Goal: Information Seeking & Learning: Learn about a topic

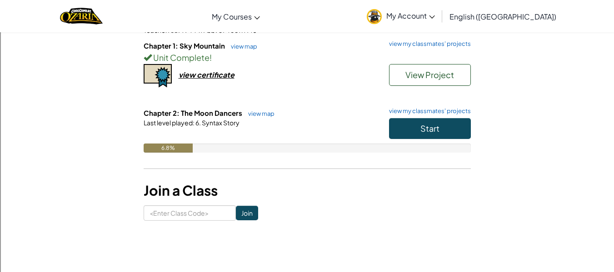
scroll to position [91, 0]
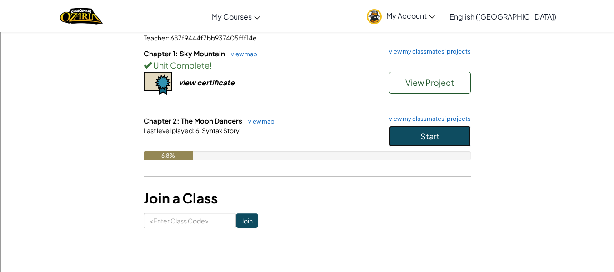
click at [447, 131] on button "Start" at bounding box center [430, 136] width 82 height 21
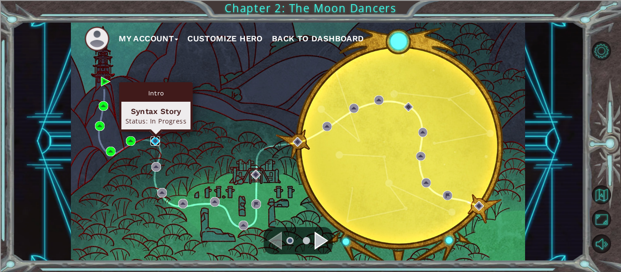
click at [154, 140] on img at bounding box center [156, 141] width 10 height 10
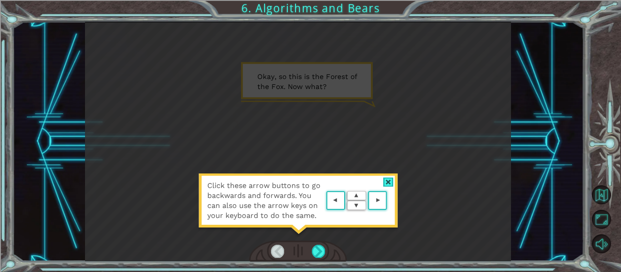
click at [389, 201] on area at bounding box center [389, 201] width 0 height 0
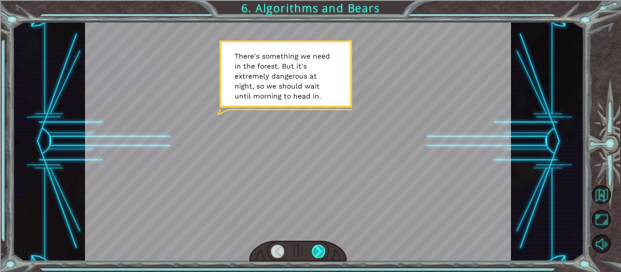
click at [316, 251] on div at bounding box center [318, 251] width 13 height 13
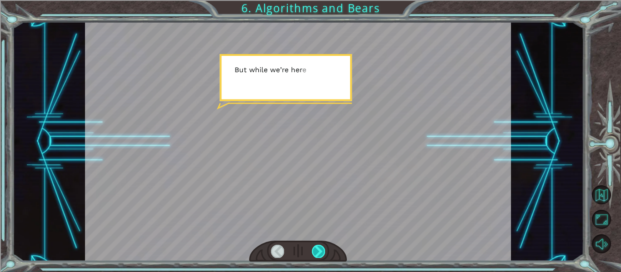
click at [315, 251] on div at bounding box center [318, 251] width 13 height 13
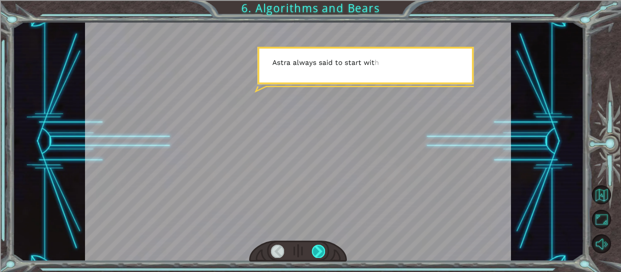
click at [315, 250] on div at bounding box center [318, 251] width 13 height 13
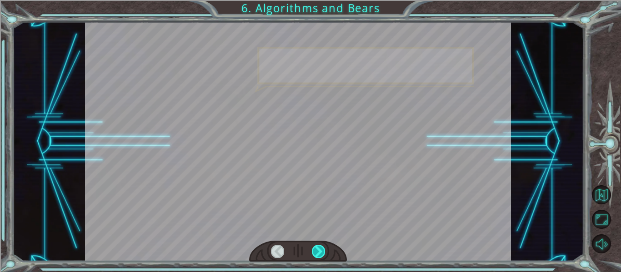
click at [314, 248] on div at bounding box center [318, 251] width 13 height 13
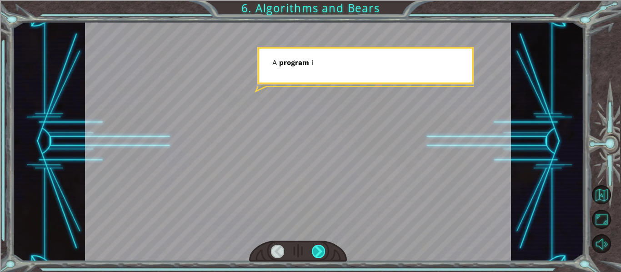
click at [314, 248] on div at bounding box center [318, 251] width 13 height 13
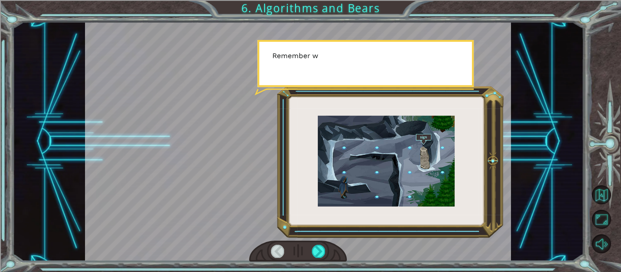
click at [283, 252] on div at bounding box center [277, 251] width 13 height 13
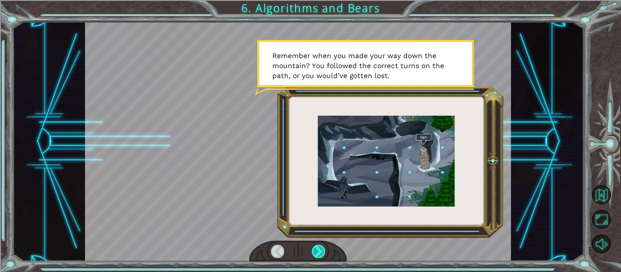
click at [319, 249] on div at bounding box center [318, 251] width 13 height 13
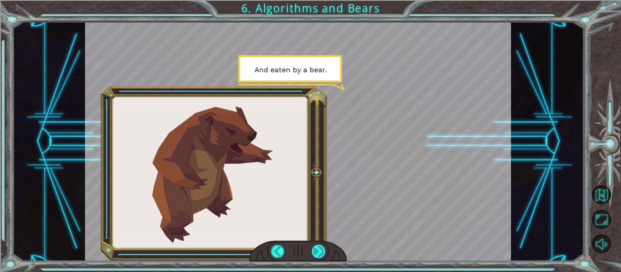
click at [319, 249] on div at bounding box center [318, 251] width 13 height 13
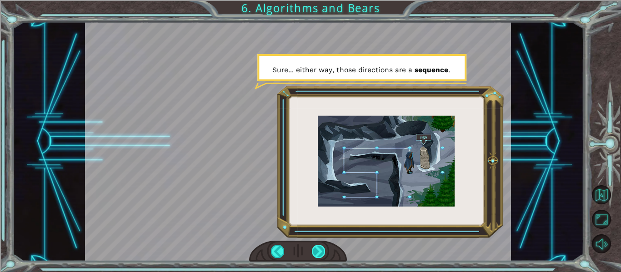
click at [320, 247] on div at bounding box center [318, 251] width 13 height 13
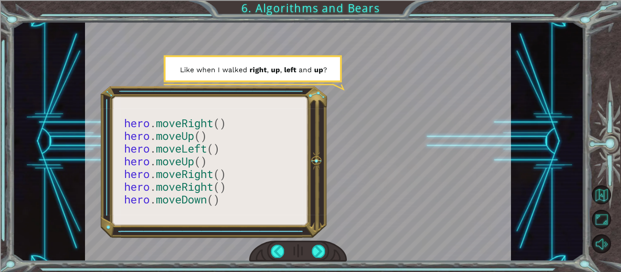
drag, startPoint x: 320, startPoint y: 247, endPoint x: 304, endPoint y: 232, distance: 22.2
click at [304, 232] on div at bounding box center [298, 142] width 427 height 240
click at [322, 247] on div at bounding box center [318, 251] width 13 height 13
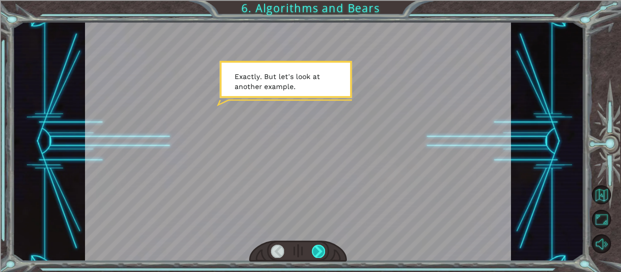
click at [322, 247] on div at bounding box center [318, 251] width 13 height 13
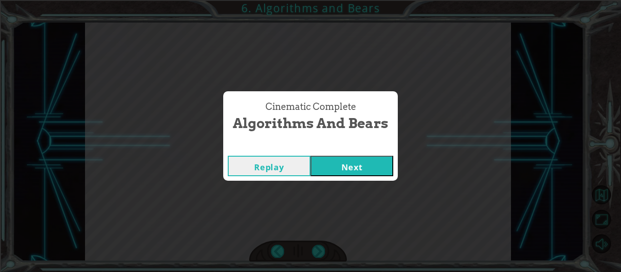
click at [343, 165] on button "Next" at bounding box center [352, 166] width 83 height 20
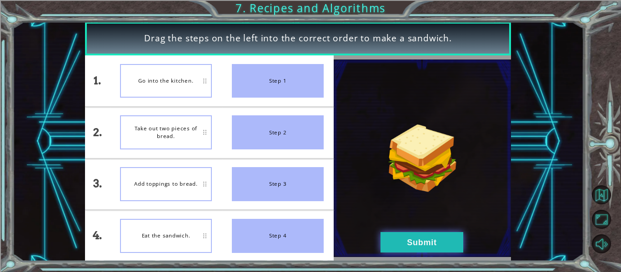
click at [401, 234] on button "Submit" at bounding box center [422, 242] width 83 height 20
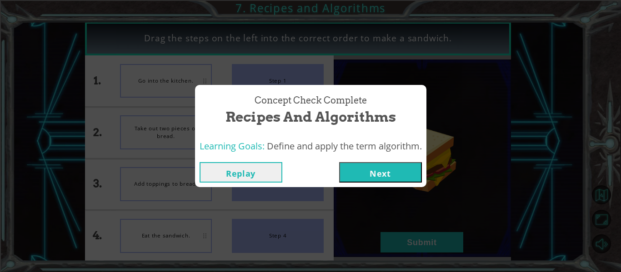
drag, startPoint x: 388, startPoint y: 171, endPoint x: 375, endPoint y: 165, distance: 14.4
click at [387, 171] on button "Next" at bounding box center [380, 172] width 83 height 20
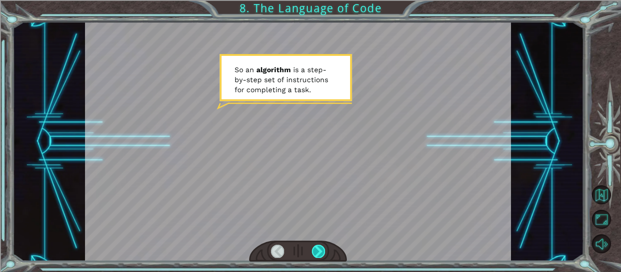
click at [320, 247] on div at bounding box center [318, 251] width 13 height 13
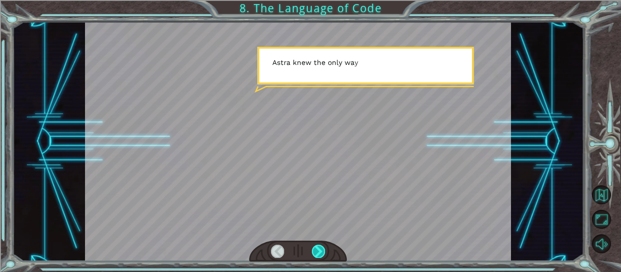
click at [320, 247] on div at bounding box center [318, 251] width 13 height 13
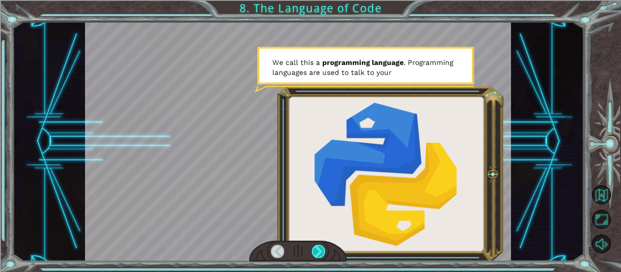
click at [320, 247] on div at bounding box center [318, 251] width 13 height 13
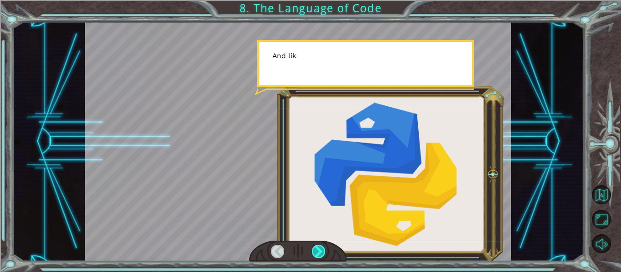
click at [320, 247] on div at bounding box center [318, 251] width 13 height 13
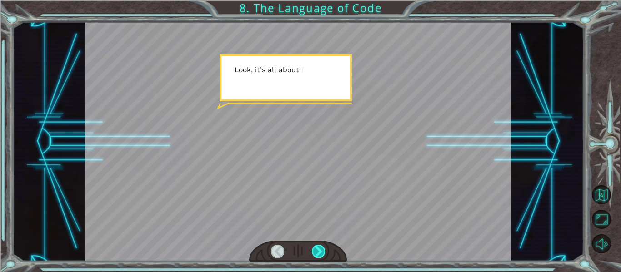
click at [320, 247] on div at bounding box center [318, 251] width 13 height 13
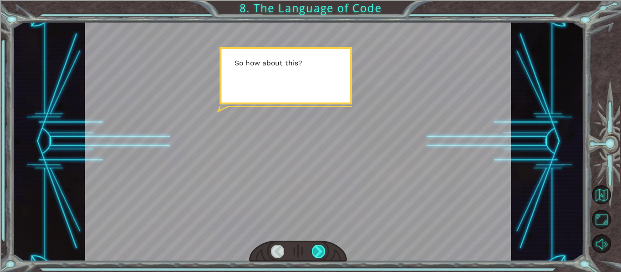
click at [320, 247] on div at bounding box center [318, 251] width 13 height 13
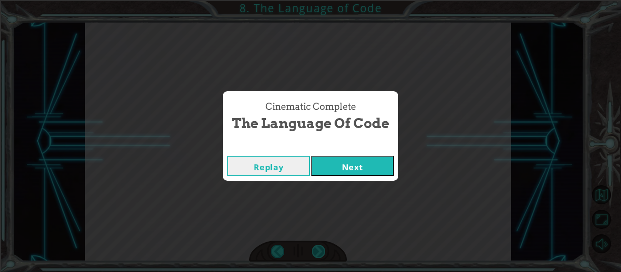
click at [320, 247] on div "Cinematic Complete The Language of Code Replay Next" at bounding box center [310, 136] width 621 height 272
click at [336, 171] on button "Next" at bounding box center [352, 166] width 83 height 20
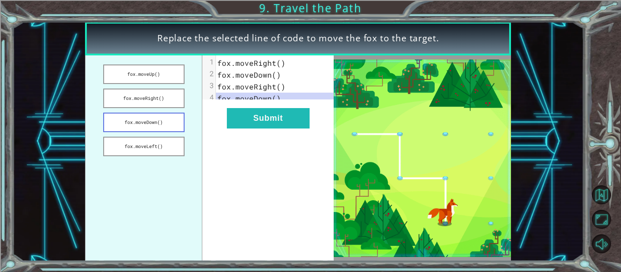
click at [167, 121] on button "fox.moveDown()" at bounding box center [143, 123] width 81 height 20
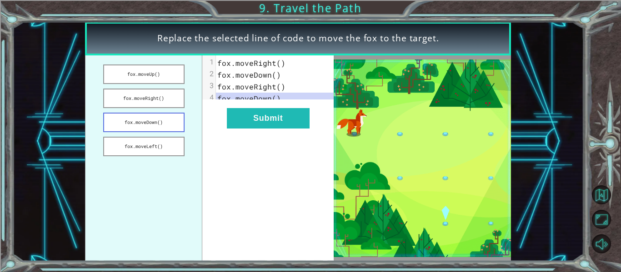
click at [168, 115] on button "fox.moveDown()" at bounding box center [143, 123] width 81 height 20
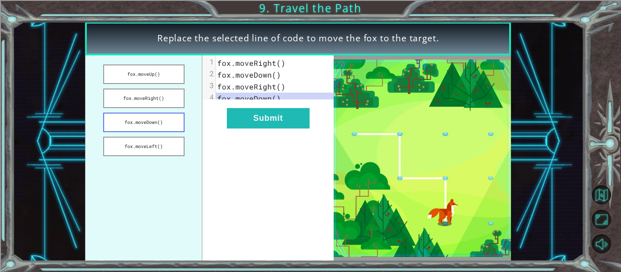
click at [139, 120] on button "fox.moveDown()" at bounding box center [143, 123] width 81 height 20
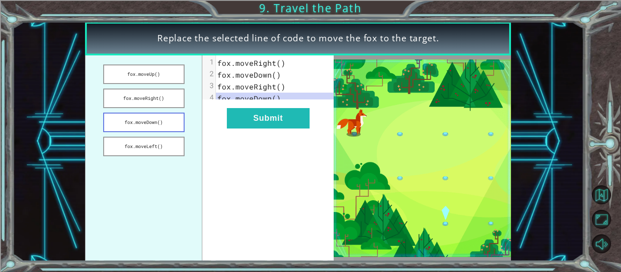
click at [139, 120] on button "fox.moveDown()" at bounding box center [143, 123] width 81 height 20
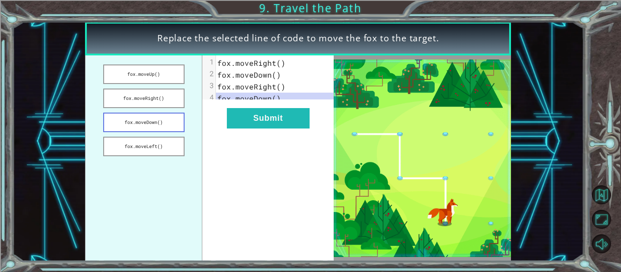
click at [157, 127] on button "fox.moveDown()" at bounding box center [143, 123] width 81 height 20
click at [168, 143] on button "fox.moveLeft()" at bounding box center [143, 147] width 81 height 20
click at [172, 122] on button "fox.moveDown()" at bounding box center [143, 123] width 81 height 20
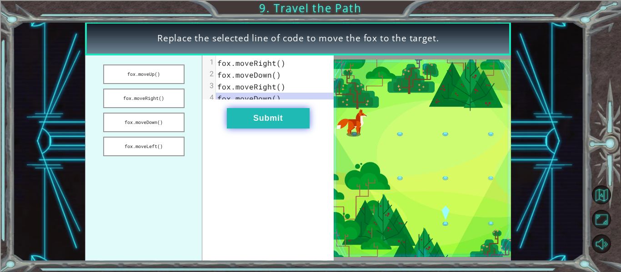
click at [228, 126] on button "Submit" at bounding box center [268, 118] width 83 height 20
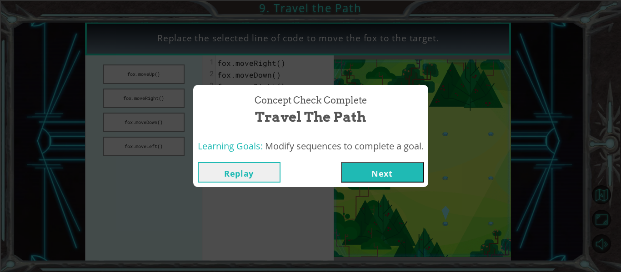
click at [364, 173] on button "Next" at bounding box center [382, 172] width 83 height 20
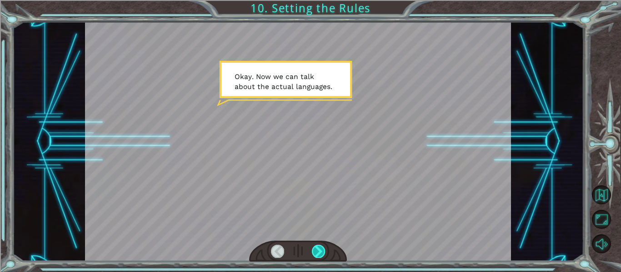
click at [322, 248] on div at bounding box center [318, 251] width 13 height 13
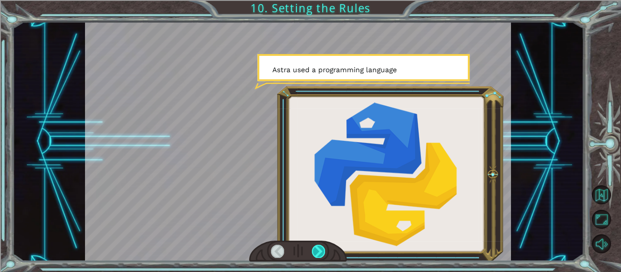
click at [322, 248] on div at bounding box center [318, 251] width 13 height 13
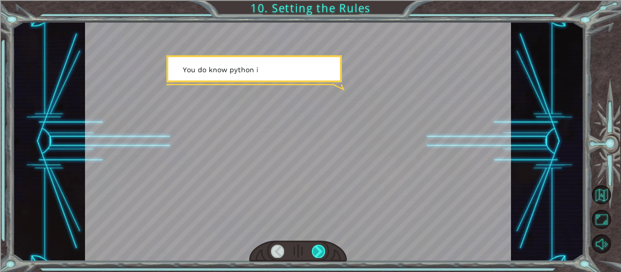
click at [322, 248] on div at bounding box center [318, 251] width 13 height 13
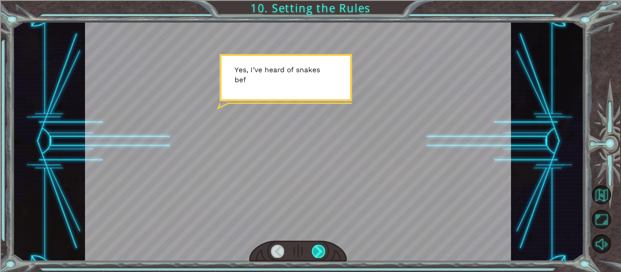
click at [322, 248] on div at bounding box center [318, 251] width 13 height 13
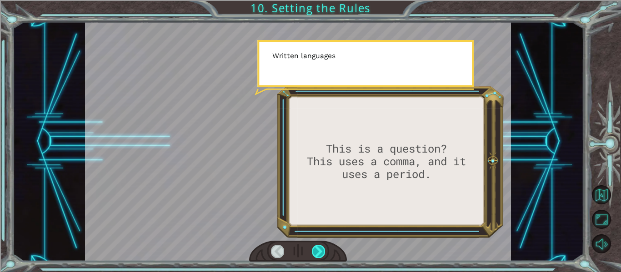
click at [322, 248] on div at bounding box center [318, 251] width 13 height 13
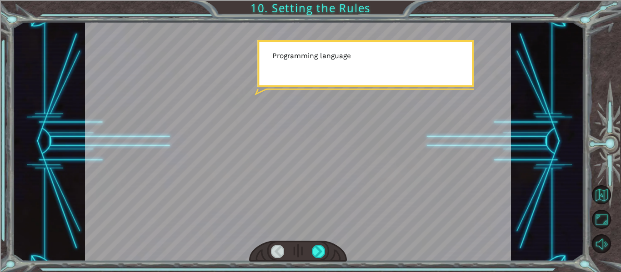
click at [324, 241] on div at bounding box center [298, 251] width 98 height 21
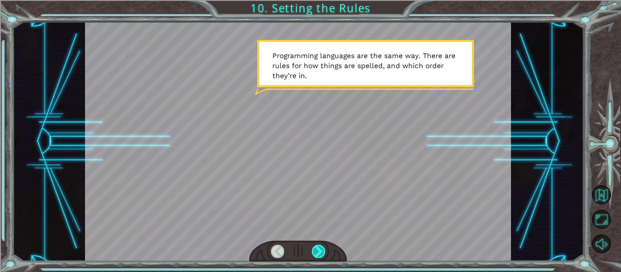
click at [323, 256] on div at bounding box center [318, 251] width 13 height 13
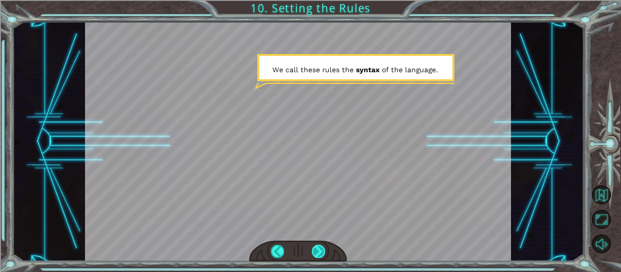
click at [316, 248] on div at bounding box center [318, 251] width 13 height 13
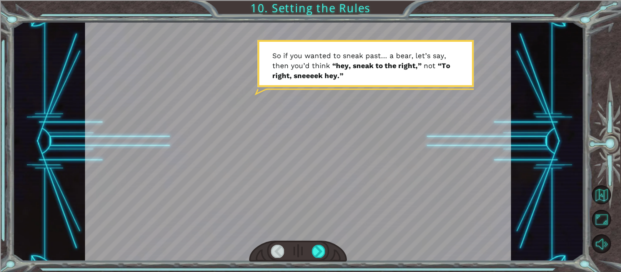
click at [316, 246] on div at bounding box center [318, 251] width 13 height 13
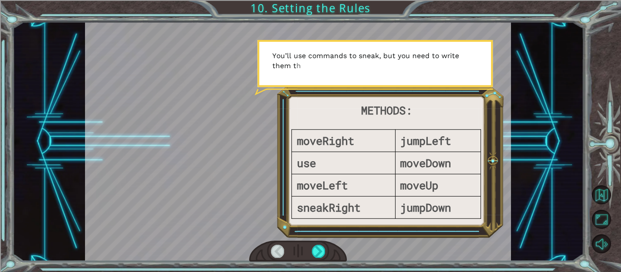
click at [316, 244] on div at bounding box center [298, 251] width 98 height 21
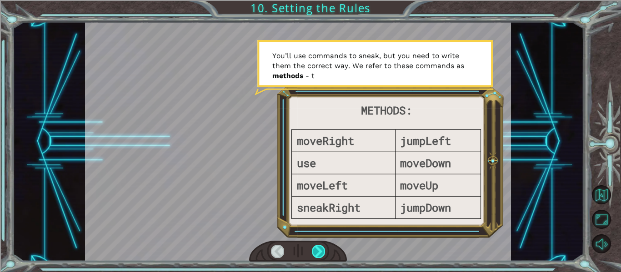
click at [314, 249] on div at bounding box center [318, 251] width 13 height 13
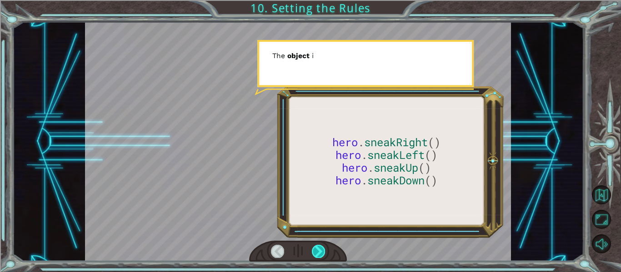
click at [315, 248] on div at bounding box center [318, 251] width 13 height 13
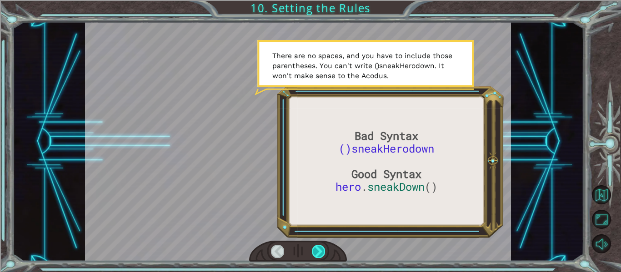
click at [323, 253] on div at bounding box center [318, 251] width 13 height 13
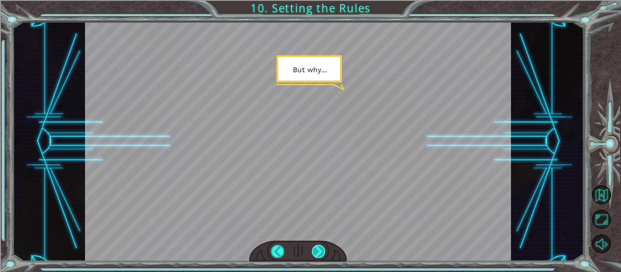
click at [318, 251] on div at bounding box center [318, 251] width 13 height 13
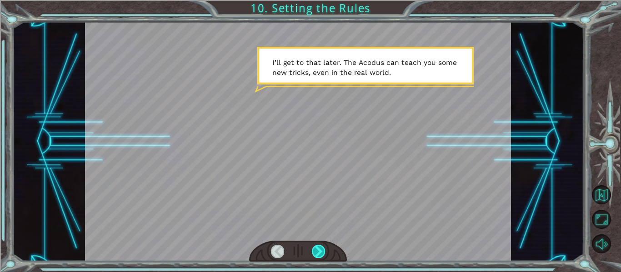
click at [318, 251] on div at bounding box center [318, 251] width 13 height 13
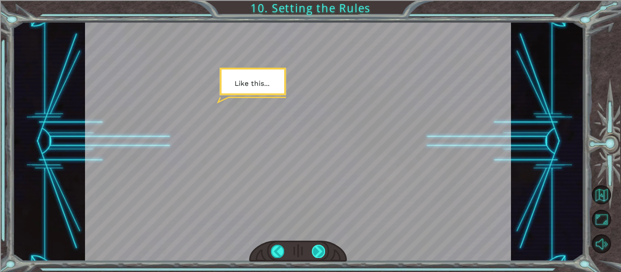
click at [317, 249] on div at bounding box center [318, 251] width 13 height 13
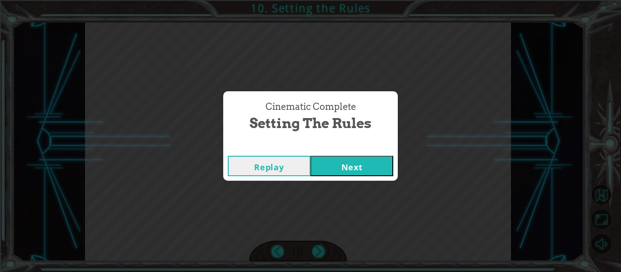
drag, startPoint x: 344, startPoint y: 166, endPoint x: 346, endPoint y: 171, distance: 5.3
click at [345, 166] on button "Next" at bounding box center [352, 166] width 83 height 20
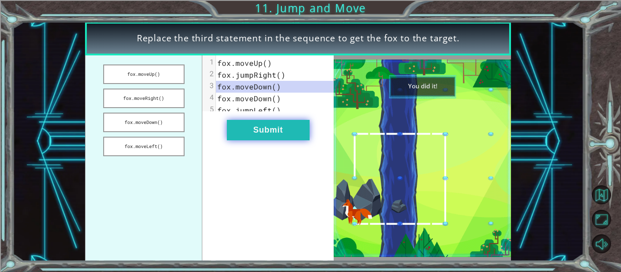
click at [257, 141] on button "Submit" at bounding box center [268, 130] width 83 height 20
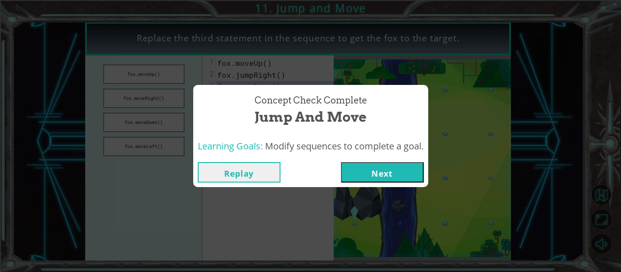
drag, startPoint x: 381, startPoint y: 176, endPoint x: 416, endPoint y: 87, distance: 95.3
click at [383, 174] on button "Next" at bounding box center [382, 172] width 83 height 20
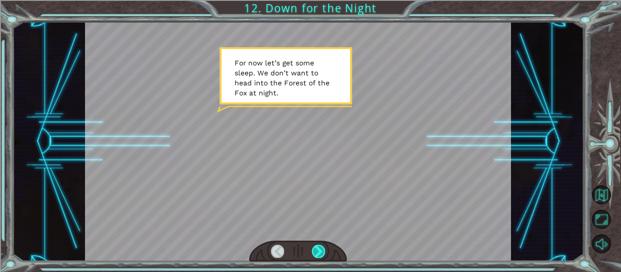
drag, startPoint x: 323, startPoint y: 242, endPoint x: 322, endPoint y: 248, distance: 6.4
click at [322, 248] on div at bounding box center [298, 251] width 98 height 21
click at [322, 249] on div at bounding box center [318, 251] width 13 height 13
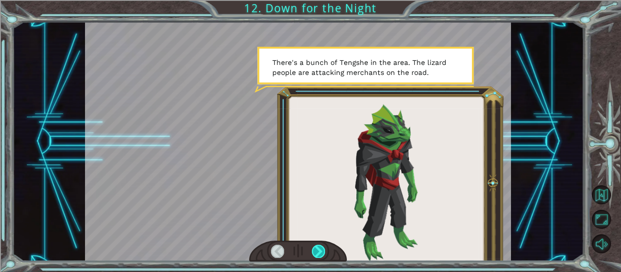
click at [322, 248] on div at bounding box center [318, 251] width 13 height 13
click at [321, 248] on div at bounding box center [318, 251] width 13 height 13
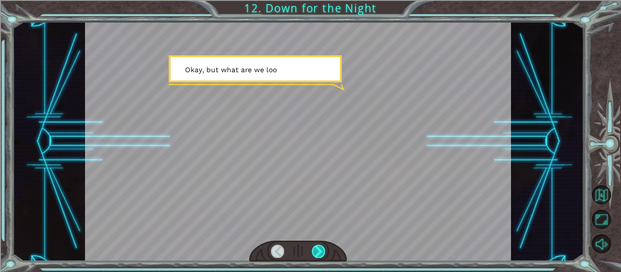
click at [321, 246] on div at bounding box center [318, 251] width 13 height 13
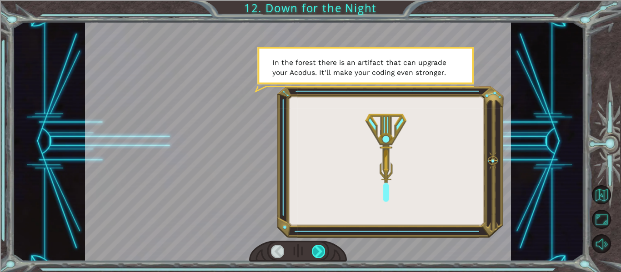
click at [317, 246] on div at bounding box center [318, 251] width 13 height 13
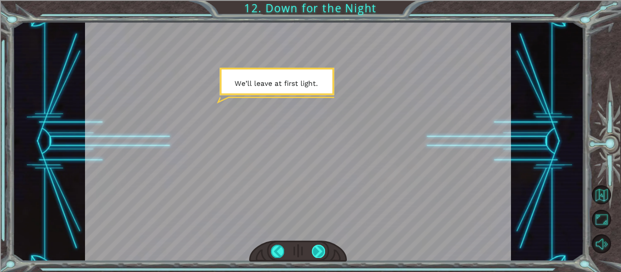
drag, startPoint x: 322, startPoint y: 254, endPoint x: 319, endPoint y: 247, distance: 7.5
click at [319, 247] on div at bounding box center [318, 251] width 13 height 13
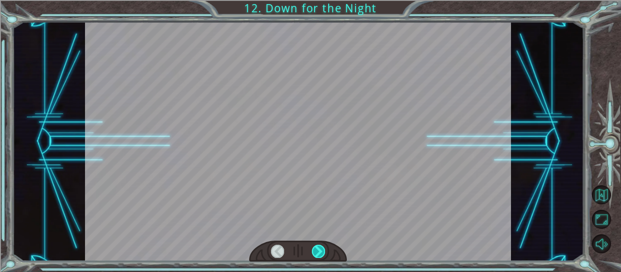
click at [319, 247] on div at bounding box center [318, 251] width 13 height 13
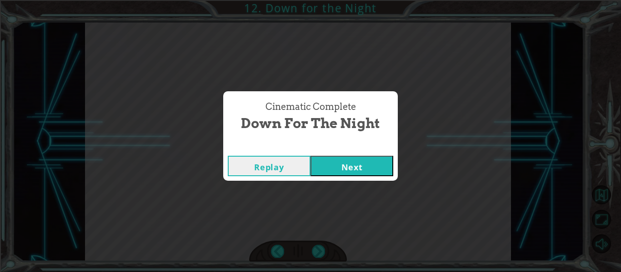
click at [326, 166] on button "Next" at bounding box center [352, 166] width 83 height 20
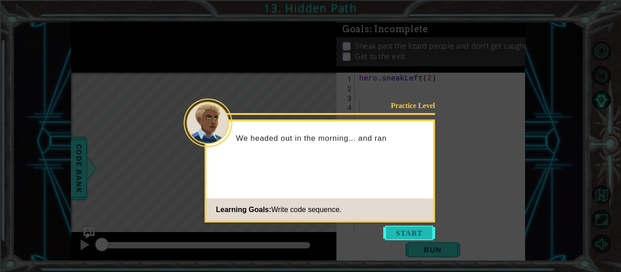
click at [418, 233] on button "Start" at bounding box center [409, 233] width 52 height 15
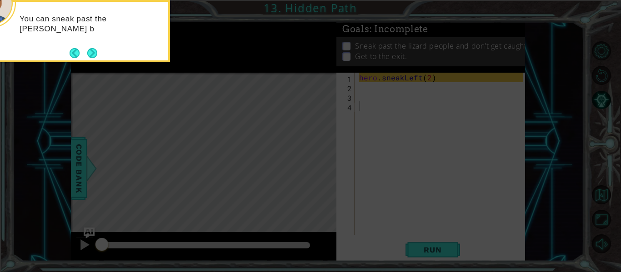
drag, startPoint x: 237, startPoint y: 177, endPoint x: 200, endPoint y: 143, distance: 50.8
click at [234, 175] on icon at bounding box center [310, 40] width 621 height 463
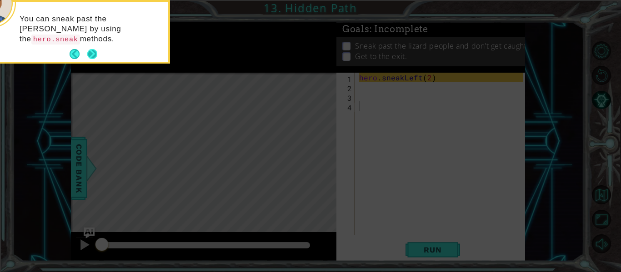
click at [90, 54] on button "Next" at bounding box center [92, 54] width 11 height 11
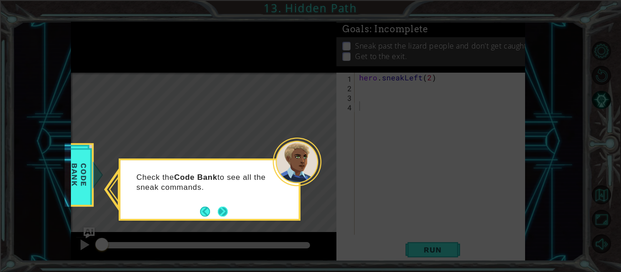
click at [222, 208] on button "Next" at bounding box center [222, 211] width 10 height 10
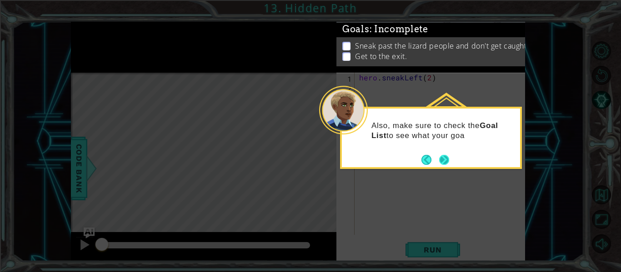
click at [441, 160] on button "Next" at bounding box center [444, 159] width 15 height 15
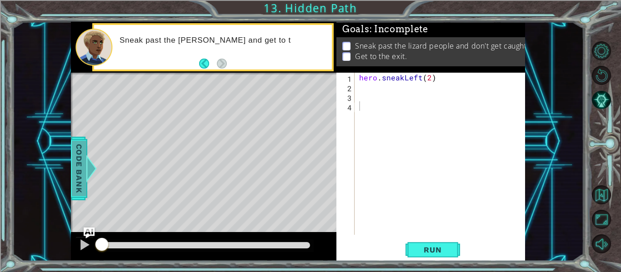
click at [78, 160] on span "Code Bank" at bounding box center [79, 168] width 15 height 55
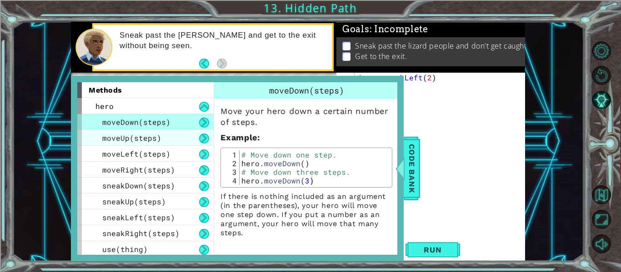
scroll to position [2, 0]
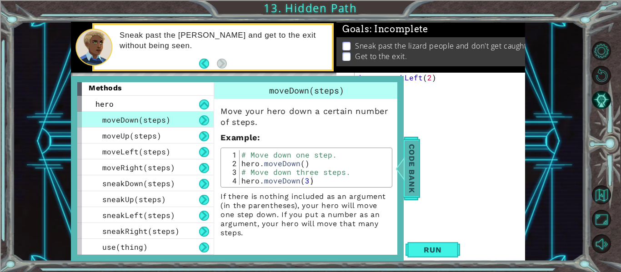
click at [406, 173] on span "Code Bank" at bounding box center [412, 168] width 15 height 55
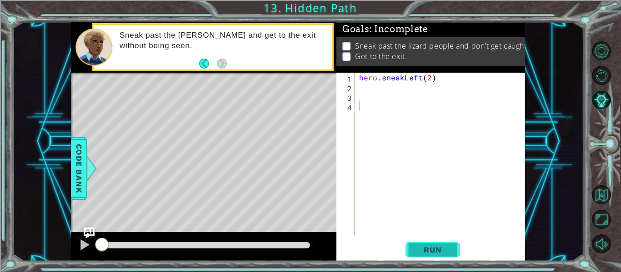
click at [452, 249] on button "Run" at bounding box center [433, 250] width 55 height 19
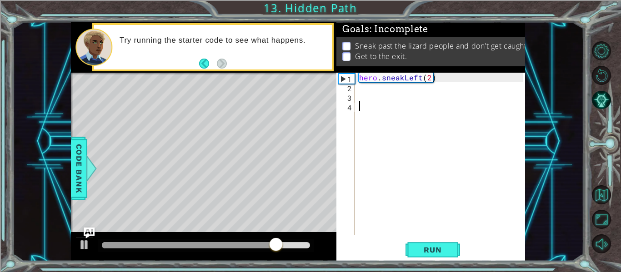
click at [369, 90] on div "hero . sneakLeft ( 2 )" at bounding box center [442, 163] width 171 height 181
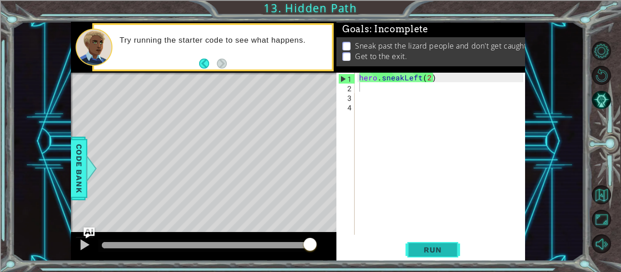
click at [421, 248] on span "Run" at bounding box center [433, 250] width 36 height 9
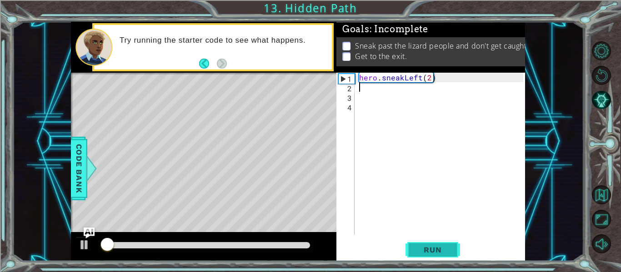
click at [422, 241] on button "Run" at bounding box center [433, 250] width 55 height 19
click at [420, 82] on div "hero . sneakLeft ( 2 )" at bounding box center [442, 163] width 171 height 181
click at [441, 249] on span "Run" at bounding box center [433, 250] width 36 height 9
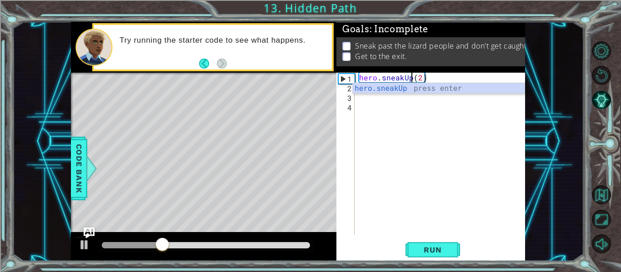
scroll to position [0, 4]
click at [447, 247] on span "Run" at bounding box center [433, 250] width 36 height 9
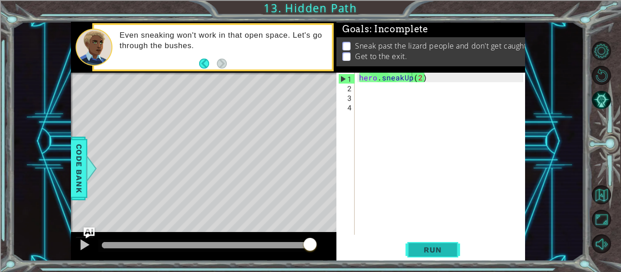
click at [425, 247] on span "Run" at bounding box center [433, 250] width 36 height 9
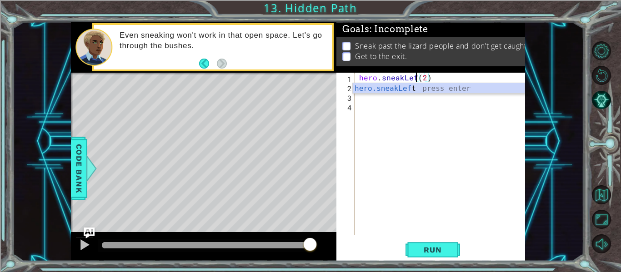
scroll to position [0, 4]
type textarea "hero.sneakLeft(2)"
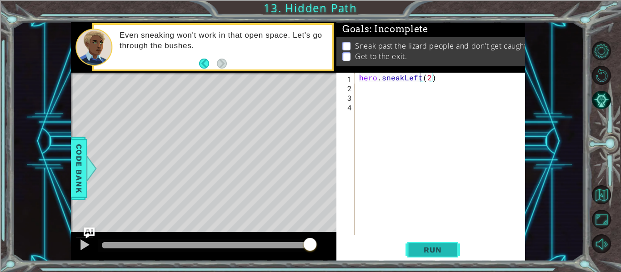
click at [425, 251] on span "Run" at bounding box center [433, 250] width 36 height 9
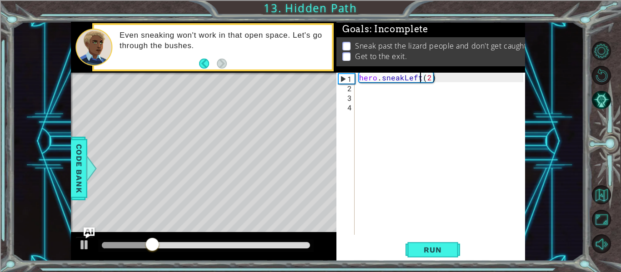
click at [364, 87] on div "hero . sneakLeft ( 2 )" at bounding box center [442, 163] width 171 height 181
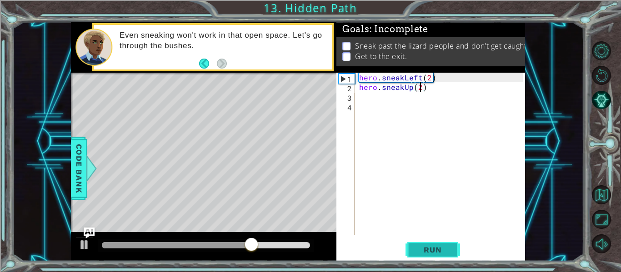
type textarea "hero.sneakUp(2)"
click at [450, 248] on span "Run" at bounding box center [433, 250] width 36 height 9
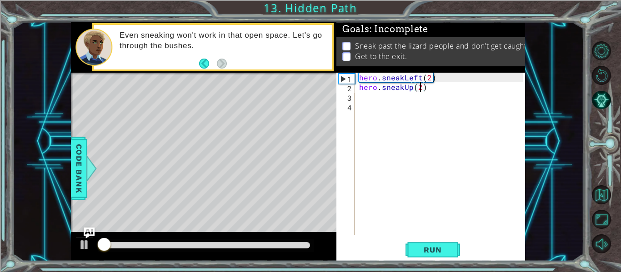
scroll to position [0, 1]
drag, startPoint x: 490, startPoint y: 155, endPoint x: 418, endPoint y: 196, distance: 82.9
click at [418, 196] on div "hero . sneakLeft ( 2 ) hero . sneakUp ( 2 )" at bounding box center [442, 163] width 171 height 181
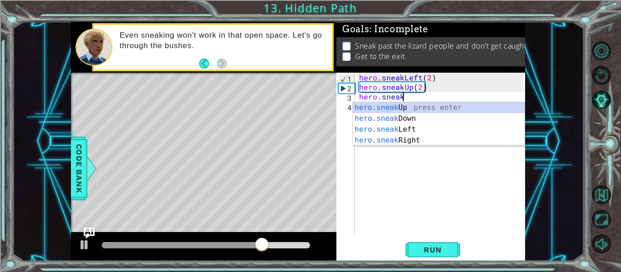
scroll to position [0, 2]
click at [407, 107] on div "hero.sneak Up press enter hero.sneak Down press enter hero.sneak Left press ent…" at bounding box center [439, 134] width 172 height 65
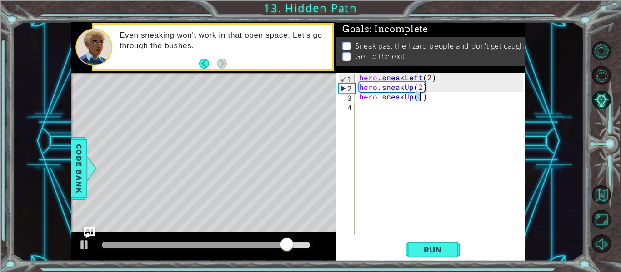
scroll to position [0, 4]
click at [439, 247] on span "Run" at bounding box center [433, 250] width 36 height 9
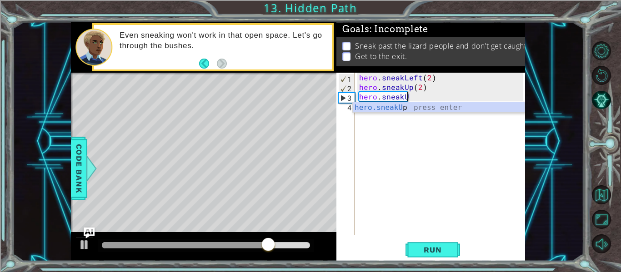
scroll to position [0, 2]
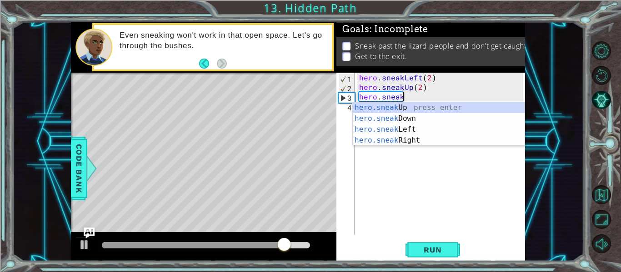
click at [400, 144] on div "hero.sneak Up press enter hero.sneak Down press enter hero.sneak Left press ent…" at bounding box center [439, 134] width 172 height 65
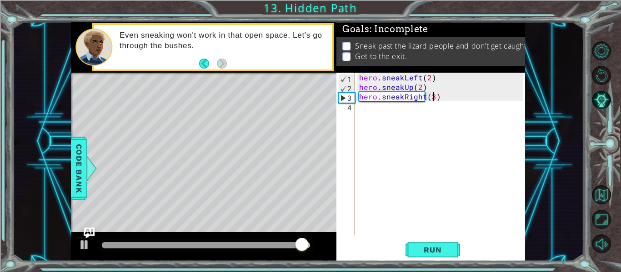
scroll to position [0, 5]
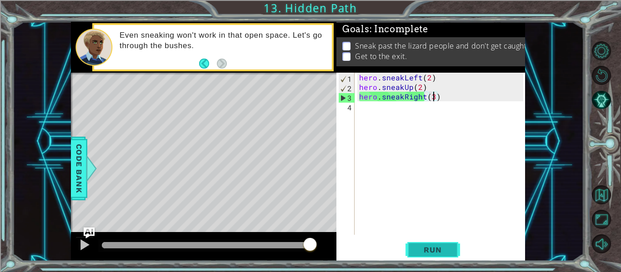
type textarea "hero.sneakRight(3)"
click at [428, 245] on button "Run" at bounding box center [433, 250] width 55 height 19
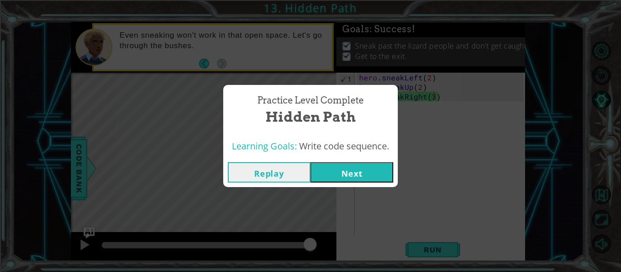
click at [366, 186] on div "Replay Next" at bounding box center [310, 173] width 175 height 30
click at [363, 176] on button "Next" at bounding box center [352, 172] width 83 height 20
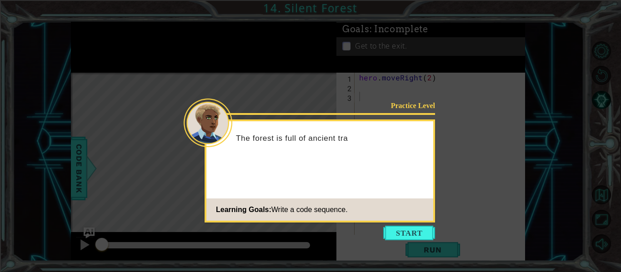
click at [419, 205] on footer "Learning Goals: Write a code sequence." at bounding box center [319, 210] width 227 height 22
drag, startPoint x: 474, startPoint y: 209, endPoint x: 617, endPoint y: 173, distance: 147.3
click at [593, 183] on icon at bounding box center [310, 136] width 621 height 272
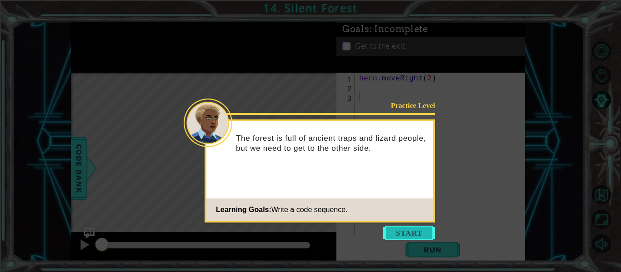
click at [396, 229] on button "Start" at bounding box center [409, 233] width 52 height 15
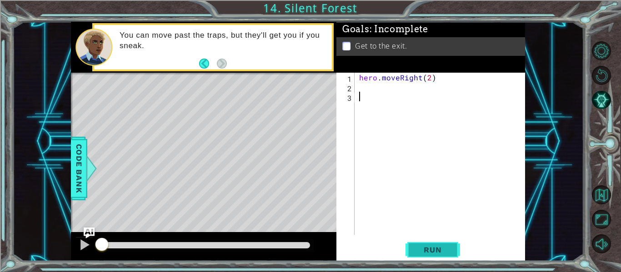
click at [444, 247] on span "Run" at bounding box center [433, 250] width 36 height 9
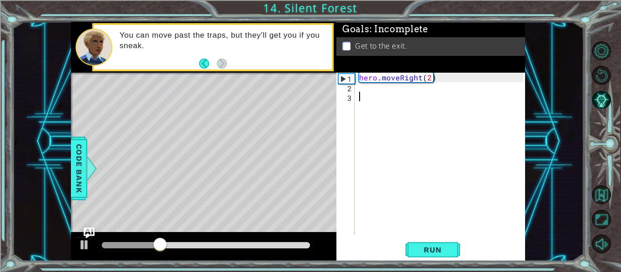
click at [373, 90] on div "hero . moveRight ( 2 )" at bounding box center [442, 163] width 171 height 181
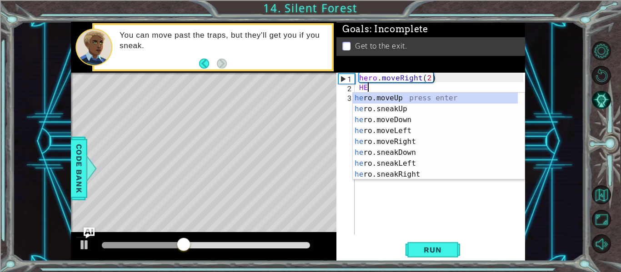
scroll to position [0, 0]
click at [381, 122] on div "hero .moveUp press enter hero .sneakUp press enter hero .moveDown press enter h…" at bounding box center [435, 147] width 165 height 109
type textarea "hero.moveDown(1)"
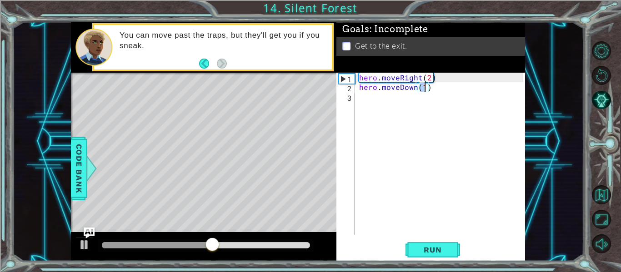
click at [381, 101] on div "hero . moveRight ( 2 ) hero . moveDown ( 1 )" at bounding box center [442, 163] width 171 height 181
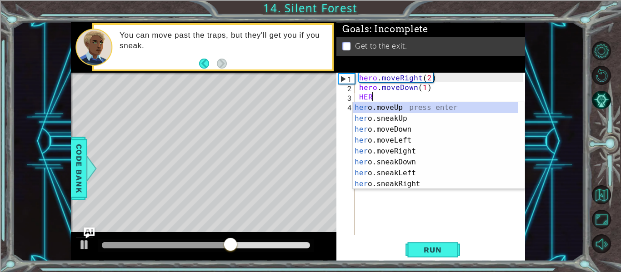
scroll to position [0, 0]
type textarea "H"
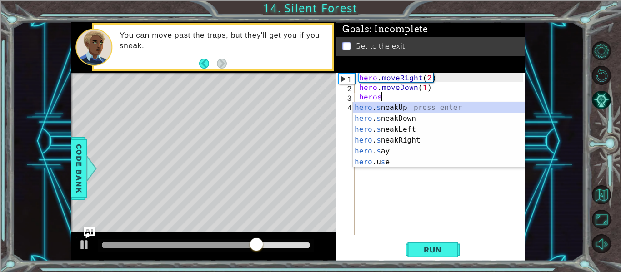
scroll to position [0, 1]
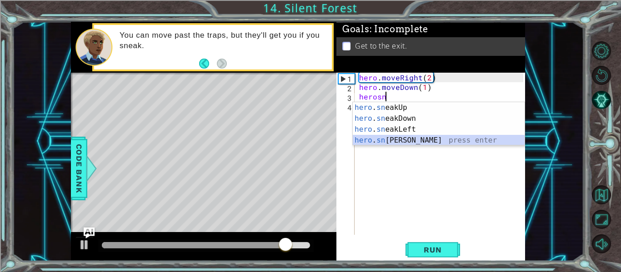
click at [402, 138] on div "hero . sn eakUp press enter hero . sn eakDown press enter hero . sn eakLeft pre…" at bounding box center [439, 134] width 172 height 65
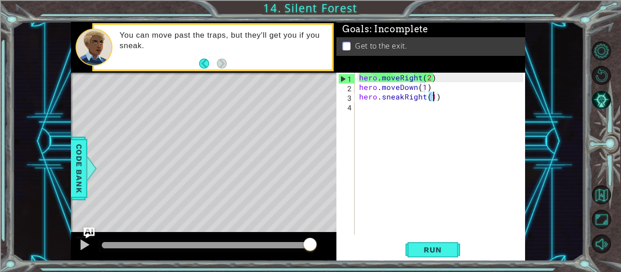
scroll to position [0, 5]
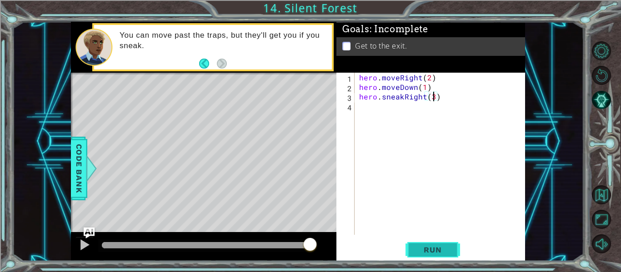
type textarea "hero.sneakRight(3)"
click at [440, 255] on span "Run" at bounding box center [433, 250] width 36 height 9
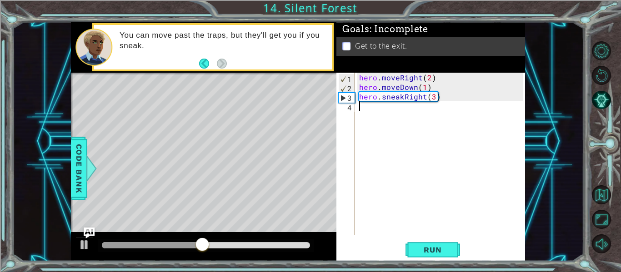
click at [374, 115] on div "hero . moveRight ( 2 ) hero . moveDown ( 1 ) hero . sneakRight ( 3 )" at bounding box center [442, 163] width 171 height 181
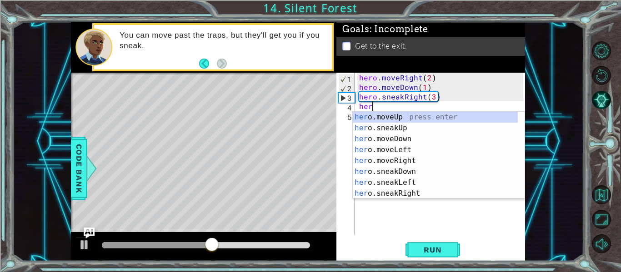
scroll to position [0, 0]
click at [374, 116] on div "hero .moveUp press enter hero .sneakUp press enter hero .moveDown press enter h…" at bounding box center [435, 166] width 165 height 109
type textarea "hero.moveUp(1)"
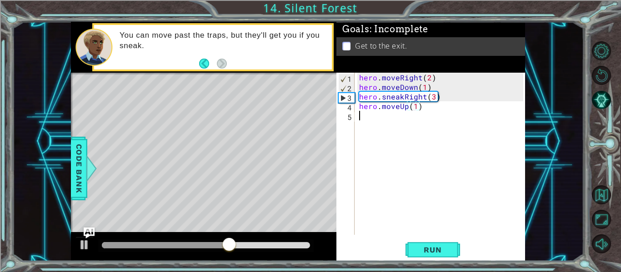
click at [388, 121] on div "hero . moveRight ( 2 ) hero . moveDown ( 1 ) hero . sneakRight ( 3 ) hero . mov…" at bounding box center [442, 163] width 171 height 181
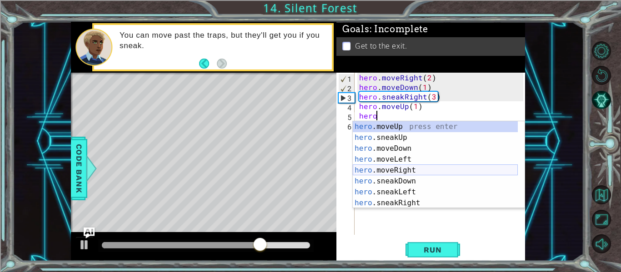
click at [414, 171] on div "hero .moveUp press enter hero .sneakUp press enter hero .moveDown press enter h…" at bounding box center [435, 175] width 165 height 109
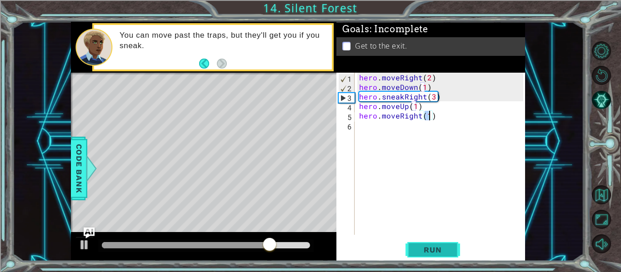
type textarea "hero.moveRight(1)"
click at [426, 248] on span "Run" at bounding box center [433, 250] width 36 height 9
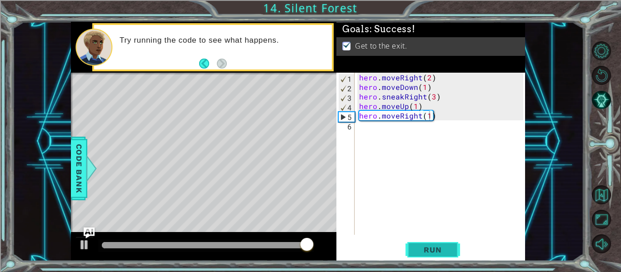
click at [424, 246] on span "Run" at bounding box center [433, 250] width 36 height 9
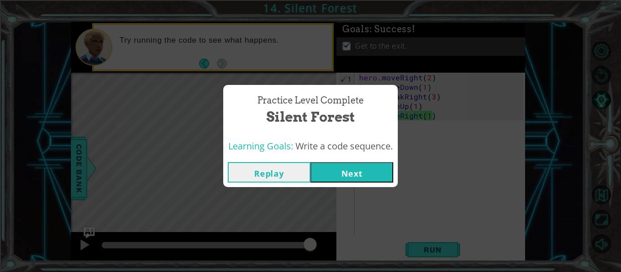
click at [372, 165] on button "Next" at bounding box center [352, 172] width 83 height 20
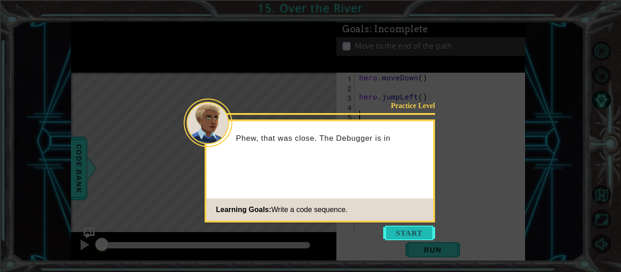
click at [421, 232] on button "Start" at bounding box center [409, 233] width 52 height 15
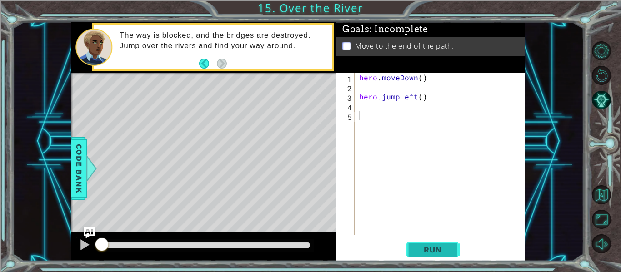
click at [434, 251] on span "Run" at bounding box center [433, 250] width 36 height 9
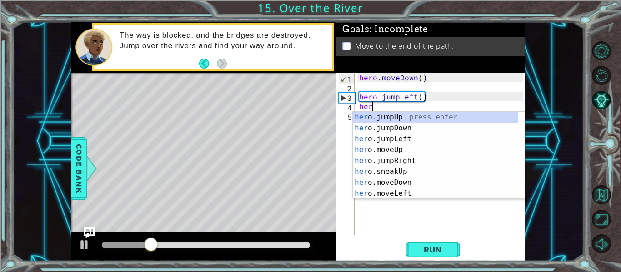
scroll to position [0, 0]
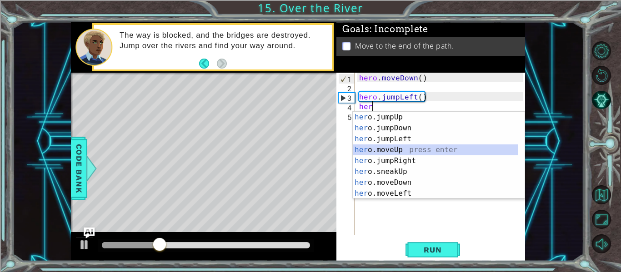
click at [398, 151] on div "her o.jumpUp press enter her o.jumpDown press enter her o.jumpLeft press enter …" at bounding box center [435, 166] width 165 height 109
type textarea "hero.moveUp(1)"
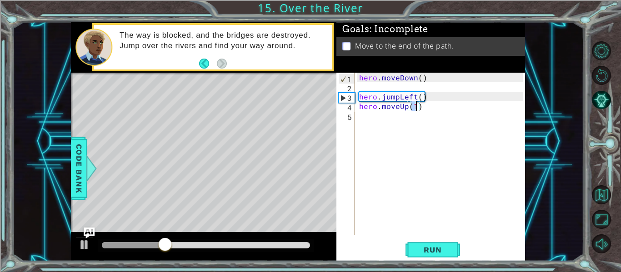
click at [372, 115] on div "hero . moveDown ( ) hero . jumpLeft ( ) hero . moveUp ( 1 )" at bounding box center [442, 163] width 171 height 181
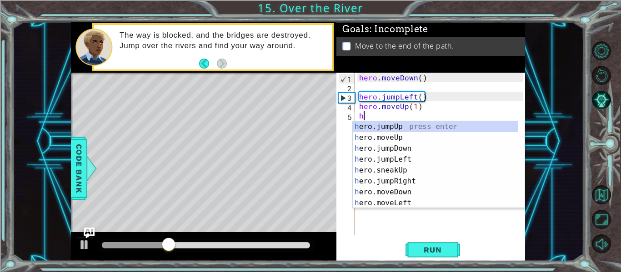
type textarea "her"
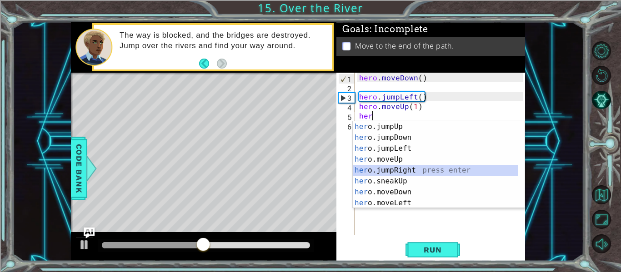
click at [410, 169] on div "her o.jumpUp press enter her o.jumpDown press enter her o.jumpLeft press enter …" at bounding box center [435, 175] width 165 height 109
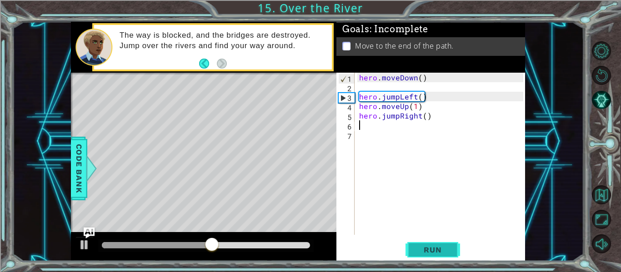
click at [432, 254] on span "Run" at bounding box center [433, 250] width 36 height 9
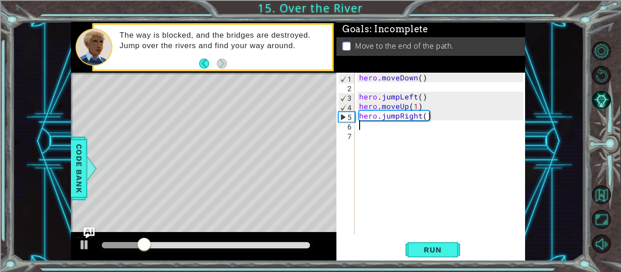
click at [406, 107] on div "hero . moveDown ( ) hero . jumpLeft ( ) hero . moveUp ( 1 ) hero . jumpRight ( )" at bounding box center [442, 163] width 171 height 181
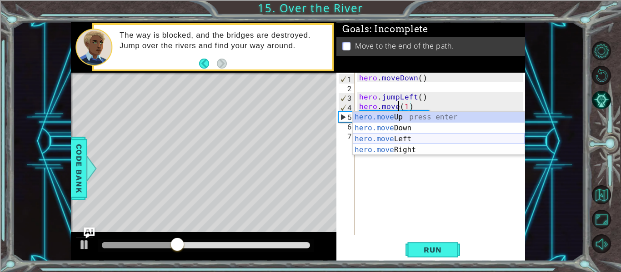
click at [391, 141] on div "hero.move Up press enter hero.move Down press enter hero.move Left press enter …" at bounding box center [439, 144] width 172 height 65
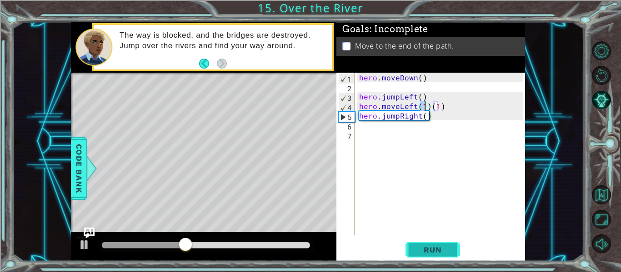
click at [446, 253] on span "Run" at bounding box center [433, 250] width 36 height 9
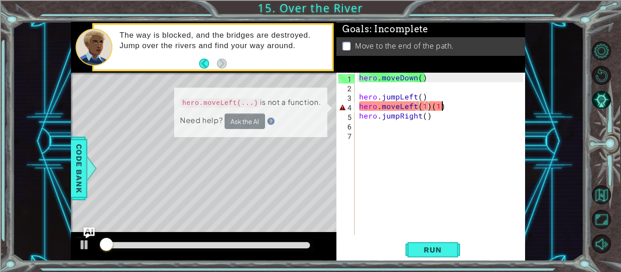
click at [450, 110] on div "hero . moveDown ( ) hero . jumpLeft ( ) hero . moveLeft ( 1 ) ( 1 ) hero . jump…" at bounding box center [442, 163] width 171 height 181
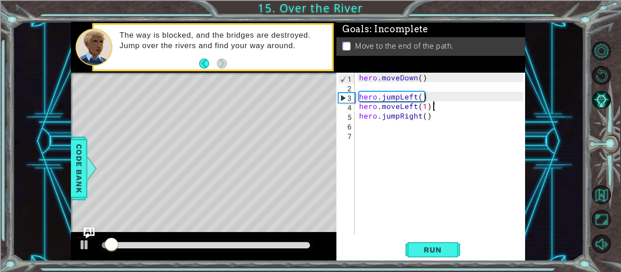
type textarea "hero.moveLeft(1)"
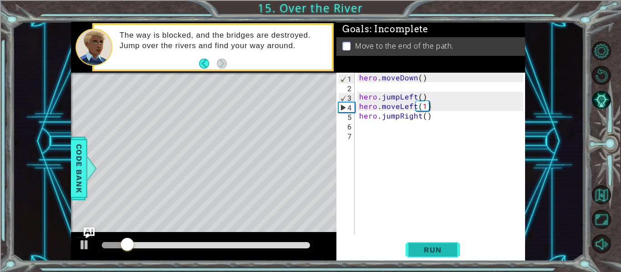
click at [432, 244] on button "Run" at bounding box center [433, 250] width 55 height 19
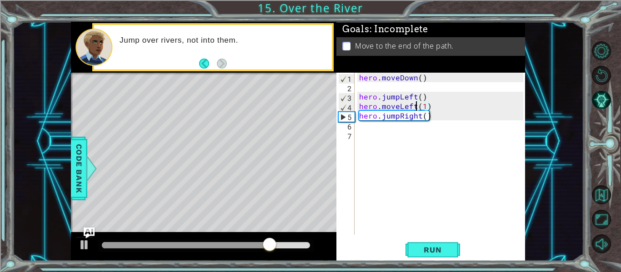
click at [415, 105] on div "hero . moveDown ( ) hero . jumpLeft ( ) hero . moveLeft ( 1 ) hero . jumpRight …" at bounding box center [442, 163] width 171 height 181
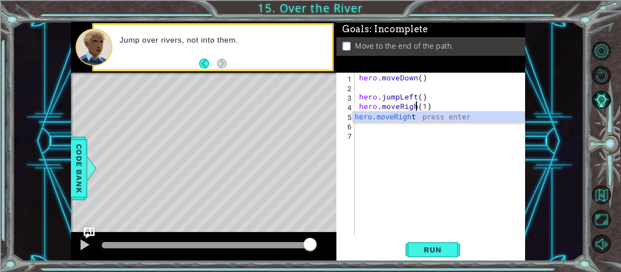
scroll to position [0, 4]
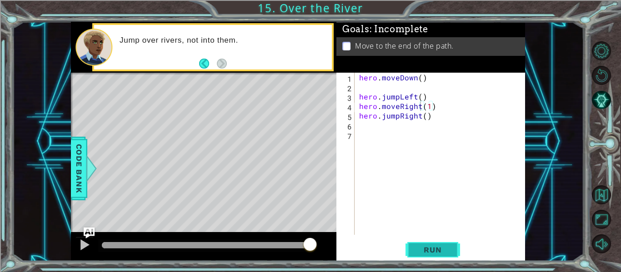
click at [437, 247] on span "Run" at bounding box center [433, 250] width 36 height 9
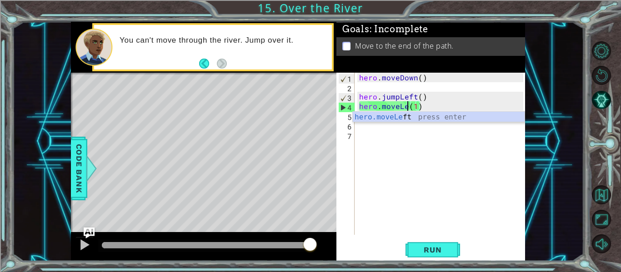
scroll to position [0, 4]
type textarea "hero.moveLeft(1)"
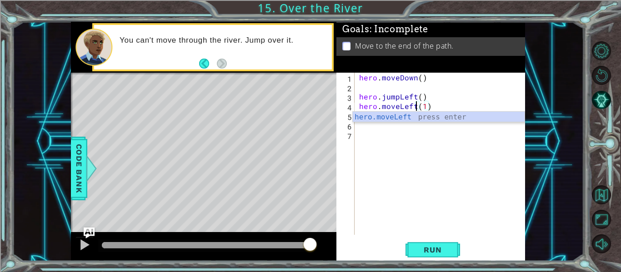
click at [421, 143] on div "hero . moveDown ( ) hero . jumpLeft ( ) hero . moveLeft ( 1 ) hero . jumpRight …" at bounding box center [442, 163] width 171 height 181
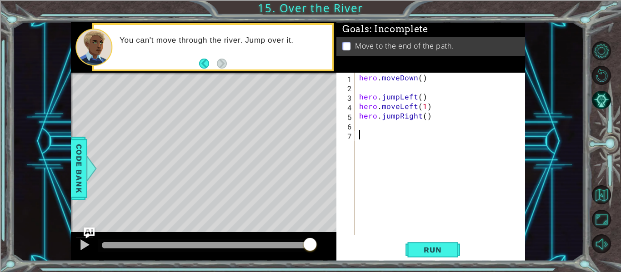
click at [419, 120] on div "hero . moveDown ( ) hero . jumpLeft ( ) hero . moveLeft ( 1 ) hero . jumpRight …" at bounding box center [442, 163] width 171 height 181
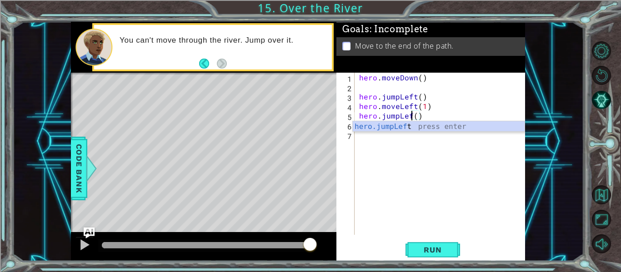
scroll to position [0, 4]
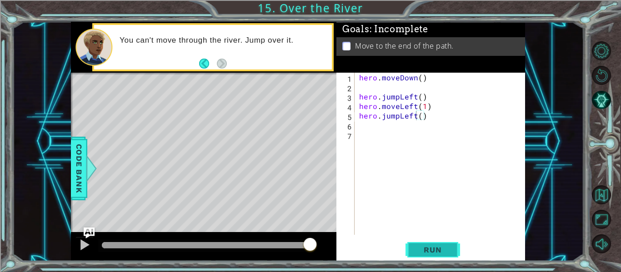
click at [417, 245] on button "Run" at bounding box center [433, 250] width 55 height 19
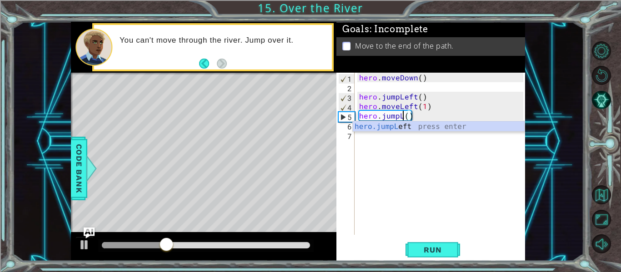
scroll to position [0, 3]
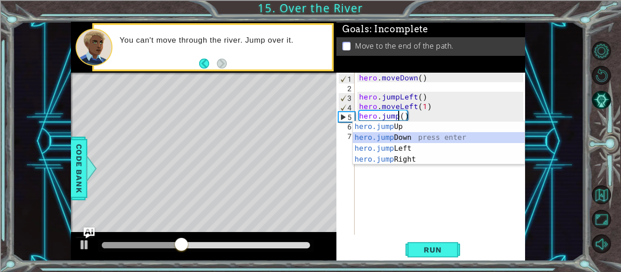
click at [390, 136] on div "hero.jump Up press enter hero.jump Down press enter hero.jump Left press enter …" at bounding box center [439, 153] width 172 height 65
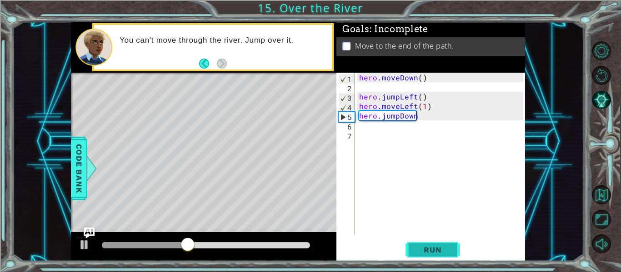
click at [443, 255] on span "Run" at bounding box center [433, 250] width 36 height 9
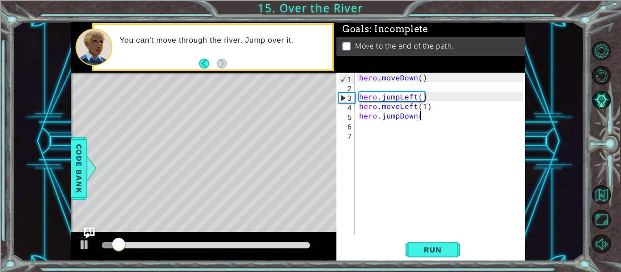
scroll to position [0, 4]
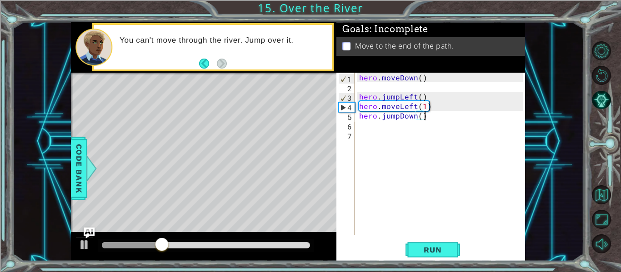
click at [414, 117] on div "hero . moveDown ( ) hero . jumpLeft ( ) hero . moveLeft ( 1 ) hero . jumpDown (…" at bounding box center [442, 163] width 171 height 181
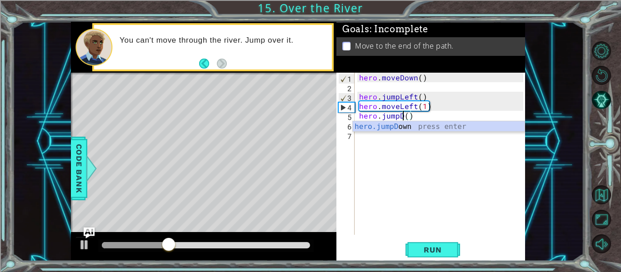
scroll to position [0, 3]
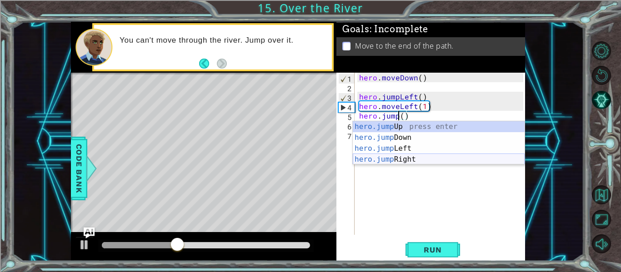
click at [407, 160] on div "hero.jump Up press enter hero.jump Down press enter hero.jump Left press enter …" at bounding box center [439, 153] width 172 height 65
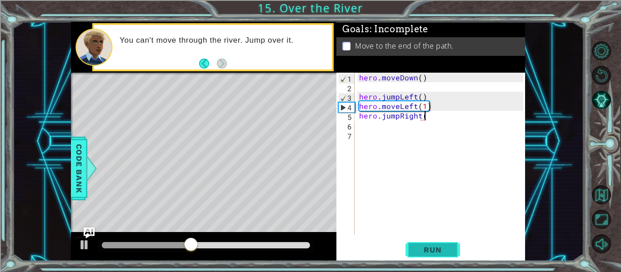
scroll to position [0, 4]
click at [434, 252] on span "Run" at bounding box center [433, 250] width 36 height 9
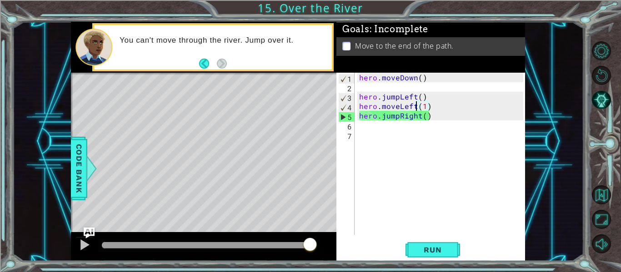
click at [417, 106] on div "hero . moveDown ( ) hero . jumpLeft ( ) hero . moveLeft ( 1 ) hero . jumpRight …" at bounding box center [442, 163] width 171 height 181
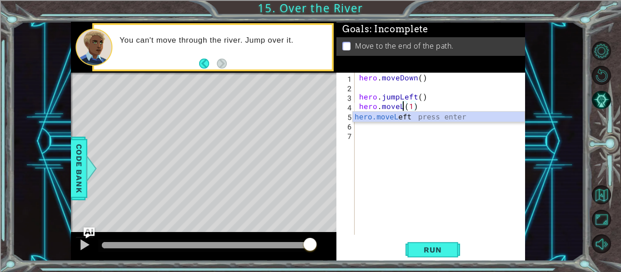
scroll to position [0, 3]
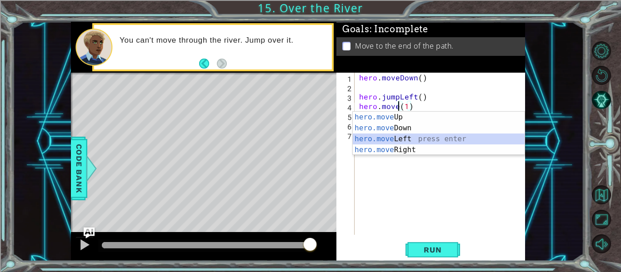
click at [396, 138] on div "hero.move Up press enter hero.move Down press enter hero.move Left press enter …" at bounding box center [439, 144] width 172 height 65
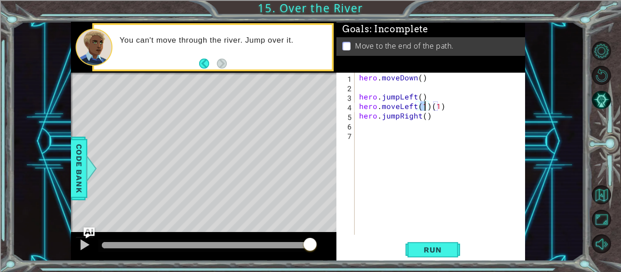
click at [455, 105] on div "hero . moveDown ( ) hero . jumpLeft ( ) hero . moveLeft ( 1 ) ( 1 ) hero . jump…" at bounding box center [442, 163] width 171 height 181
click at [444, 246] on span "Run" at bounding box center [433, 250] width 36 height 9
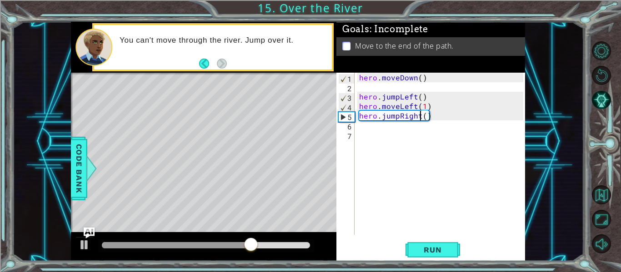
click at [418, 115] on div "hero . moveDown ( ) hero . jumpLeft ( ) hero . moveLeft ( 1 ) hero . jumpRight …" at bounding box center [442, 163] width 171 height 181
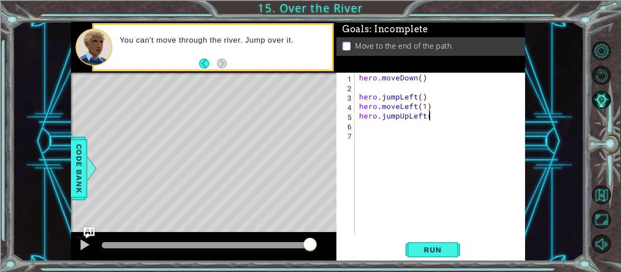
scroll to position [0, 4]
click at [430, 255] on span "Run" at bounding box center [433, 250] width 36 height 9
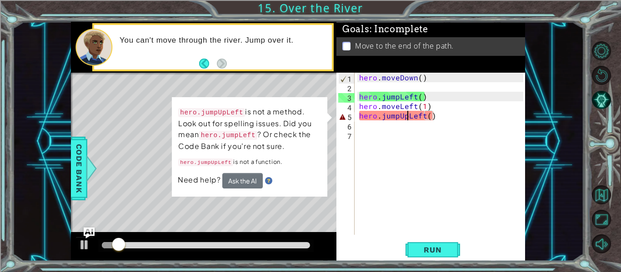
click at [409, 114] on div "hero . moveDown ( ) hero . jumpLeft ( ) hero . moveLeft ( 1 ) hero . jumpUpLeft…" at bounding box center [442, 163] width 171 height 181
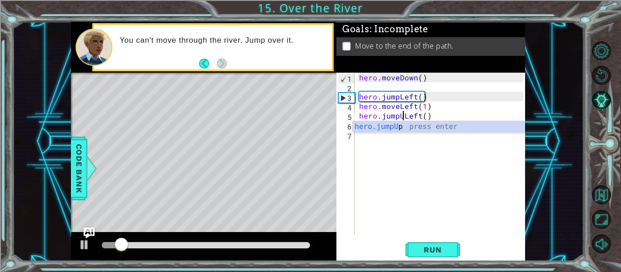
type textarea "hero.jumpLeft()"
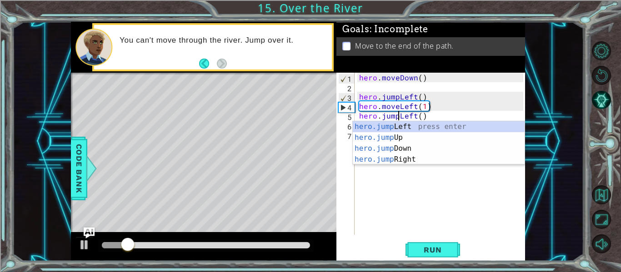
click at [401, 213] on div "hero . moveDown ( ) hero . jumpLeft ( ) hero . moveLeft ( 1 ) hero . jumpLeft (…" at bounding box center [442, 163] width 171 height 181
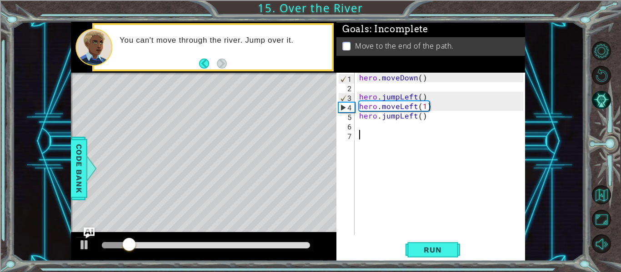
scroll to position [0, 0]
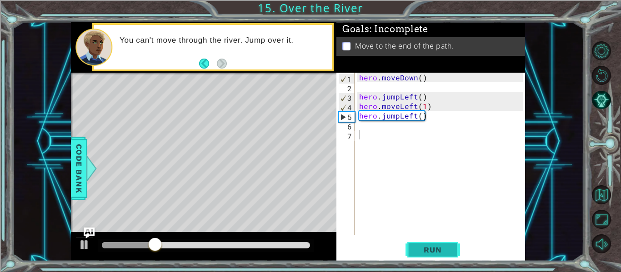
click at [427, 250] on span "Run" at bounding box center [433, 250] width 36 height 9
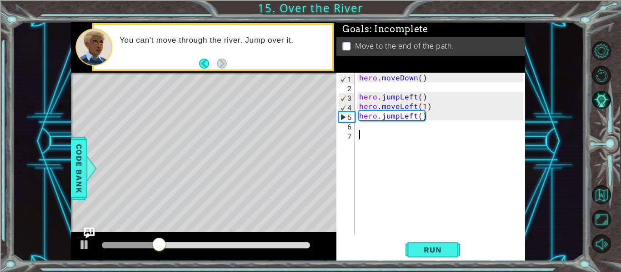
click at [412, 112] on div "hero . moveDown ( ) hero . jumpLeft ( ) hero . moveLeft ( 1 ) hero . jumpLeft (…" at bounding box center [442, 163] width 171 height 181
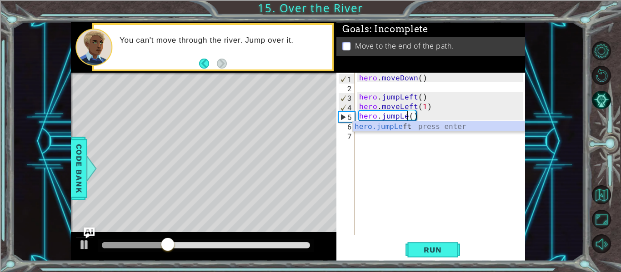
type textarea "hero.jumpLe)"
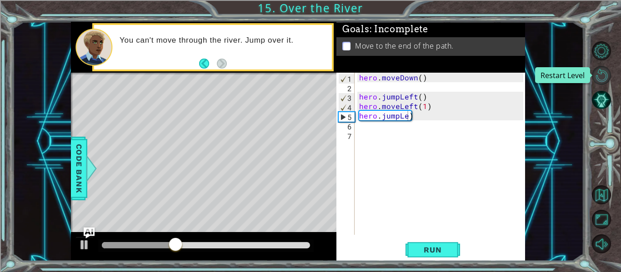
click at [598, 71] on button "Restart Level" at bounding box center [601, 75] width 19 height 19
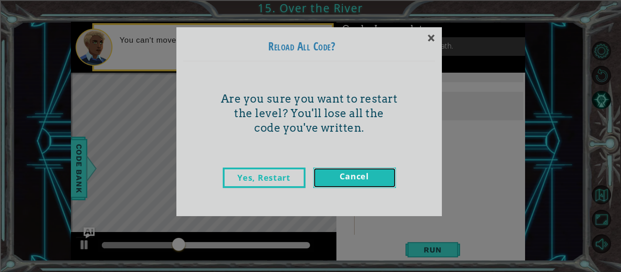
click at [372, 177] on link "Cancel" at bounding box center [354, 178] width 83 height 20
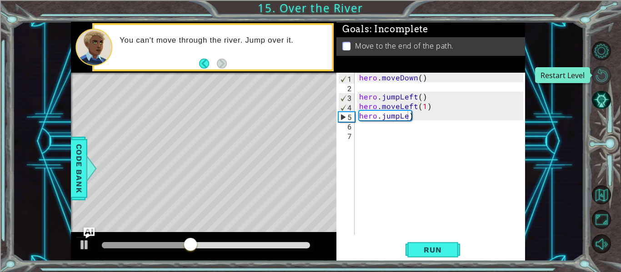
click at [603, 76] on button "Restart Level" at bounding box center [601, 75] width 19 height 19
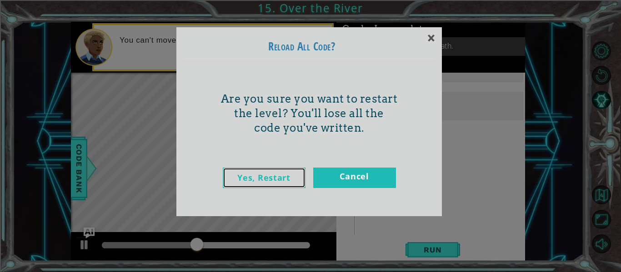
click at [261, 171] on link "Yes, Restart" at bounding box center [264, 178] width 83 height 20
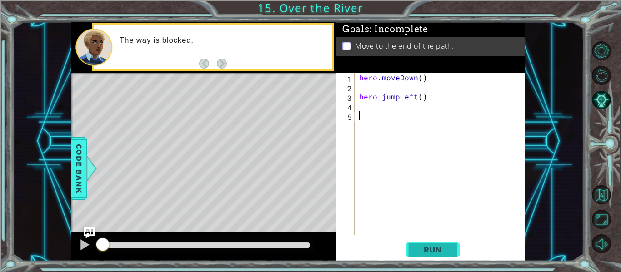
click at [429, 249] on span "Run" at bounding box center [433, 250] width 36 height 9
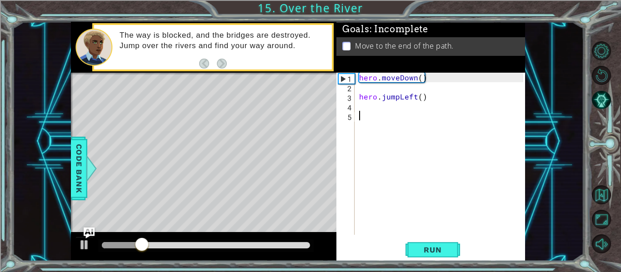
click at [364, 106] on div "hero . moveDown ( ) hero . jumpLeft ( )" at bounding box center [442, 163] width 171 height 181
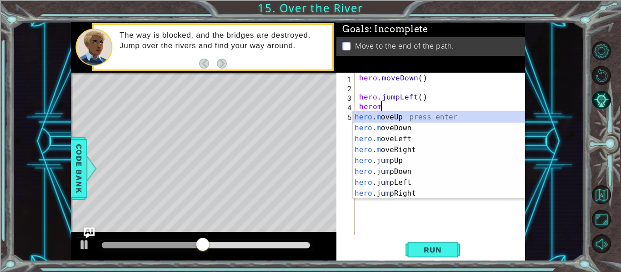
scroll to position [0, 1]
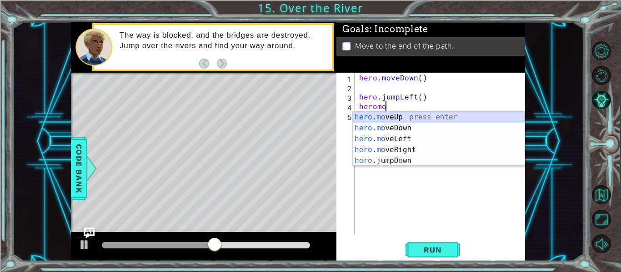
click at [384, 118] on div "hero . mo veUp press enter hero . mo veDown press enter hero . mo veLeft press …" at bounding box center [439, 150] width 172 height 76
type textarea "hero.moveUp(1)"
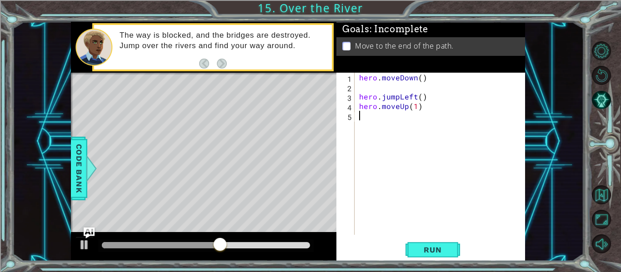
click at [377, 114] on div "hero . moveDown ( ) hero . jumpLeft ( ) hero . moveUp ( 1 )" at bounding box center [442, 163] width 171 height 181
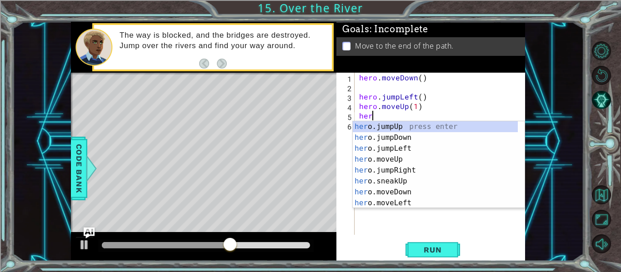
scroll to position [0, 0]
type textarea "hero"
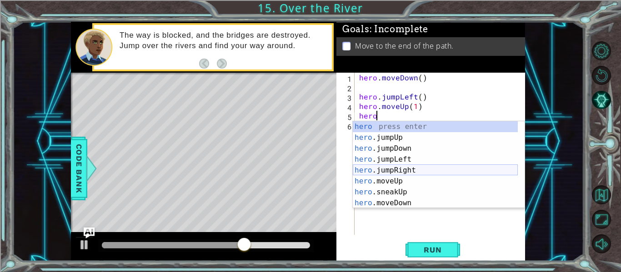
click at [402, 171] on div "hero press enter hero .jumpUp press enter hero .jumpDown press enter hero .jump…" at bounding box center [435, 175] width 165 height 109
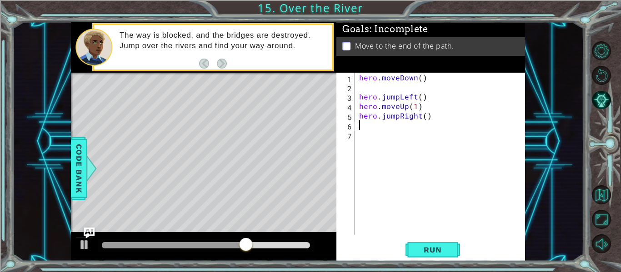
scroll to position [0, 0]
click at [439, 241] on button "Run" at bounding box center [433, 250] width 55 height 19
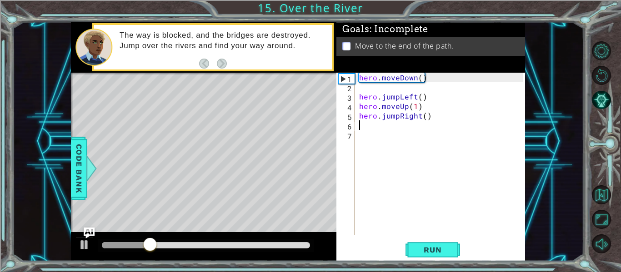
click at [368, 90] on div "hero . moveDown ( ) hero . jumpLeft ( ) hero . moveUp ( 1 ) hero . jumpRight ( )" at bounding box center [442, 163] width 171 height 181
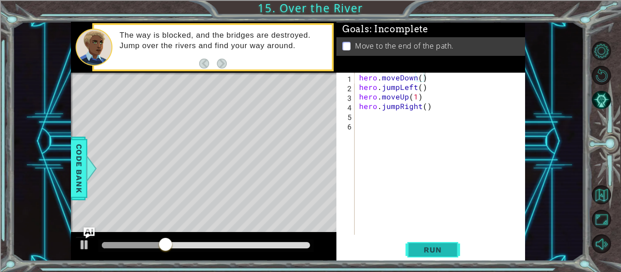
click at [437, 249] on span "Run" at bounding box center [433, 250] width 36 height 9
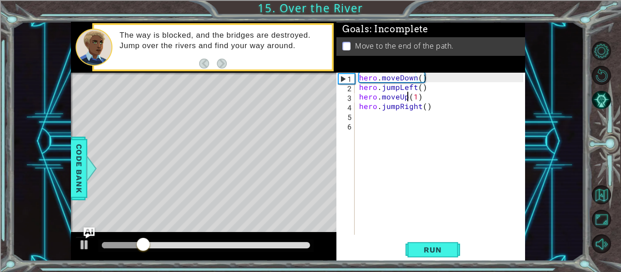
click at [406, 96] on div "hero . moveDown ( ) hero . jumpLeft ( ) hero . moveUp ( 1 ) hero . jumpRight ( )" at bounding box center [442, 163] width 171 height 181
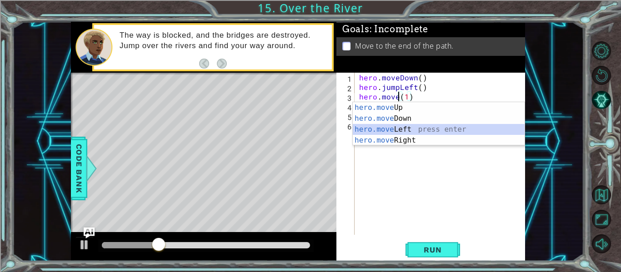
click at [366, 133] on div "hero.move Up press enter hero.move Down press enter hero.move Left press enter …" at bounding box center [439, 134] width 172 height 65
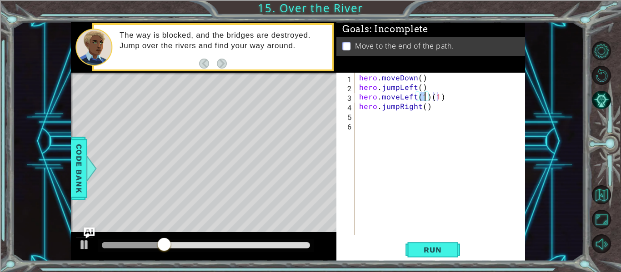
click at [460, 91] on div "hero . moveDown ( ) hero . jumpLeft ( ) hero . moveLeft ( 1 ) ( 1 ) hero . jump…" at bounding box center [442, 163] width 171 height 181
click at [452, 91] on div "hero . moveDown ( ) hero . jumpLeft ( ) hero . moveLeft ( 1 ) ( 1 ) hero . jump…" at bounding box center [442, 163] width 171 height 181
click at [456, 98] on div "hero . moveDown ( ) hero . jumpLeft ( ) hero . moveLeft ( 1 ) ( 1 ) hero . jump…" at bounding box center [442, 163] width 171 height 181
click at [436, 252] on span "Run" at bounding box center [433, 250] width 36 height 9
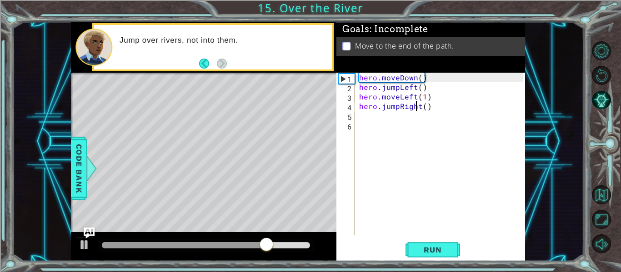
click at [418, 108] on div "hero . moveDown ( ) hero . jumpLeft ( ) hero . moveLeft ( 1 ) hero . jumpRight …" at bounding box center [442, 163] width 171 height 181
click at [419, 108] on div "hero . moveDown ( ) hero . jumpLeft ( ) hero . moveLeft ( 1 ) hero . jumpRight …" at bounding box center [442, 163] width 171 height 181
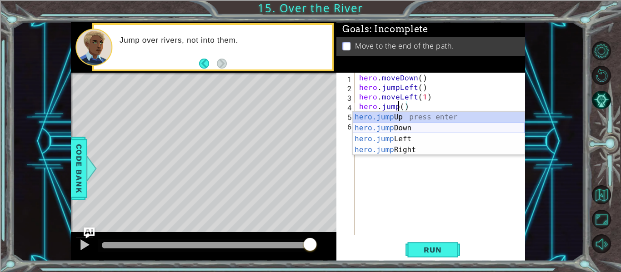
click at [389, 127] on div "hero.jump Up press enter hero.jump Down press enter hero.jump Left press enter …" at bounding box center [439, 144] width 172 height 65
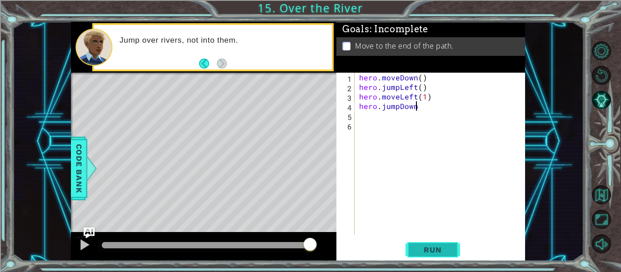
click at [451, 251] on button "Run" at bounding box center [433, 250] width 55 height 19
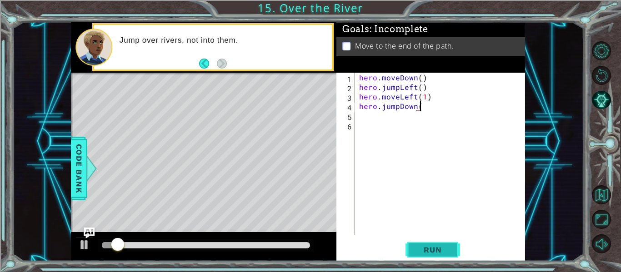
type textarea "hero.jumpDown()"
click at [408, 163] on div "hero . moveDown ( ) hero . jumpLeft ( ) hero . moveLeft ( 1 ) hero . jumpDown (…" at bounding box center [442, 163] width 171 height 181
click at [95, 231] on img "Ask AI" at bounding box center [89, 233] width 12 height 12
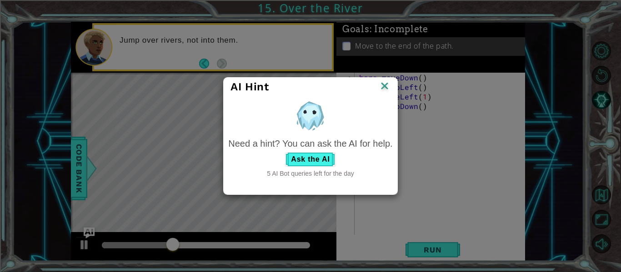
click at [312, 151] on div "Need a hint? You can ask the AI for help. Ask the AI 5 AI Bot queries left for …" at bounding box center [310, 157] width 164 height 41
click at [314, 154] on button "Ask the AI" at bounding box center [310, 159] width 50 height 15
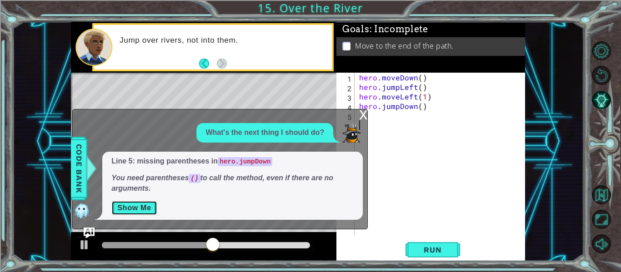
click at [142, 207] on button "Show Me" at bounding box center [134, 208] width 46 height 15
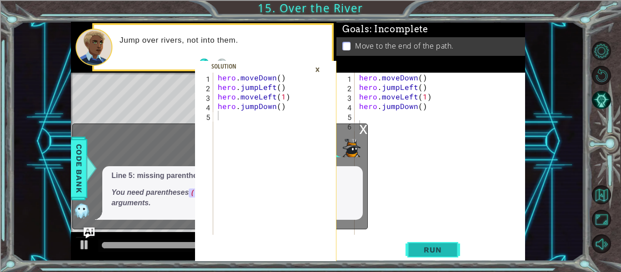
click at [448, 253] on span "Run" at bounding box center [433, 250] width 36 height 9
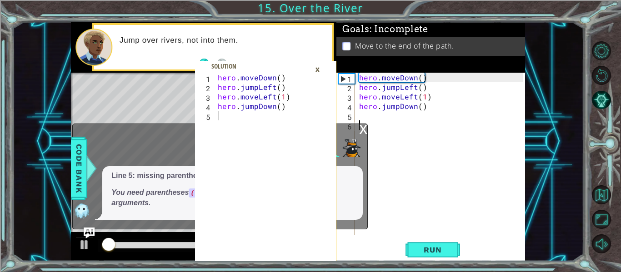
click at [366, 127] on div "x" at bounding box center [363, 128] width 8 height 9
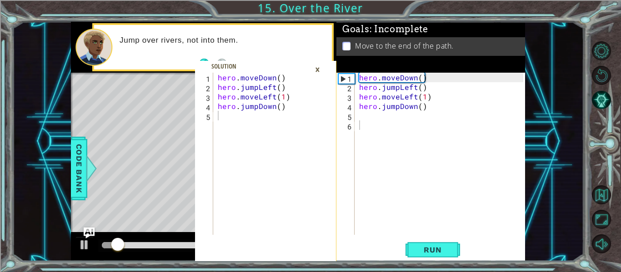
click at [317, 70] on div "×" at bounding box center [318, 69] width 14 height 15
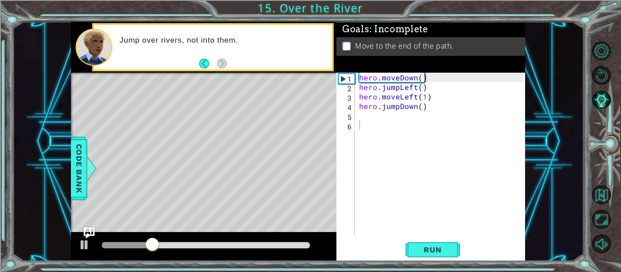
click at [377, 114] on div "hero . moveDown ( ) hero . jumpLeft ( ) hero . moveLeft ( 1 ) hero . jumpDown (…" at bounding box center [442, 163] width 171 height 181
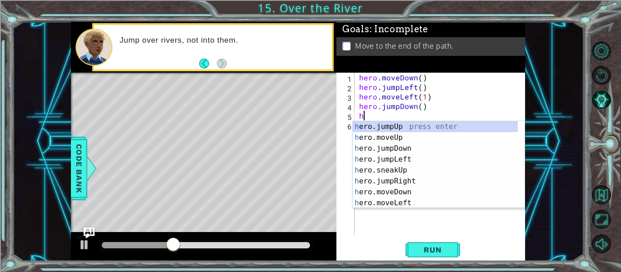
type textarea "her"
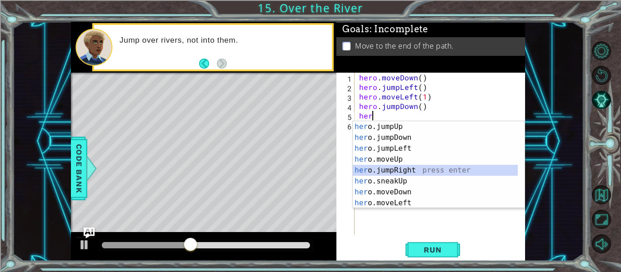
click at [423, 167] on div "her o.jumpUp press enter her o.jumpDown press enter her o.jumpLeft press enter …" at bounding box center [435, 175] width 165 height 109
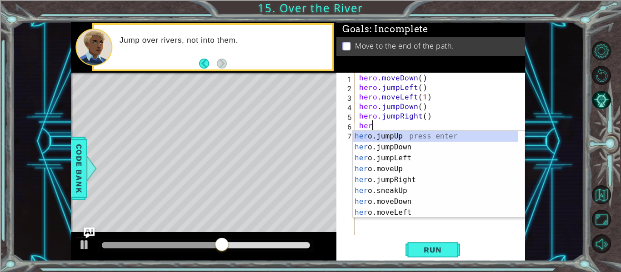
type textarea "hero"
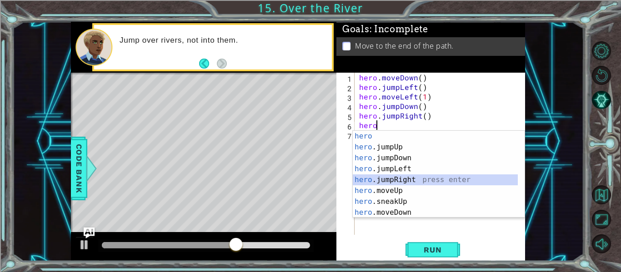
click at [420, 177] on div "hero press enter hero .jumpUp press enter hero .jumpDown press enter hero .jump…" at bounding box center [435, 185] width 165 height 109
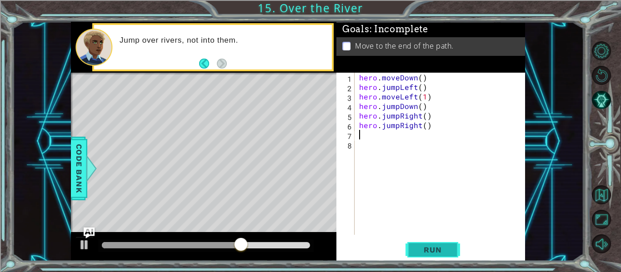
click at [422, 247] on span "Run" at bounding box center [433, 250] width 36 height 9
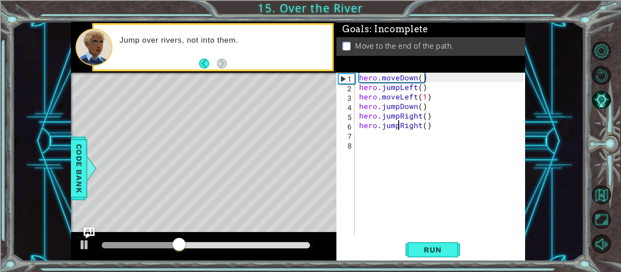
click at [400, 126] on div "hero . moveDown ( ) hero . jumpLeft ( ) hero . moveLeft ( 1 ) hero . jumpDown (…" at bounding box center [442, 163] width 171 height 181
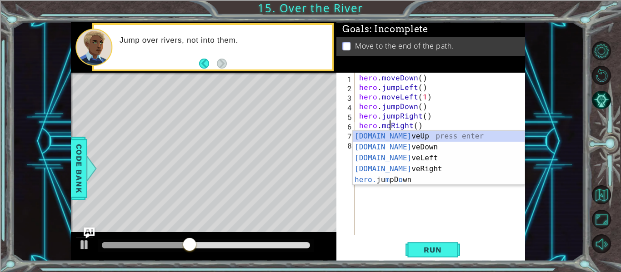
scroll to position [0, 2]
click at [397, 170] on div "[DOMAIN_NAME] veUp press enter [DOMAIN_NAME] veDown press enter [DOMAIN_NAME] v…" at bounding box center [439, 169] width 172 height 76
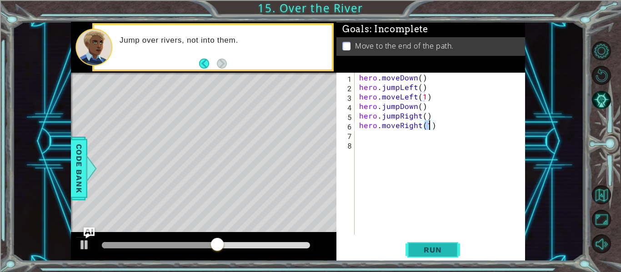
click at [440, 246] on span "Run" at bounding box center [433, 250] width 36 height 9
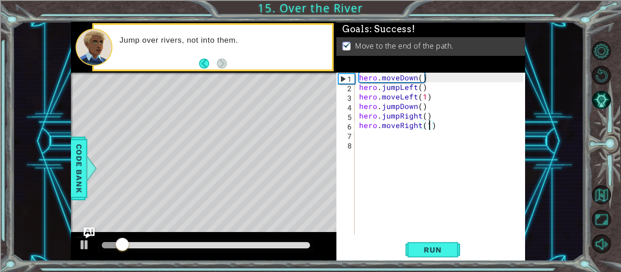
type textarea "hero.moveRight(1 )"
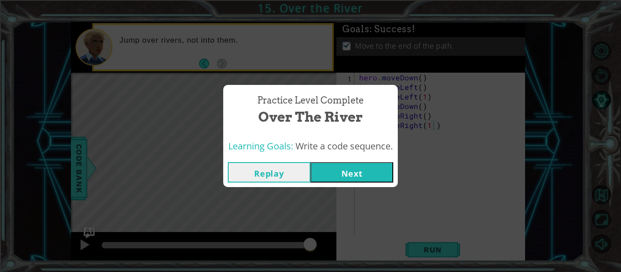
click at [377, 182] on button "Next" at bounding box center [352, 172] width 83 height 20
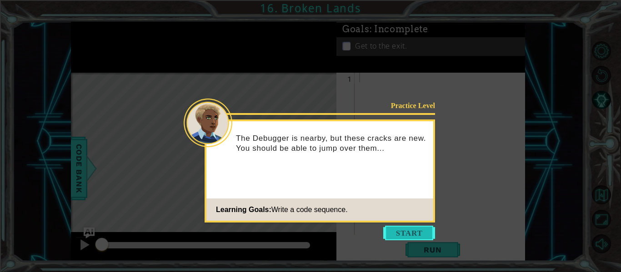
click at [407, 236] on button "Start" at bounding box center [409, 233] width 52 height 15
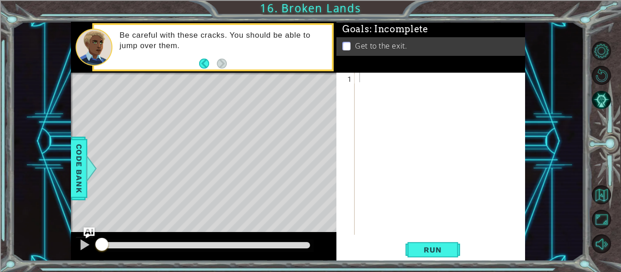
drag, startPoint x: 407, startPoint y: 236, endPoint x: 418, endPoint y: 209, distance: 30.0
click at [418, 209] on div "1 ההההההההההההההההההההההההההההההההההההההההההההההההההההההההההההההההההההההההההההה…" at bounding box center [430, 167] width 189 height 189
type textarea "j"
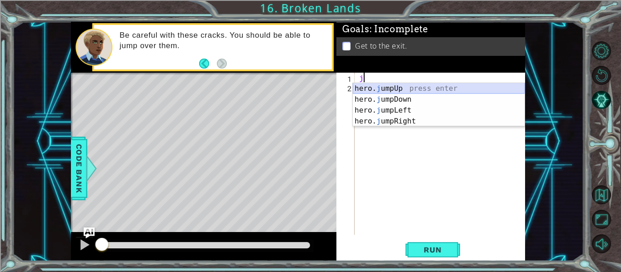
click at [417, 87] on div "hero. j umpUp press enter hero. j umpDown press enter hero. j umpLeft press ent…" at bounding box center [439, 115] width 172 height 65
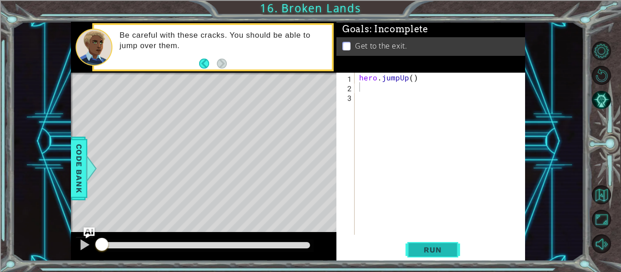
click at [446, 241] on button "Run" at bounding box center [433, 250] width 55 height 19
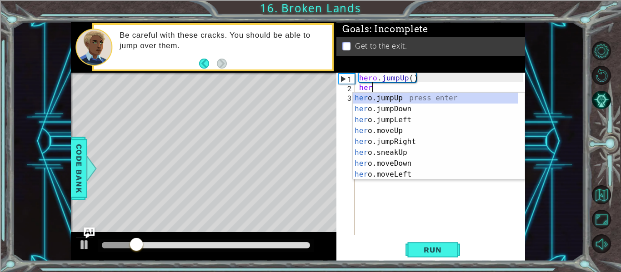
scroll to position [0, 0]
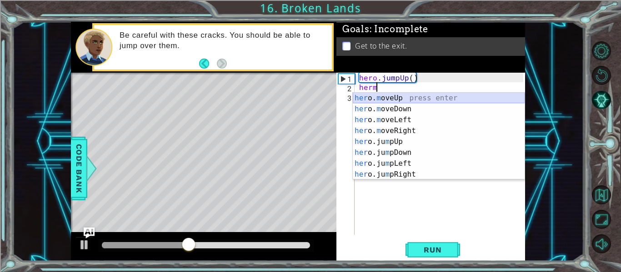
click at [410, 99] on div "her o. m oveUp press enter her o. m oveDown press enter her o. m oveLeft press …" at bounding box center [439, 147] width 172 height 109
type textarea "hero.moveUp(1)"
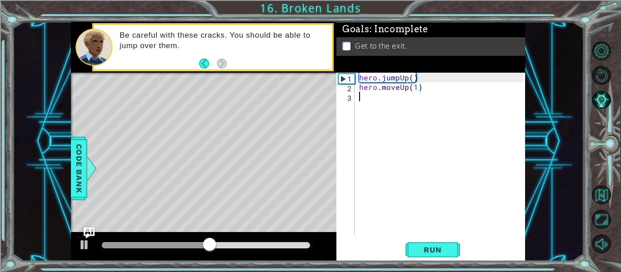
click at [378, 96] on div "hero . jumpUp ( ) hero . moveUp ( 1 )" at bounding box center [442, 163] width 171 height 181
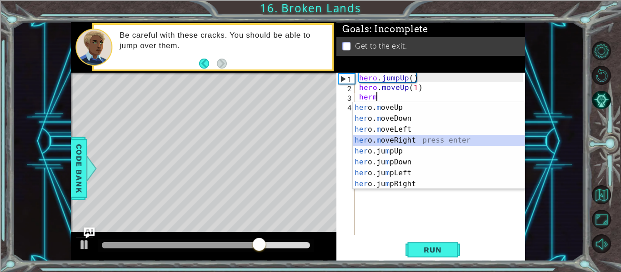
click at [411, 141] on div "her o. m oveUp press enter her o. m oveDown press enter her o. m oveLeft press …" at bounding box center [439, 156] width 172 height 109
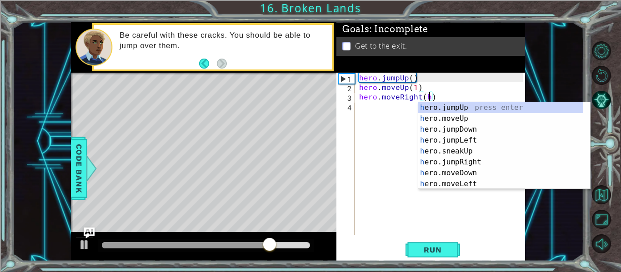
scroll to position [0, 5]
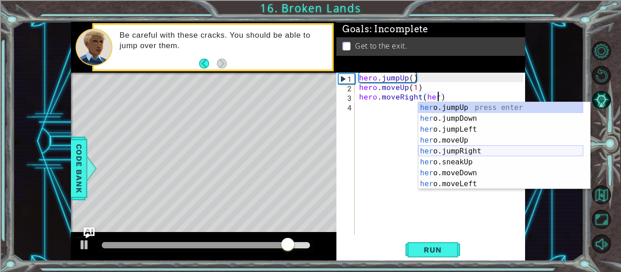
click at [453, 152] on div "her o.jumpUp press enter her o.jumpDown press enter her o.jumpLeft press enter …" at bounding box center [500, 156] width 165 height 109
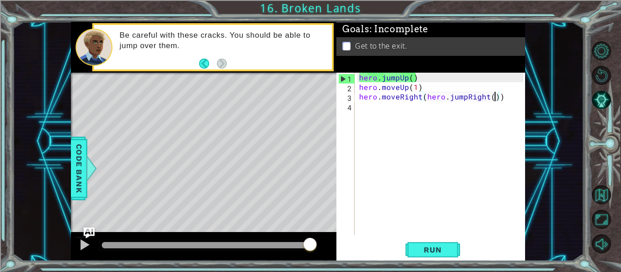
scroll to position [0, 8]
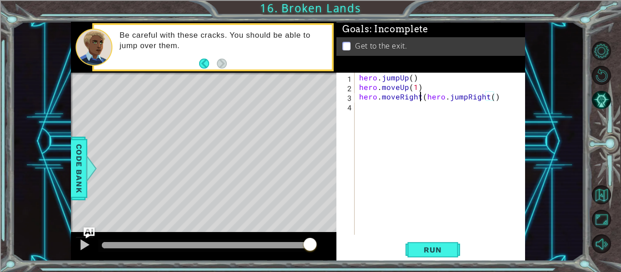
click at [420, 95] on div "hero . jumpUp ( ) hero . moveUp ( 1 ) hero . moveRight ( hero . jumpRight ( )" at bounding box center [442, 163] width 171 height 181
click at [362, 107] on div "hero . jumpUp ( ) hero . moveUp ( 1 ) hero . moveRight ( ) ( hero . jumpRight (…" at bounding box center [442, 163] width 171 height 181
type textarea "hero.jumpRight()"
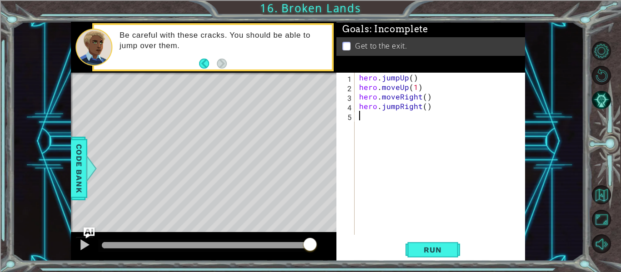
click at [372, 119] on div "hero . jumpUp ( ) hero . moveUp ( 1 ) hero . moveRight ( ) hero . jumpRight ( )" at bounding box center [442, 163] width 171 height 181
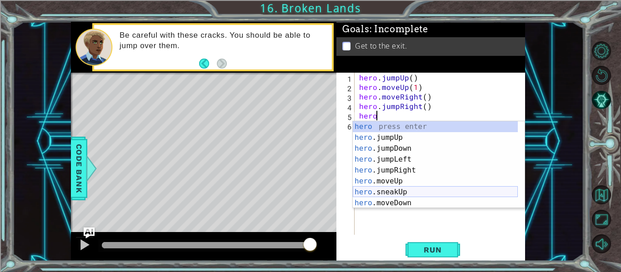
scroll to position [0, 1]
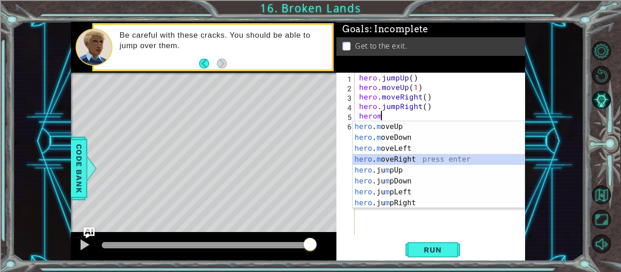
click at [405, 158] on div "hero . m oveUp press enter hero . m oveDown press enter hero . m oveLeft press …" at bounding box center [439, 175] width 172 height 109
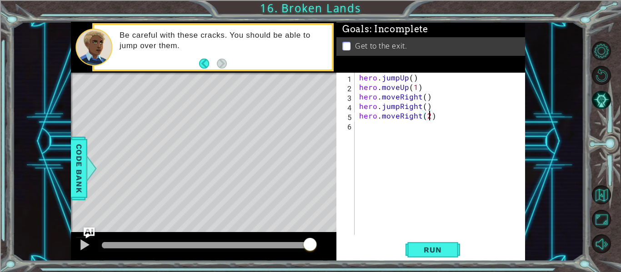
scroll to position [0, 4]
type textarea "hero.moveRight(2)"
click at [446, 250] on span "Run" at bounding box center [433, 250] width 36 height 9
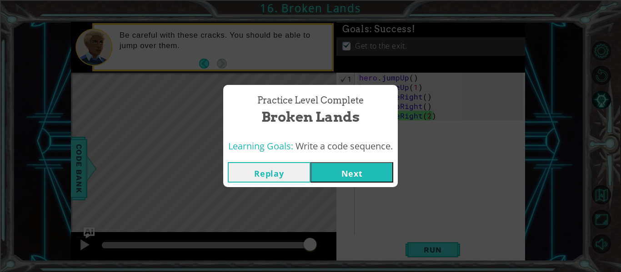
click at [366, 164] on button "Next" at bounding box center [352, 172] width 83 height 20
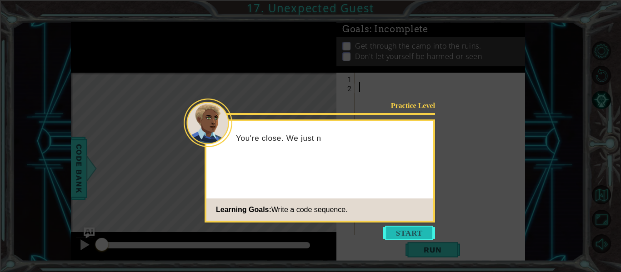
click at [407, 233] on button "Start" at bounding box center [409, 233] width 52 height 15
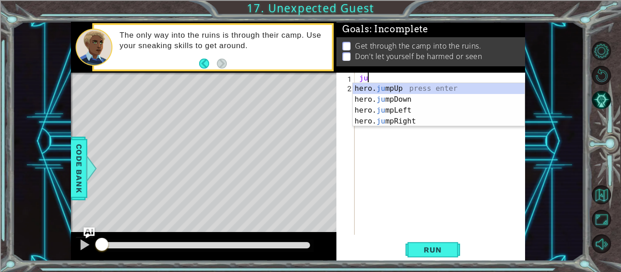
type textarea "jum"
click at [366, 120] on div "hero. jum pUp press enter hero. jum pDown press enter hero. jum pLeft press ent…" at bounding box center [439, 115] width 172 height 65
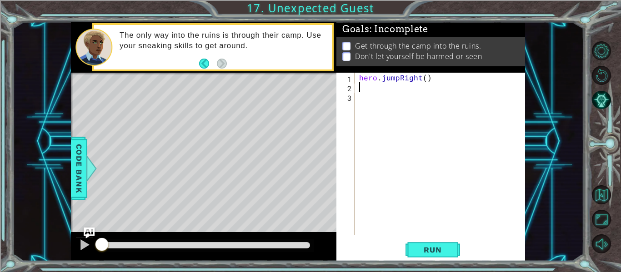
scroll to position [0, 0]
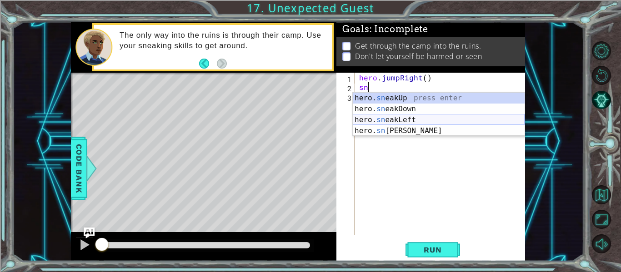
click at [406, 120] on div "hero. sn eakUp press enter hero. sn eakDown press enter hero. sn eakLeft press …" at bounding box center [439, 125] width 172 height 65
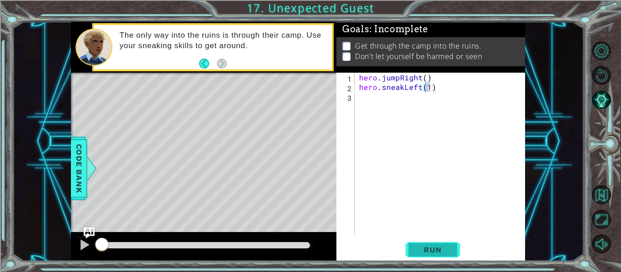
click at [432, 248] on span "Run" at bounding box center [433, 250] width 36 height 9
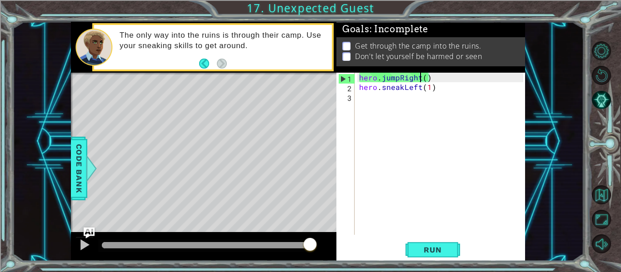
click at [422, 74] on div "hero . jumpRight ( ) hero . sneakLeft ( 1 )" at bounding box center [442, 163] width 171 height 181
click at [425, 77] on div "hero . jumpRight ( ) hero . sneakLeft ( 1 )" at bounding box center [442, 163] width 171 height 181
click at [427, 84] on div "hero . jumpRight ( ) hero . sneakLeft ( 1 )" at bounding box center [442, 163] width 171 height 181
click at [426, 76] on div "hero . jumpRight ( ) hero . sneakLeft ( )" at bounding box center [442, 163] width 171 height 181
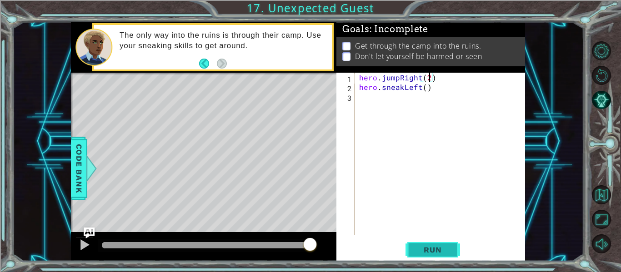
type textarea "hero.jumpRight(2)"
click at [434, 251] on span "Run" at bounding box center [433, 250] width 36 height 9
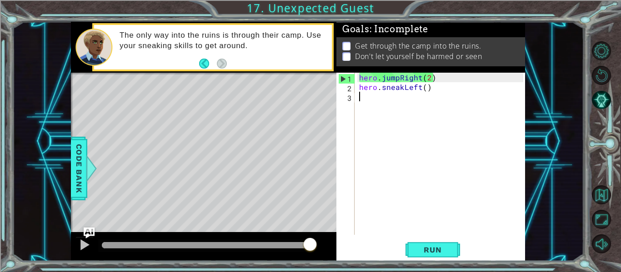
click at [422, 96] on div "hero . jumpRight ( 2 ) hero . sneakLeft ( )" at bounding box center [442, 163] width 171 height 181
click at [421, 92] on div "hero . jumpRight ( 2 ) hero . sneakLeft ( )" at bounding box center [442, 163] width 171 height 181
click at [430, 89] on div "hero . jumpRight ( 2 ) hero . sneakLeft ( )" at bounding box center [442, 163] width 171 height 181
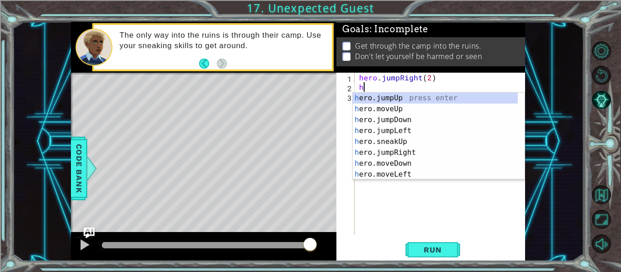
type textarea "h"
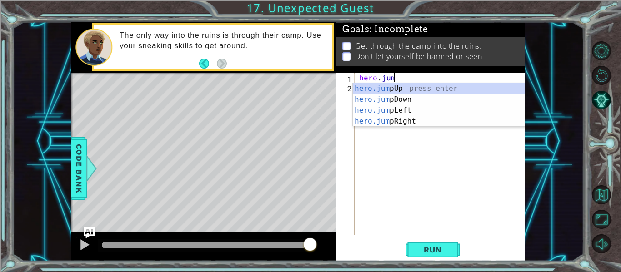
type textarea "h"
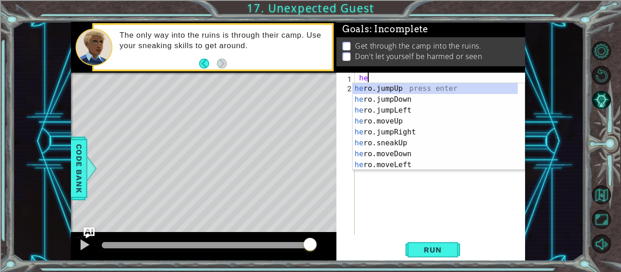
scroll to position [0, 0]
click at [407, 163] on div "her o.jumpUp press enter her o.jumpDown press enter her o.jumpLeft press enter …" at bounding box center [435, 137] width 165 height 109
type textarea "hero.moveLeft(1)"
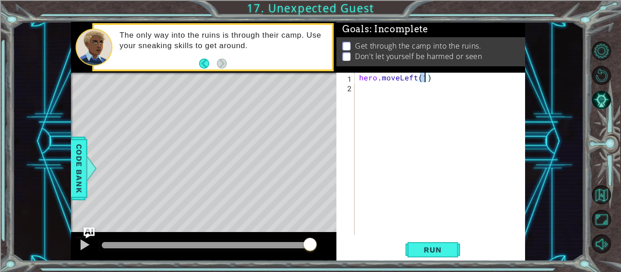
click at [402, 93] on div "hero . moveLeft ( 1 )" at bounding box center [442, 163] width 171 height 181
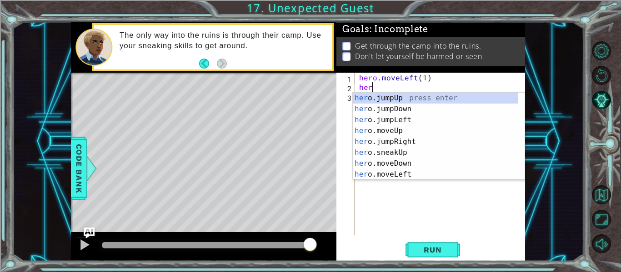
type textarea "heroi"
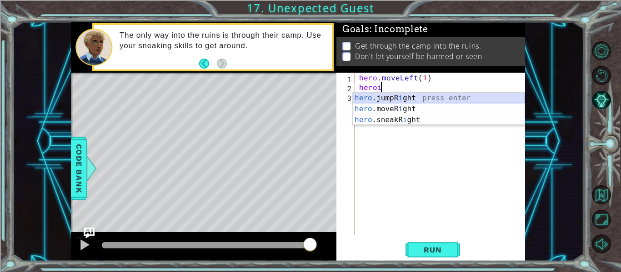
click at [411, 96] on div "hero .jumpR i ght press enter hero .moveR i ght press enter hero .sneakR i ght …" at bounding box center [439, 120] width 172 height 55
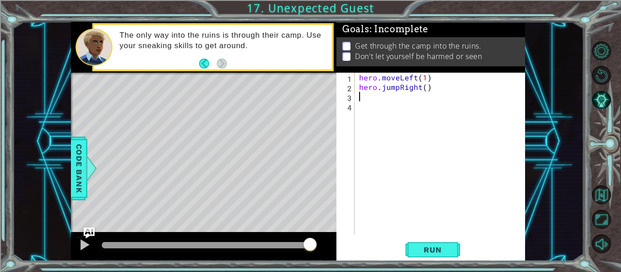
scroll to position [0, 0]
click at [436, 257] on button "Run" at bounding box center [433, 250] width 55 height 19
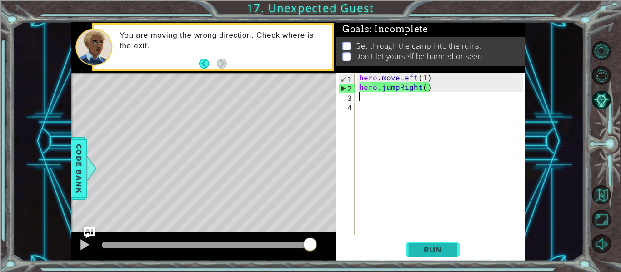
click at [433, 248] on span "Run" at bounding box center [433, 250] width 36 height 9
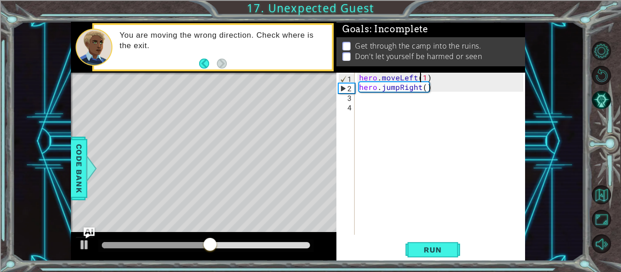
click at [418, 75] on div "hero . moveLeft ( 1 ) hero . jumpRight ( )" at bounding box center [442, 163] width 171 height 181
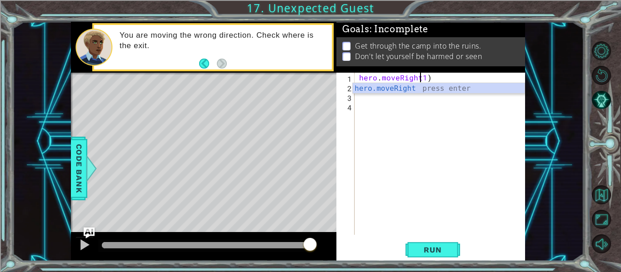
scroll to position [0, 4]
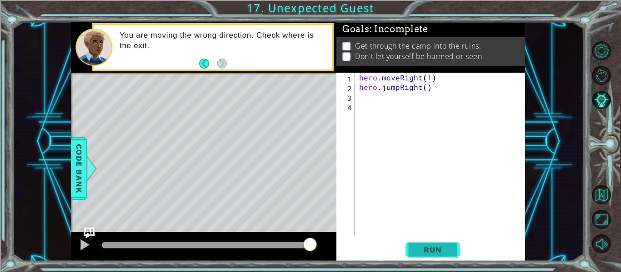
click at [448, 251] on span "Run" at bounding box center [433, 250] width 36 height 9
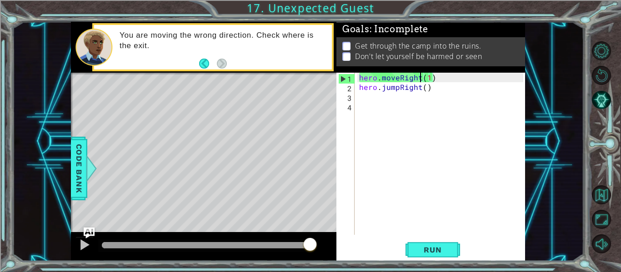
click at [419, 76] on div "hero . moveRight ( 1 ) hero . jumpRight ( )" at bounding box center [442, 163] width 171 height 181
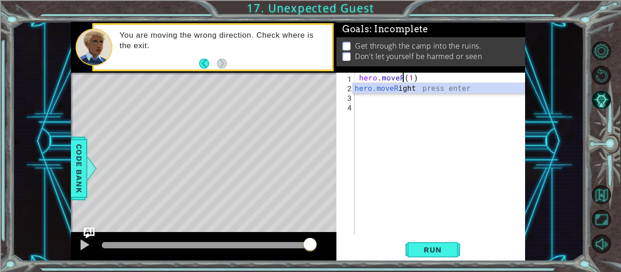
scroll to position [0, 3]
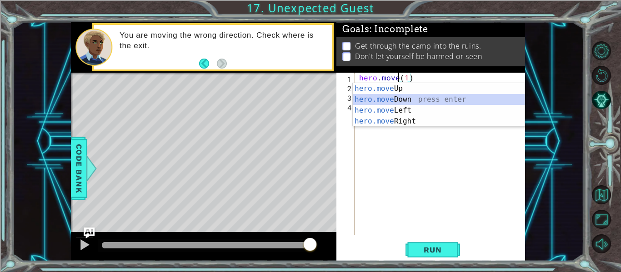
click at [397, 101] on div "hero.move Up press enter hero.move Down press enter hero.move Left press enter …" at bounding box center [439, 115] width 172 height 65
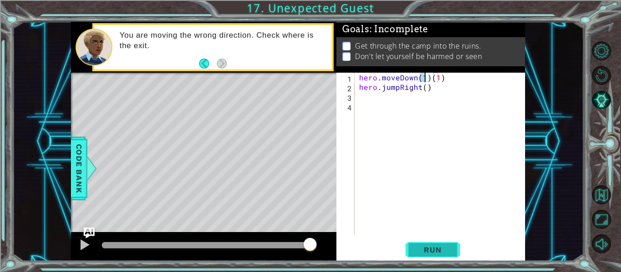
click at [444, 249] on span "Run" at bounding box center [433, 250] width 36 height 9
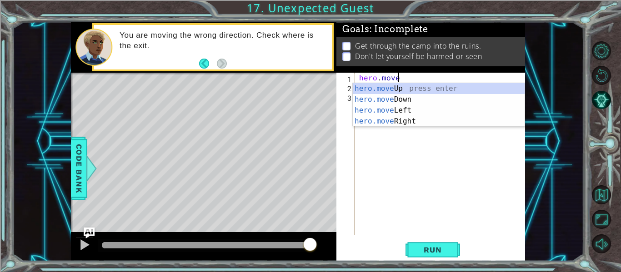
scroll to position [0, 2]
type textarea "h"
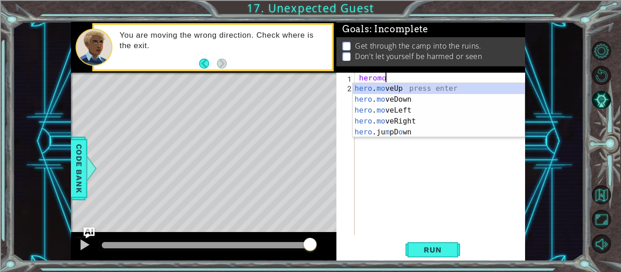
scroll to position [0, 1]
click at [442, 86] on div "hero . mo veUp press enter hero . mo veDown press enter hero . mo veLeft press …" at bounding box center [439, 121] width 172 height 76
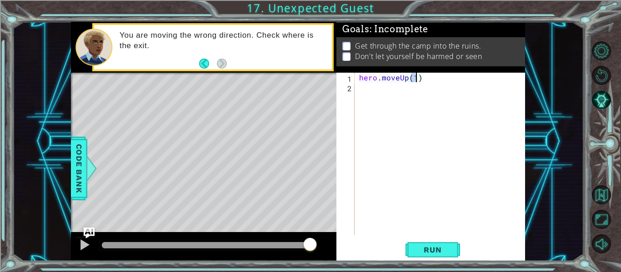
click at [411, 93] on div "hero . moveUp ( 1 )" at bounding box center [442, 163] width 171 height 181
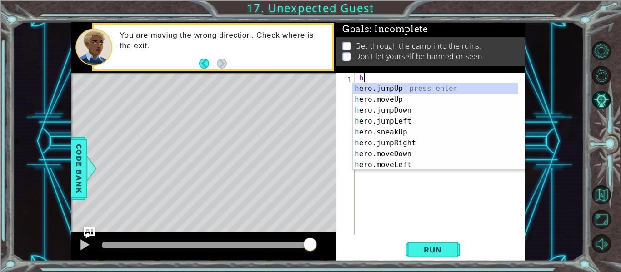
scroll to position [0, 0]
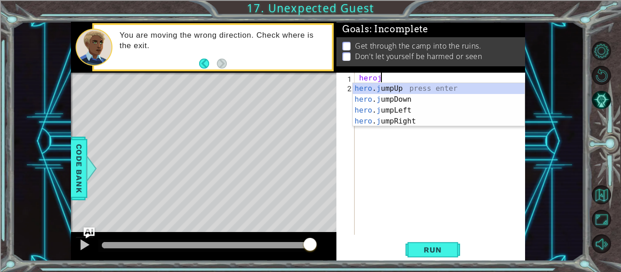
type textarea "heroju"
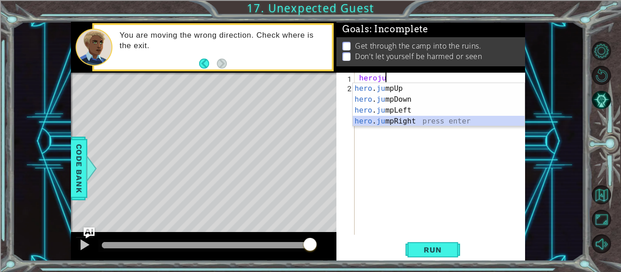
click at [413, 124] on div "hero . ju mpUp press enter hero . ju mpDown press enter hero . [PERSON_NAME] mp…" at bounding box center [439, 115] width 172 height 65
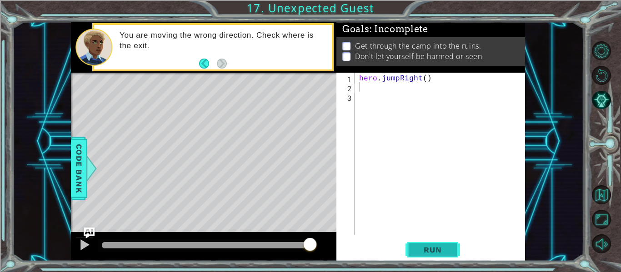
click at [422, 257] on button "Run" at bounding box center [433, 250] width 55 height 19
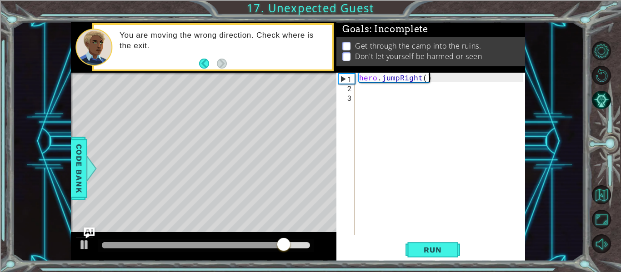
click at [440, 77] on div "hero . jumpRight ( )" at bounding box center [442, 163] width 171 height 181
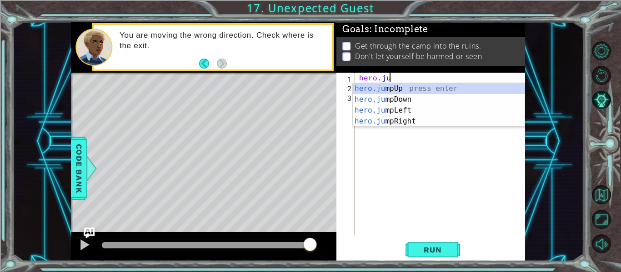
type textarea "h"
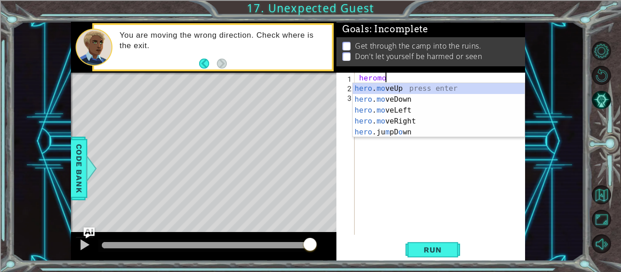
scroll to position [0, 1]
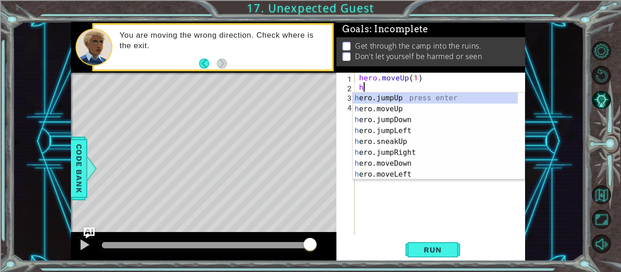
type textarea "hero.moveUp(1)he"
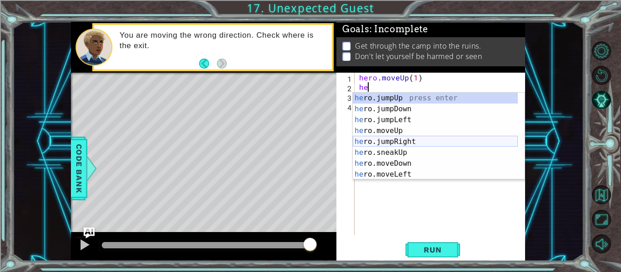
click at [389, 143] on div "he ro.jumpUp press enter he ro.jumpDown press enter he ro.jumpLeft press enter …" at bounding box center [435, 147] width 165 height 109
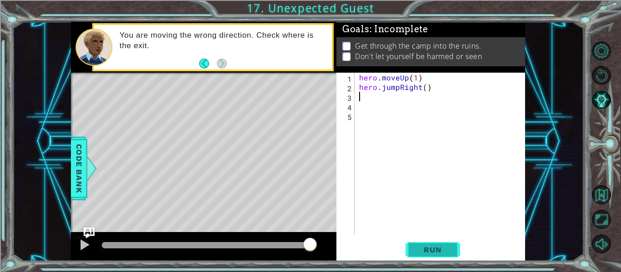
click at [459, 252] on button "Run" at bounding box center [433, 250] width 55 height 19
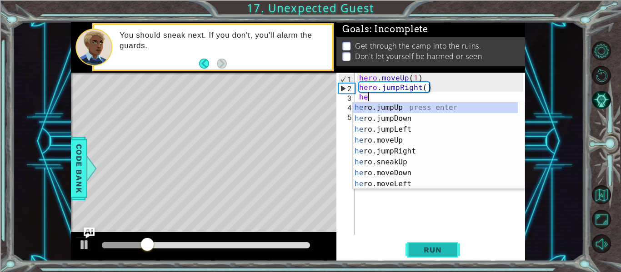
type textarea "her"
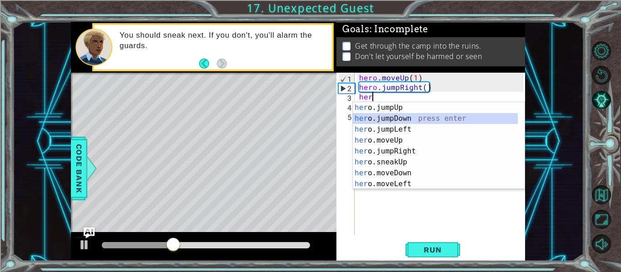
click at [406, 121] on div "her o.jumpUp press enter her o.jumpDown press enter her o.jumpLeft press enter …" at bounding box center [435, 156] width 165 height 109
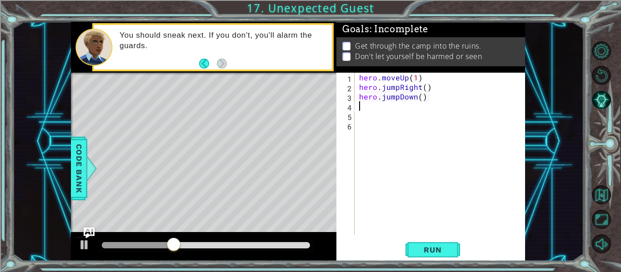
scroll to position [0, 0]
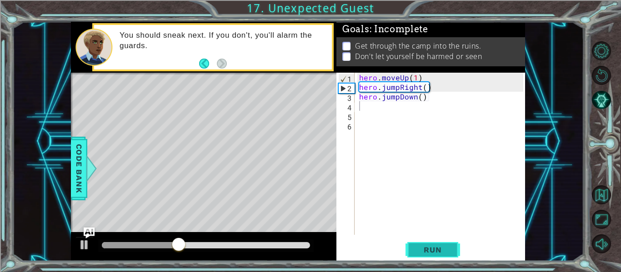
click at [430, 254] on span "Run" at bounding box center [433, 250] width 36 height 9
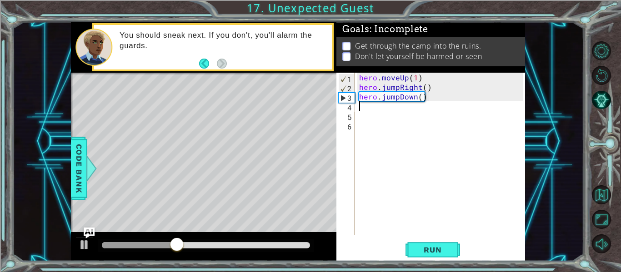
type textarea "h"
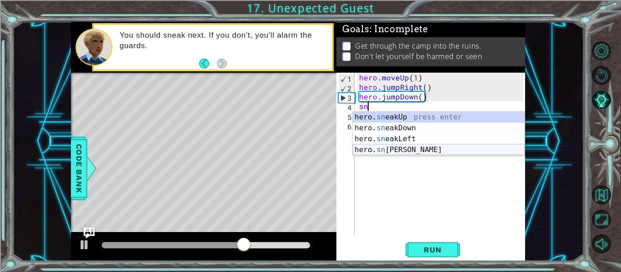
click at [397, 151] on div "hero. sn eakUp press enter hero. sn eakDown press enter hero. sn eakLeft press …" at bounding box center [439, 144] width 172 height 65
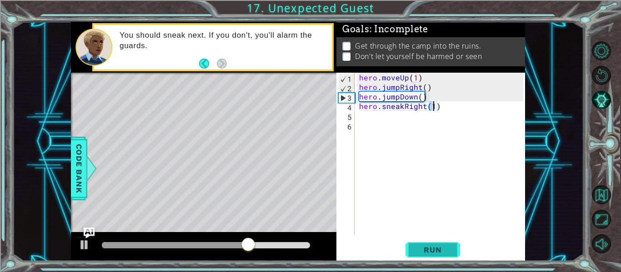
type textarea "hero.sneakRight(1)"
click at [440, 246] on span "Run" at bounding box center [433, 250] width 36 height 9
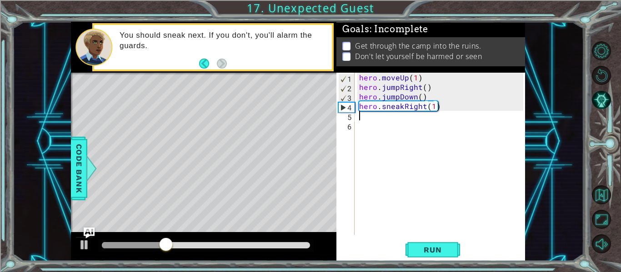
click at [375, 118] on div "hero . moveUp ( 1 ) hero . jumpRight ( ) hero . jumpDown ( ) hero . sneakRight …" at bounding box center [442, 163] width 171 height 181
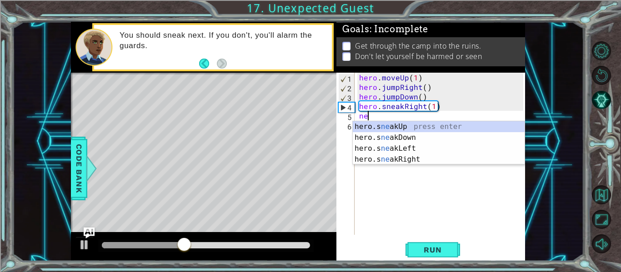
type textarea "n"
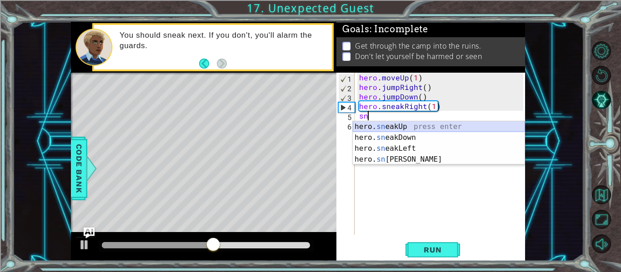
click at [384, 125] on div "hero. sn eakUp press enter hero. sn eakDown press enter hero. sn eakLeft press …" at bounding box center [439, 153] width 172 height 65
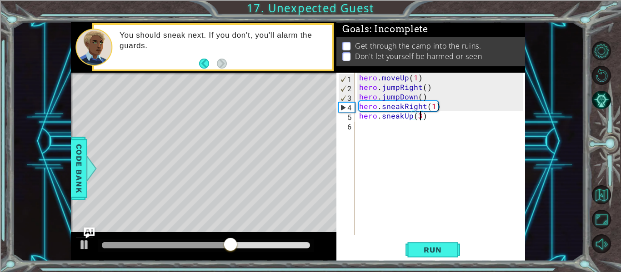
scroll to position [0, 4]
type textarea "hero.sneakUp(3)"
click at [445, 251] on span "Run" at bounding box center [433, 250] width 36 height 9
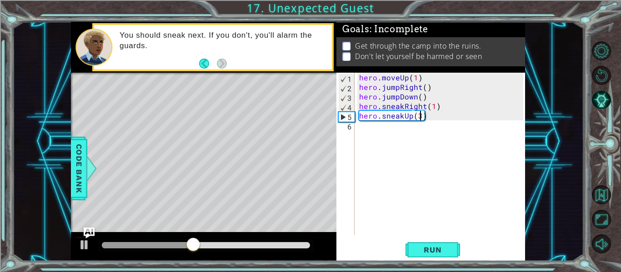
click at [392, 131] on div "hero . moveUp ( 1 ) hero . jumpRight ( ) hero . jumpDown ( ) hero . sneakRight …" at bounding box center [442, 163] width 171 height 181
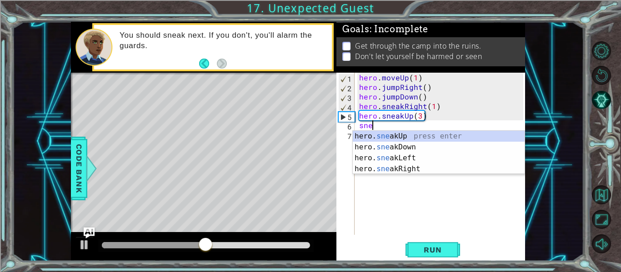
scroll to position [0, 0]
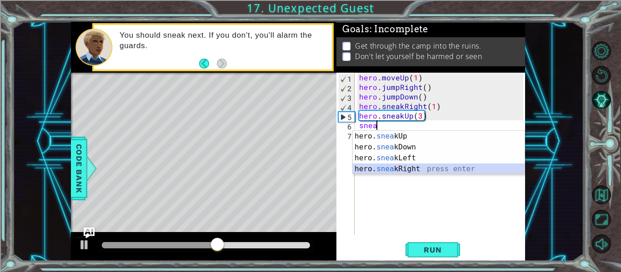
click at [394, 173] on div "hero. snea kUp press enter hero. snea kDown press enter hero. snea kLeft press …" at bounding box center [439, 163] width 172 height 65
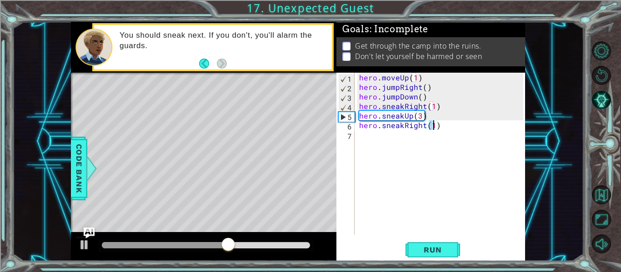
type textarea "hero.sneakRight(3)"
click at [365, 137] on div "hero . moveUp ( 1 ) hero . jumpRight ( ) hero . jumpDown ( ) hero . sneakRight …" at bounding box center [442, 163] width 171 height 181
type textarea "h"
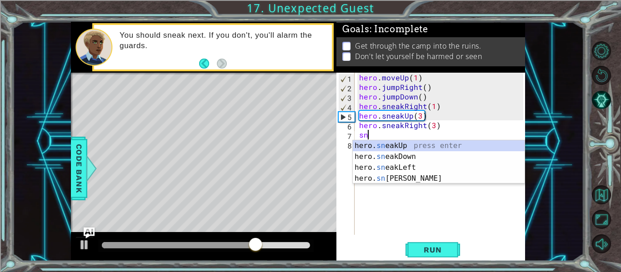
scroll to position [0, 0]
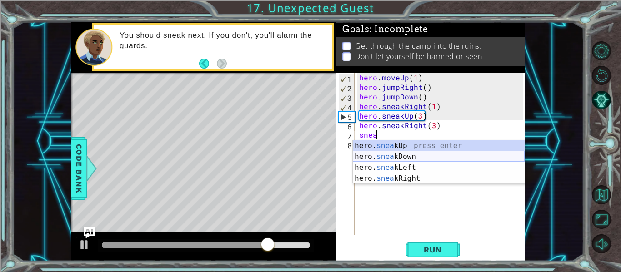
click at [414, 152] on div "hero. snea kUp press enter hero. snea kDown press enter hero. snea kLeft press …" at bounding box center [439, 173] width 172 height 65
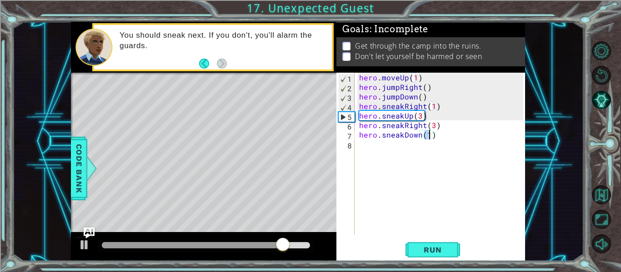
scroll to position [0, 4]
type textarea "hero.sneakDown(3)"
click at [443, 255] on span "Run" at bounding box center [433, 250] width 36 height 9
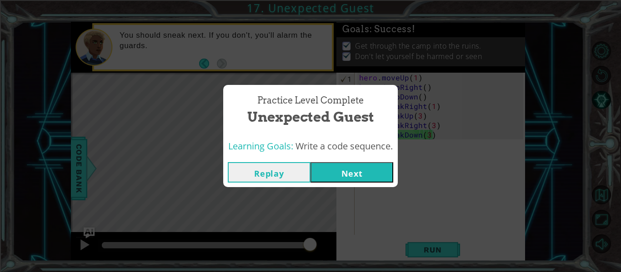
click at [357, 156] on div "Learning Goals: Write a code sequence." at bounding box center [310, 147] width 175 height 22
click at [367, 170] on button "Next" at bounding box center [352, 172] width 83 height 20
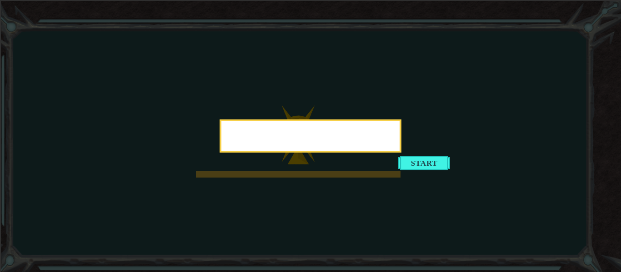
click at [402, 153] on div at bounding box center [311, 136] width 182 height 33
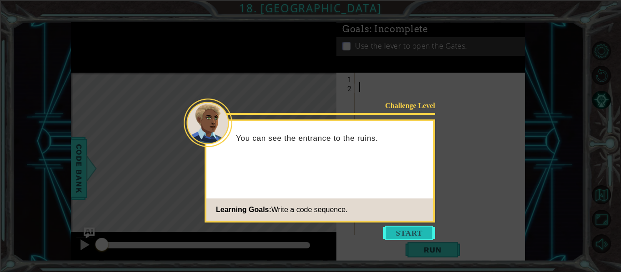
click at [428, 229] on button "Start" at bounding box center [409, 233] width 52 height 15
click at [428, 229] on icon at bounding box center [310, 136] width 621 height 272
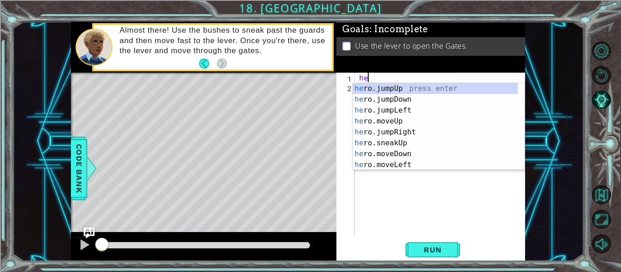
type textarea "h"
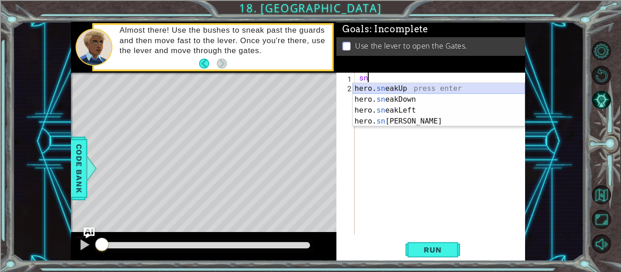
click at [401, 89] on div "hero. sn eakUp press enter hero. sn eakDown press enter hero. sn eakLeft press …" at bounding box center [439, 115] width 172 height 65
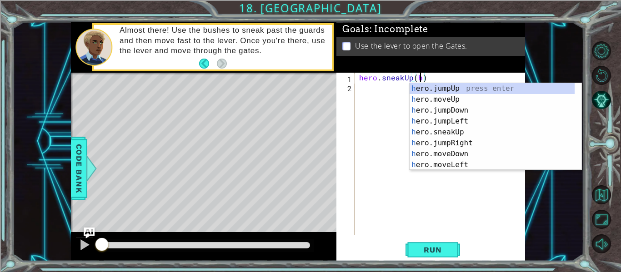
scroll to position [0, 3]
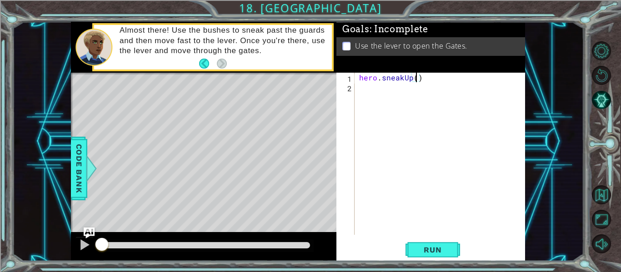
type textarea "hero.sneakUp(1)"
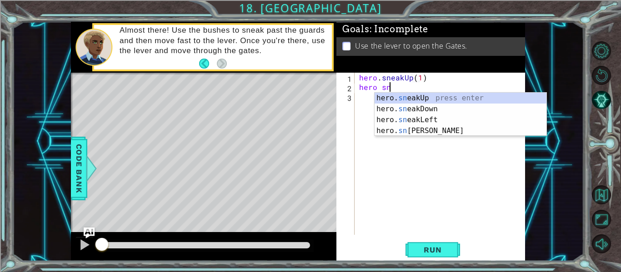
scroll to position [0, 1]
click at [398, 94] on div "hero. sn eakUp press enter hero. sn eakDown press enter hero. sn eakLeft press …" at bounding box center [461, 125] width 172 height 65
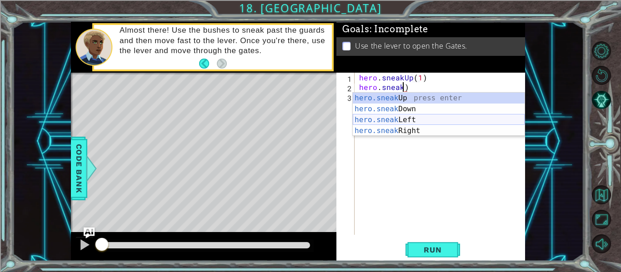
click at [401, 118] on div "hero.sneak Up press enter hero.sneak Down press enter hero.sneak Left press ent…" at bounding box center [439, 125] width 172 height 65
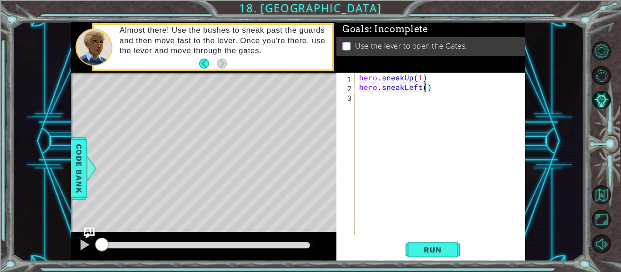
scroll to position [0, 4]
click at [436, 252] on span "Run" at bounding box center [433, 250] width 36 height 9
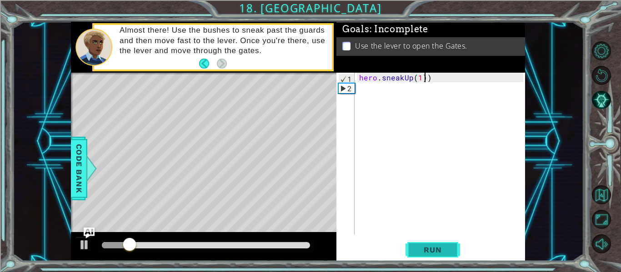
scroll to position [0, 0]
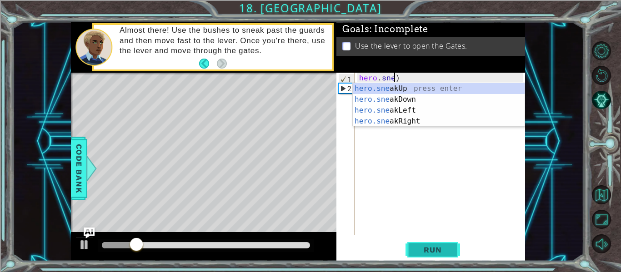
type textarea ")"
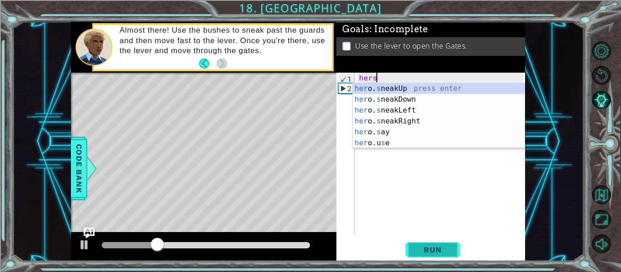
scroll to position [0, 1]
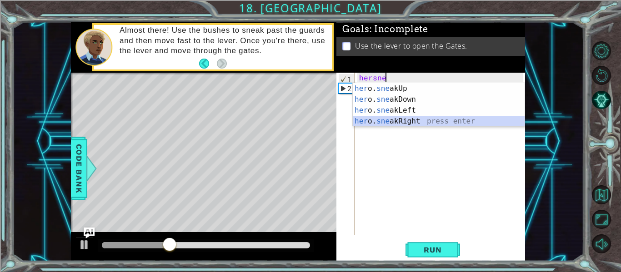
click at [416, 119] on div "her o. sne akUp press enter her o. sne akDown press enter her o. sne akLeft pre…" at bounding box center [439, 115] width 172 height 65
type textarea "hero.sneakRight(1)"
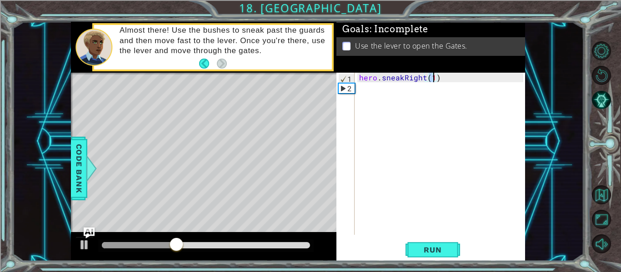
click at [393, 92] on div "hero . sneakRight ( 1 )" at bounding box center [442, 163] width 171 height 181
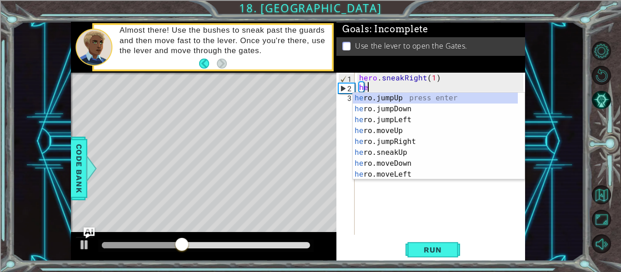
type textarea "her"
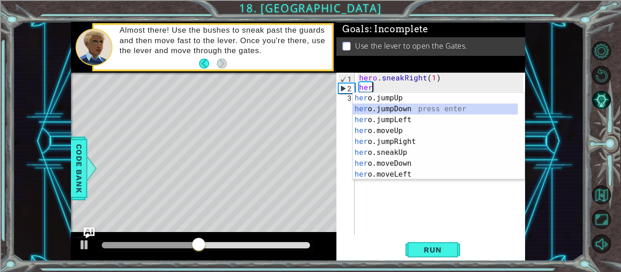
click at [403, 112] on div "her o.jumpUp press enter her o.jumpDown press enter her o.jumpLeft press enter …" at bounding box center [435, 147] width 165 height 109
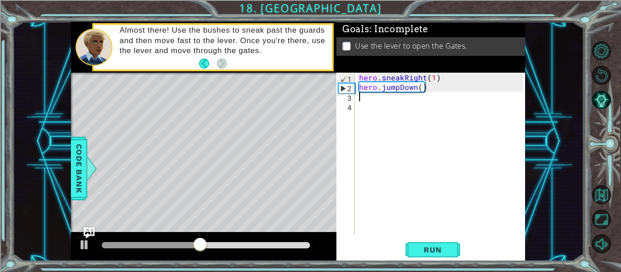
scroll to position [0, 0]
click at [422, 87] on div "hero . sneakRight ( 1 ) hero . jumpDown ( )" at bounding box center [442, 163] width 171 height 181
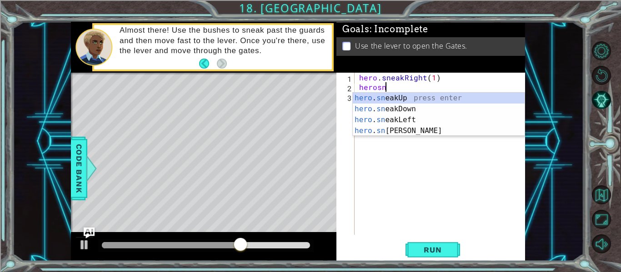
scroll to position [0, 1]
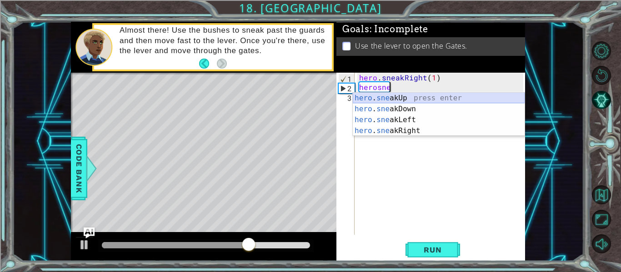
click at [439, 98] on div "hero . sne akUp press enter hero . sne akDown press enter hero . sne akLeft pre…" at bounding box center [439, 125] width 172 height 65
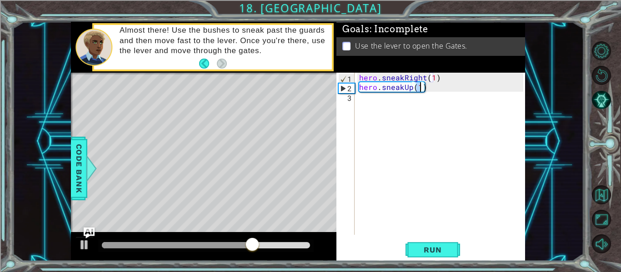
scroll to position [0, 4]
type textarea "hero.sneakUp(3)"
click at [437, 246] on span "Run" at bounding box center [433, 250] width 36 height 9
click at [400, 100] on div "hero . sneakRight ( 1 ) hero . sneakUp ( 3 )" at bounding box center [442, 163] width 171 height 181
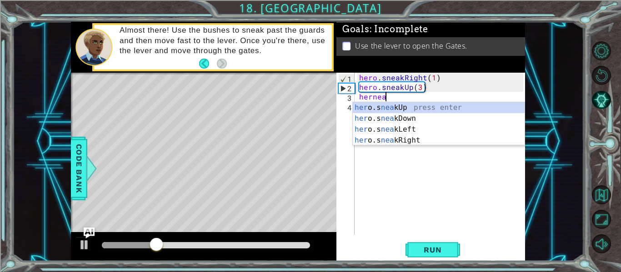
scroll to position [0, 1]
click at [422, 88] on div "hero . sneakRight ( 1 ) hero . sneakUp ( 3 ) hernea" at bounding box center [442, 163] width 171 height 181
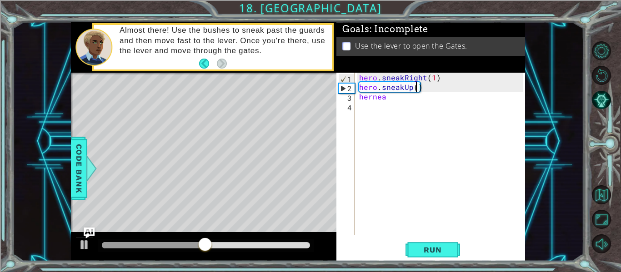
scroll to position [0, 4]
click at [404, 98] on div "hero . sneakRight ( 1 ) hero . sneakUp ( 2 ) hernea" at bounding box center [442, 163] width 171 height 181
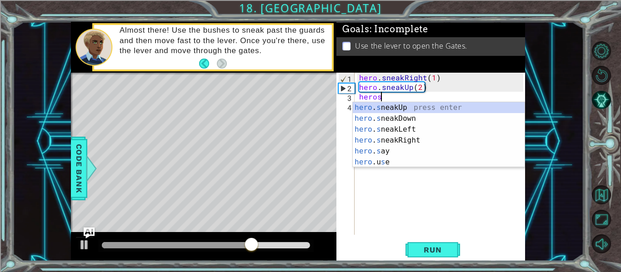
scroll to position [0, 1]
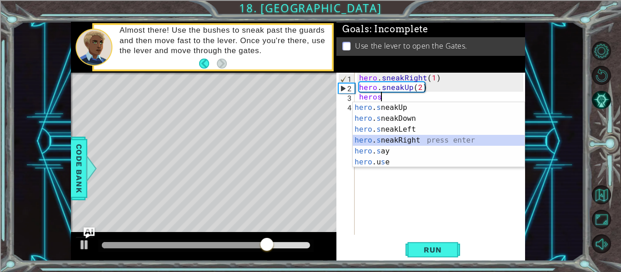
click at [425, 140] on div "hero . s neakUp press enter hero . s neakDown press enter hero . s neakLeft pre…" at bounding box center [439, 145] width 172 height 87
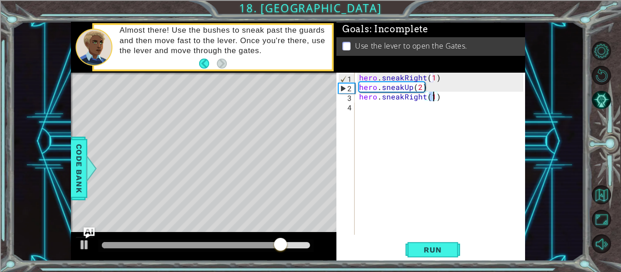
type textarea "hero.sneakRight(3)"
click at [376, 111] on div "hero . sneakRight ( 1 ) hero . sneakUp ( 2 ) hero . sneakRight ( 3 )" at bounding box center [442, 163] width 171 height 181
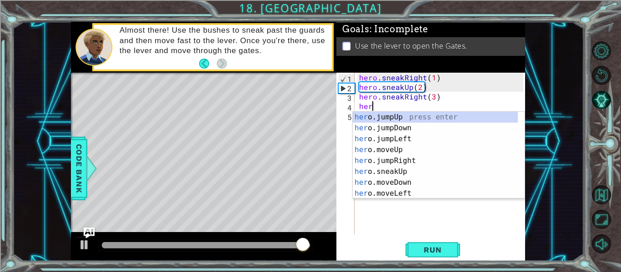
scroll to position [0, 0]
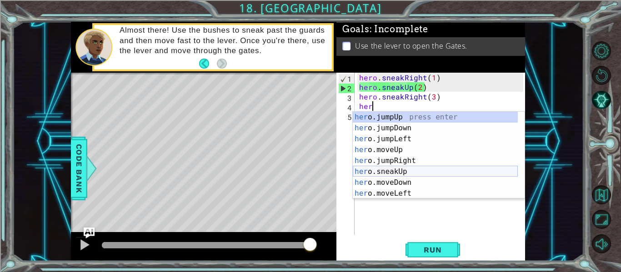
click at [407, 169] on div "her o.jumpUp press enter her o.jumpDown press enter her o.jumpLeft press enter …" at bounding box center [435, 166] width 165 height 109
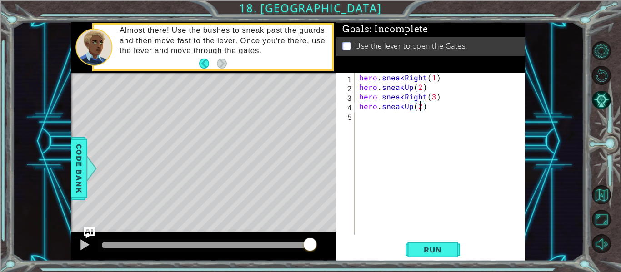
scroll to position [0, 4]
click at [435, 251] on span "Run" at bounding box center [433, 250] width 36 height 9
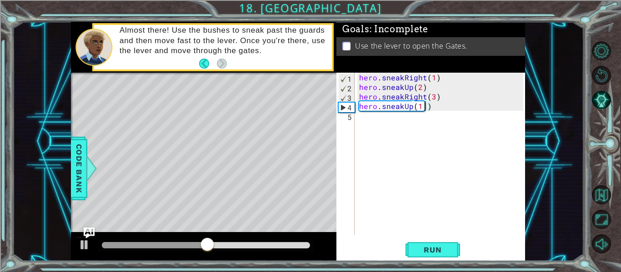
type textarea "hero.sneakUp(1)"
click at [365, 117] on div "hero . sneakRight ( 1 ) hero . sneakUp ( 2 ) hero . sneakRight ( 3 ) hero . sne…" at bounding box center [442, 163] width 171 height 181
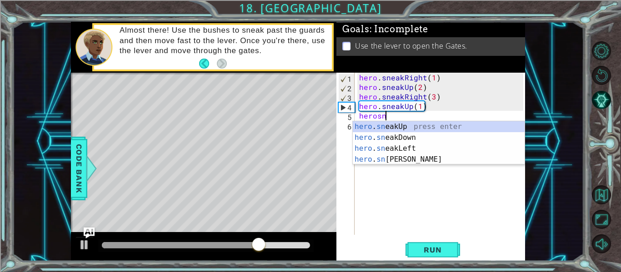
scroll to position [0, 1]
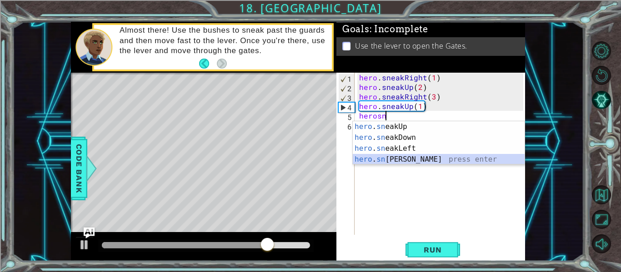
click at [410, 156] on div "hero . sn eakUp press enter hero . sn eakDown press enter hero . sn eakLeft pre…" at bounding box center [439, 153] width 172 height 65
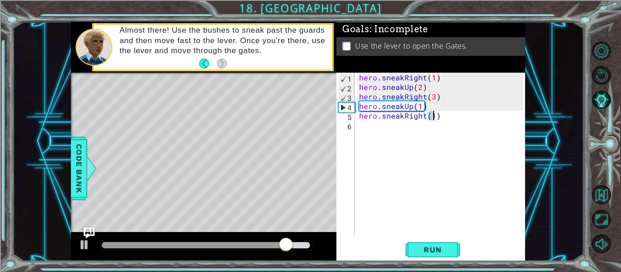
type textarea "hero.sneakRight(2)"
click at [392, 130] on div "hero . sneakRight ( 1 ) hero . sneakUp ( 2 ) hero . sneakRight ( 3 ) hero . sne…" at bounding box center [442, 163] width 171 height 181
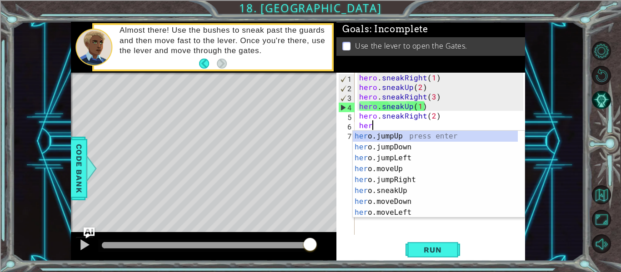
scroll to position [0, 0]
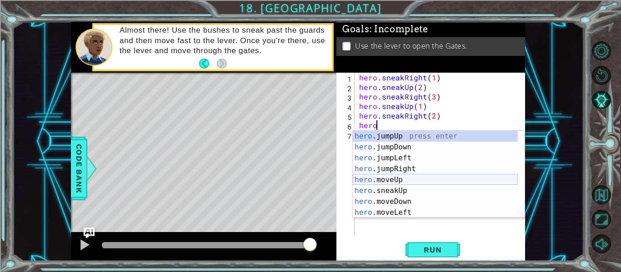
click at [399, 179] on div "hero .jumpUp press enter hero .jumpDown press enter hero .jumpLeft press enter …" at bounding box center [435, 185] width 165 height 109
type textarea "hero.moveUp(1)"
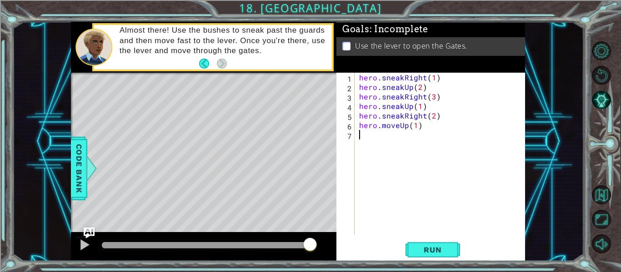
click at [395, 138] on div "hero . sneakRight ( 1 ) hero . sneakUp ( 2 ) hero . sneakRight ( 3 ) hero . sne…" at bounding box center [442, 163] width 171 height 181
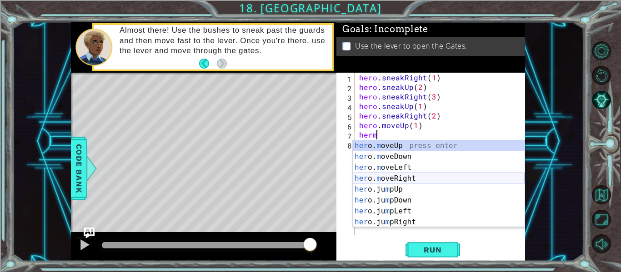
click at [410, 179] on div "her o. m oveUp press enter her o. m oveDown press enter her o. m oveLeft press …" at bounding box center [439, 195] width 172 height 109
type textarea "hero.moveRight(1)"
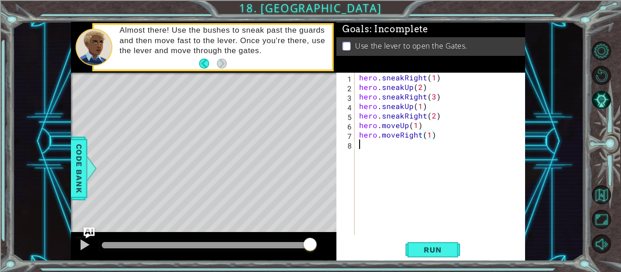
click at [377, 149] on div "hero . sneakRight ( 1 ) hero . sneakUp ( 2 ) hero . sneakRight ( 3 ) hero . sne…" at bounding box center [442, 163] width 171 height 181
type textarea "hero"
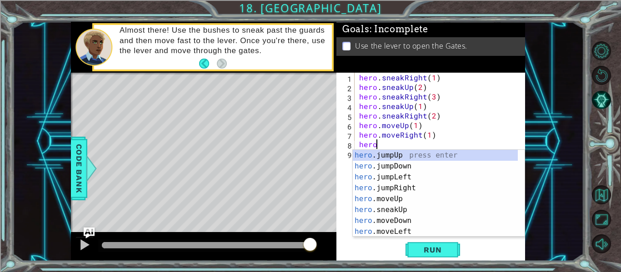
scroll to position [0, 0]
click at [393, 189] on div "hero .jumpUp press enter hero .jumpDown press enter hero .jumpLeft press enter …" at bounding box center [435, 204] width 165 height 109
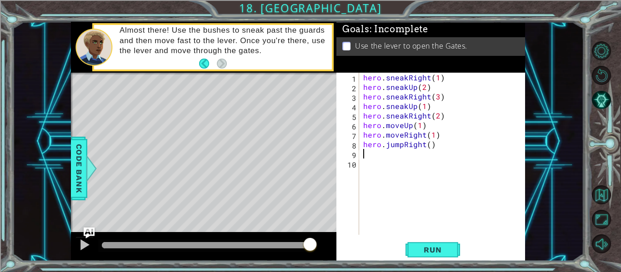
scroll to position [0, 0]
click at [444, 247] on span "Run" at bounding box center [433, 250] width 36 height 9
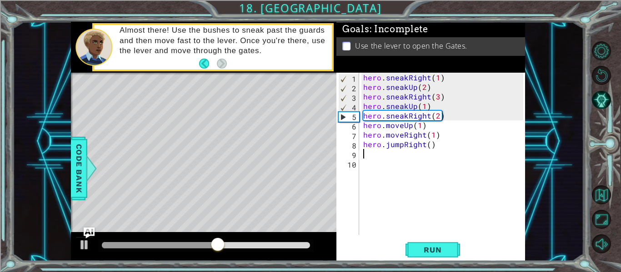
click at [438, 116] on div "hero . sneakRight ( 1 ) hero . sneakUp ( 2 ) hero . sneakRight ( 3 ) hero . sne…" at bounding box center [445, 163] width 166 height 181
click at [432, 248] on span "Run" at bounding box center [433, 250] width 36 height 9
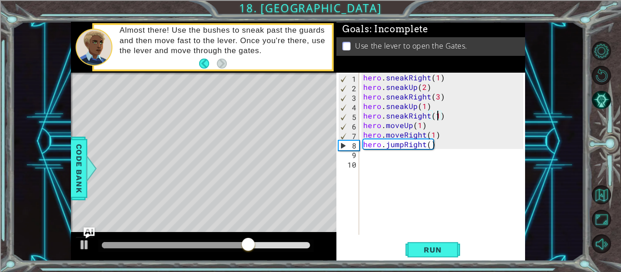
click at [422, 135] on div "hero . sneakRight ( 1 ) hero . sneakUp ( 2 ) hero . sneakRight ( 3 ) hero . sne…" at bounding box center [445, 163] width 166 height 181
type textarea "hero.moveRight(1)"
click at [444, 134] on div "hero . sneakRight ( 1 ) hero . sneakUp ( 2 ) hero . sneakRight ( 3 ) hero . sne…" at bounding box center [445, 163] width 166 height 181
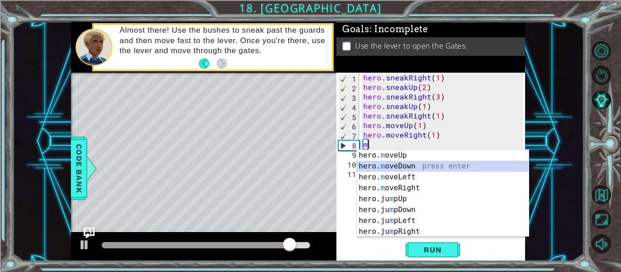
click at [407, 169] on div "hero. m oveUp press enter hero. m oveDown press enter hero. m oveLeft press ent…" at bounding box center [443, 204] width 172 height 109
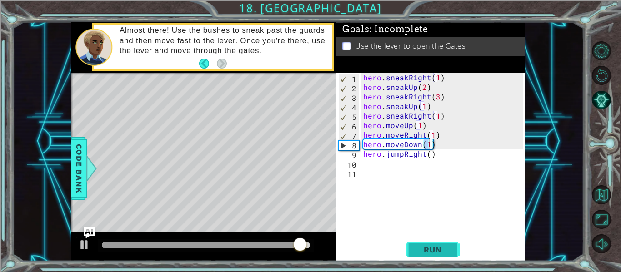
click at [438, 246] on span "Run" at bounding box center [433, 250] width 36 height 9
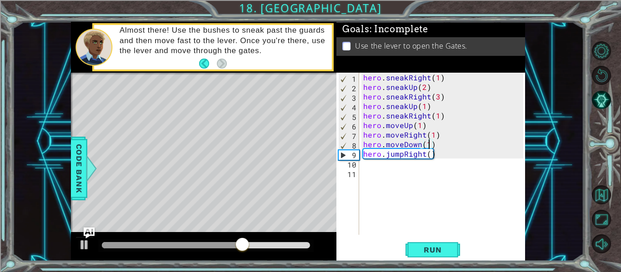
click at [422, 157] on div "hero . sneakRight ( 1 ) hero . sneakUp ( 2 ) hero . sneakRight ( 3 ) hero . sne…" at bounding box center [445, 163] width 166 height 181
click at [424, 157] on div "hero . sneakRight ( 1 ) hero . sneakUp ( 2 ) hero . sneakRight ( 3 ) hero . sne…" at bounding box center [445, 163] width 166 height 181
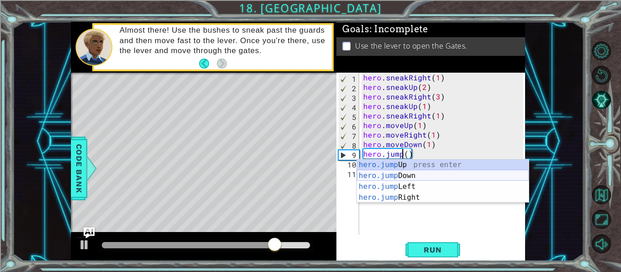
click at [399, 174] on div "hero.jump Up press enter hero.jump Down press enter hero.jump Left press enter …" at bounding box center [443, 192] width 172 height 65
type textarea "hero.jumpDown"
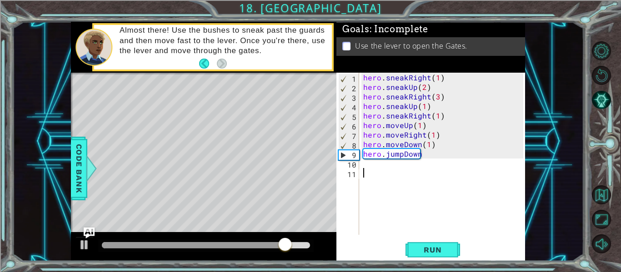
click at [421, 171] on div "hero . sneakRight ( 1 ) hero . sneakUp ( 2 ) hero . sneakRight ( 3 ) hero . sne…" at bounding box center [445, 163] width 166 height 181
click at [411, 165] on div "hero . sneakRight ( 1 ) hero . sneakUp ( 2 ) hero . sneakRight ( 3 ) hero . sne…" at bounding box center [445, 163] width 166 height 181
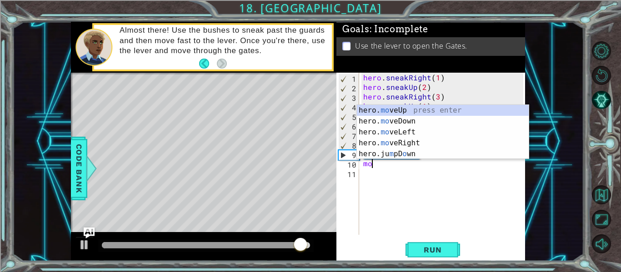
scroll to position [0, 0]
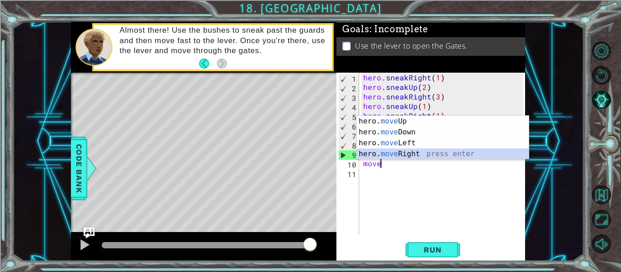
click at [409, 152] on div "hero. move Up press enter hero. move Down press enter hero. move Left press ent…" at bounding box center [443, 148] width 172 height 65
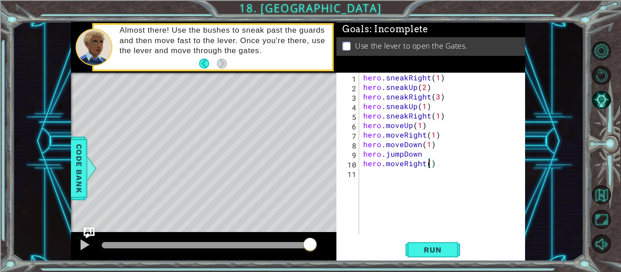
type textarea "hero.moveRight(2)"
click at [411, 179] on div "hero . sneakRight ( 1 ) hero . sneakUp ( 2 ) hero . sneakRight ( 3 ) hero . sne…" at bounding box center [445, 163] width 166 height 181
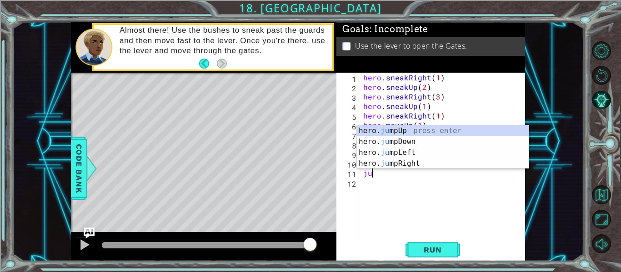
scroll to position [0, 0]
type textarea "jump"
click at [387, 128] on div "hero. jump Up press enter hero. jump Down press enter hero. jump Left press ent…" at bounding box center [443, 158] width 172 height 65
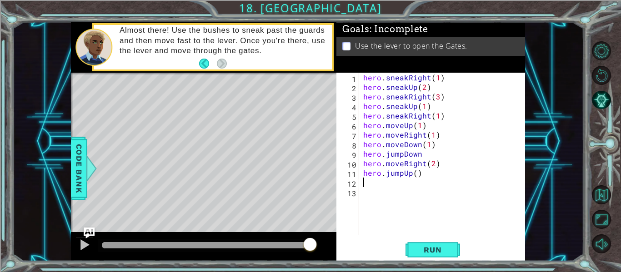
scroll to position [0, 0]
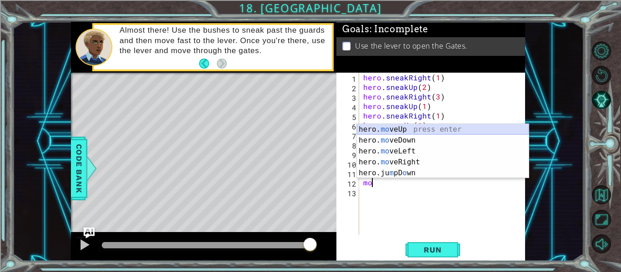
click at [389, 126] on div "hero. mo veUp press enter hero. mo veDown press enter hero. mo veLeft press ent…" at bounding box center [443, 162] width 172 height 76
type textarea "hero.moveUp(1)"
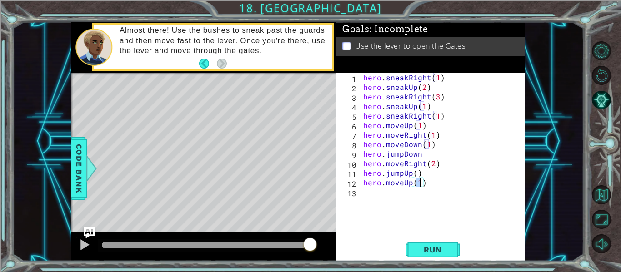
click at [384, 198] on div "hero . sneakRight ( 1 ) hero . sneakUp ( 2 ) hero . sneakRight ( 3 ) hero . sne…" at bounding box center [445, 163] width 166 height 181
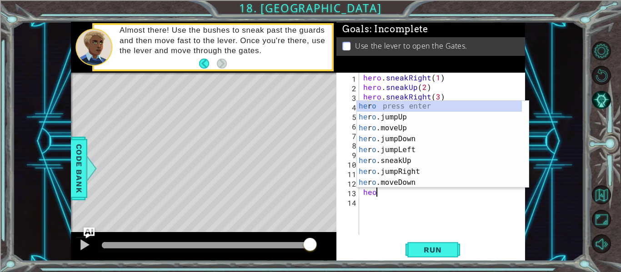
scroll to position [0, 0]
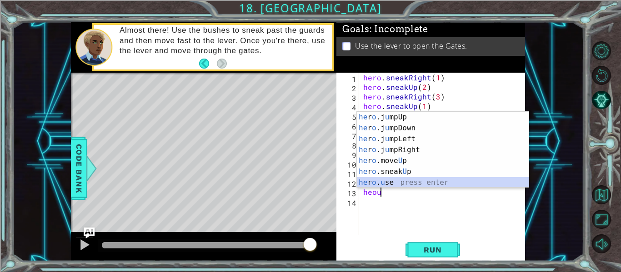
click at [395, 181] on div "he r o .j u mpUp press enter he r o .j u mpDown press enter he r o .j u mpLeft …" at bounding box center [443, 161] width 172 height 98
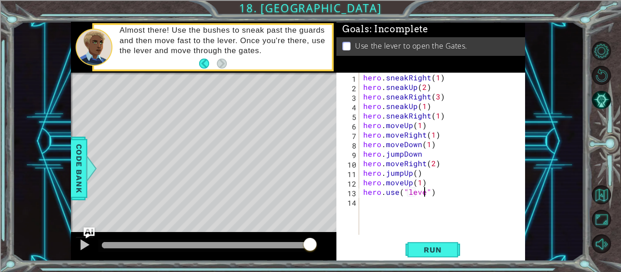
scroll to position [0, 4]
type textarea "hero.use("lever")"
click at [410, 210] on div "hero . sneakRight ( 1 ) hero . sneakUp ( 2 ) hero . sneakRight ( 3 ) hero . sne…" at bounding box center [445, 163] width 166 height 181
click at [443, 254] on span "Run" at bounding box center [433, 250] width 36 height 9
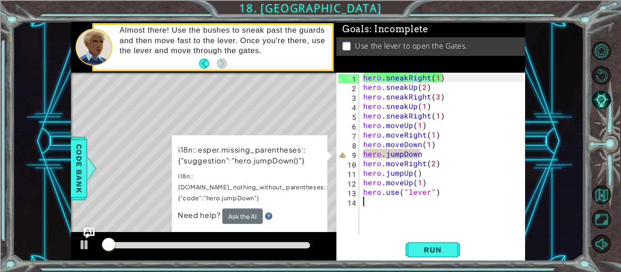
click at [430, 153] on div "hero . sneakRight ( 1 ) hero . sneakUp ( 2 ) hero . sneakRight ( 3 ) hero . sne…" at bounding box center [445, 163] width 166 height 181
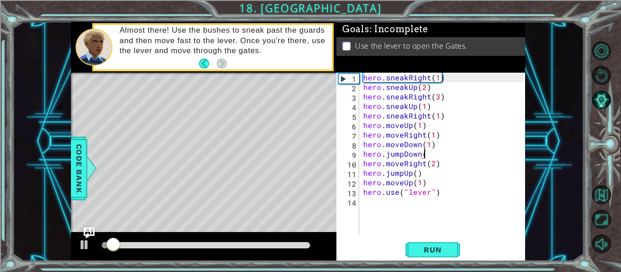
scroll to position [0, 4]
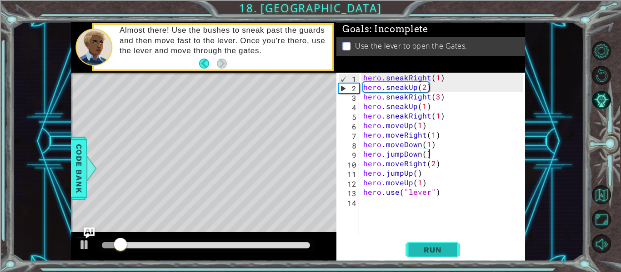
type textarea "hero.jumpDown()"
click at [447, 247] on span "Run" at bounding box center [433, 250] width 36 height 9
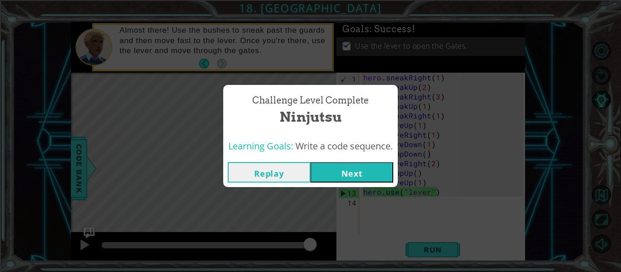
click at [388, 163] on div "Replay Next" at bounding box center [310, 173] width 175 height 30
click at [386, 163] on button "Next" at bounding box center [352, 172] width 83 height 20
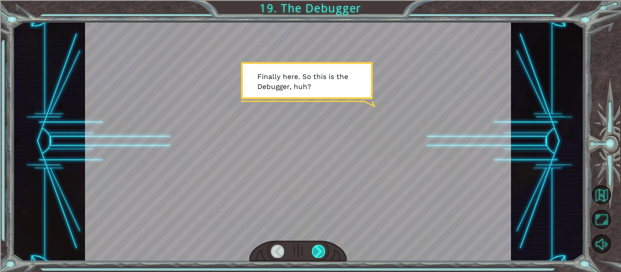
click at [315, 253] on div at bounding box center [318, 251] width 13 height 13
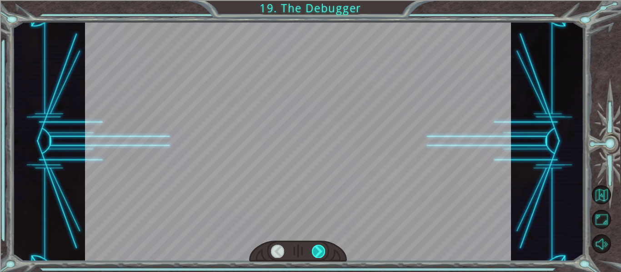
click at [315, 253] on div at bounding box center [318, 251] width 13 height 13
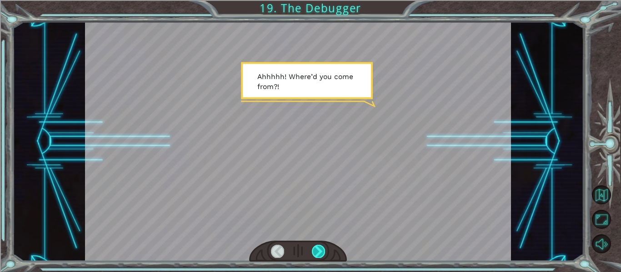
click at [315, 253] on div at bounding box center [318, 251] width 13 height 13
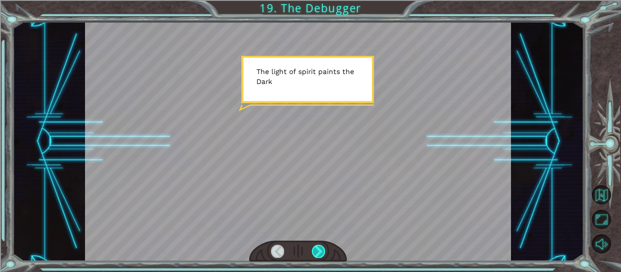
click at [315, 253] on div at bounding box center [318, 251] width 13 height 13
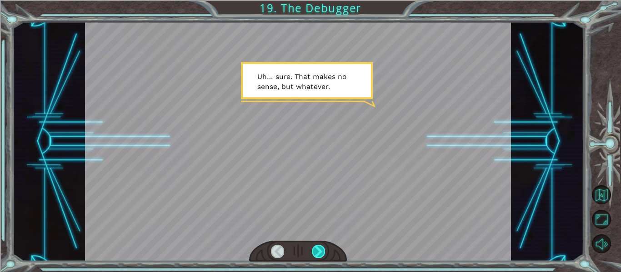
click at [315, 253] on div at bounding box center [318, 251] width 13 height 13
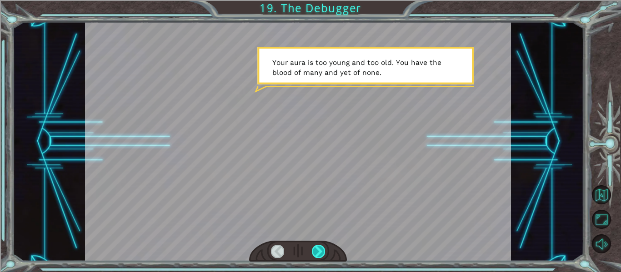
click at [315, 253] on div at bounding box center [318, 251] width 13 height 13
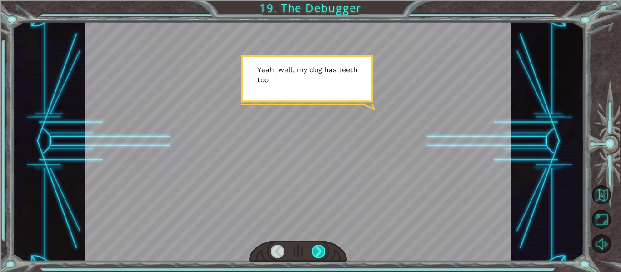
click at [315, 253] on div at bounding box center [318, 251] width 13 height 13
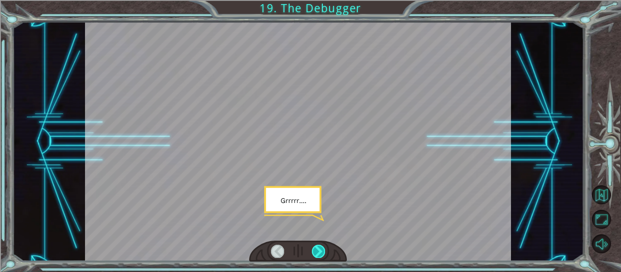
click at [315, 253] on div at bounding box center [318, 251] width 13 height 13
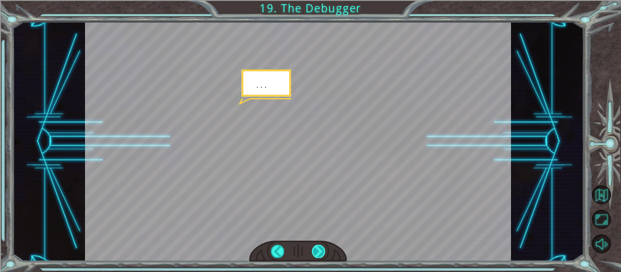
click at [315, 253] on div at bounding box center [318, 251] width 13 height 13
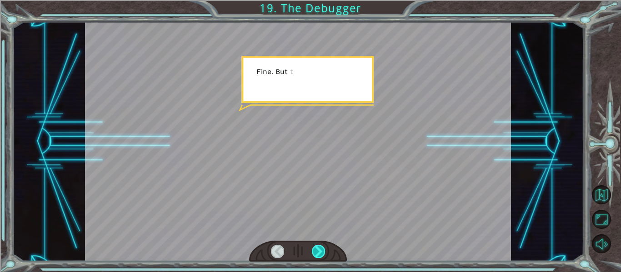
click at [315, 253] on div at bounding box center [318, 251] width 13 height 13
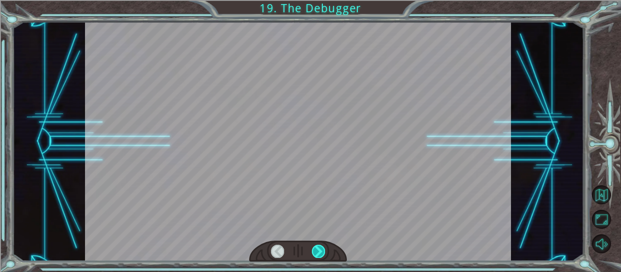
click at [315, 253] on div at bounding box center [318, 251] width 13 height 13
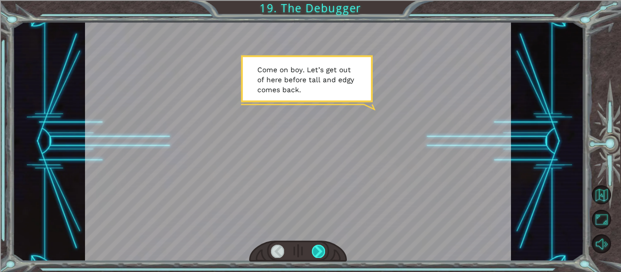
click at [314, 252] on div at bounding box center [318, 251] width 13 height 13
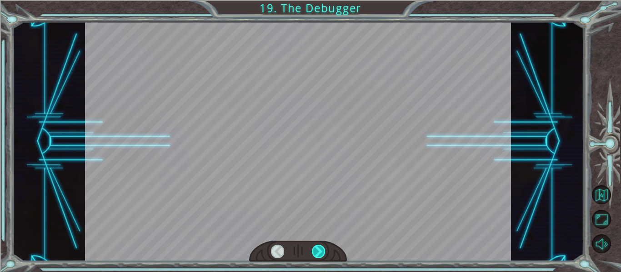
click at [314, 252] on div at bounding box center [318, 251] width 13 height 13
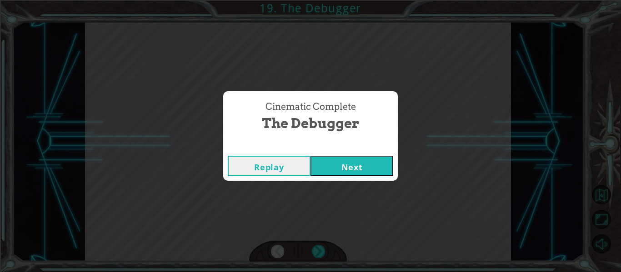
click at [329, 173] on button "Next" at bounding box center [352, 166] width 83 height 20
click at [329, 173] on body "Temporary Text F i n a l l y h e r e . S o t h i s i s t h e D e b u g g e r , …" at bounding box center [310, 136] width 621 height 272
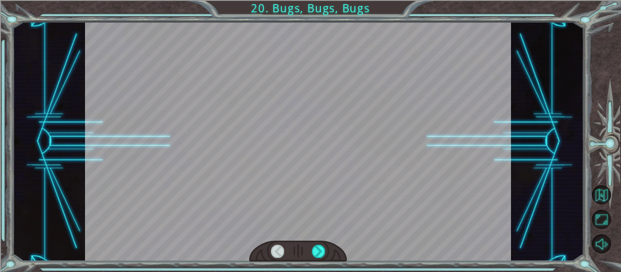
click at [312, 244] on div at bounding box center [298, 251] width 98 height 21
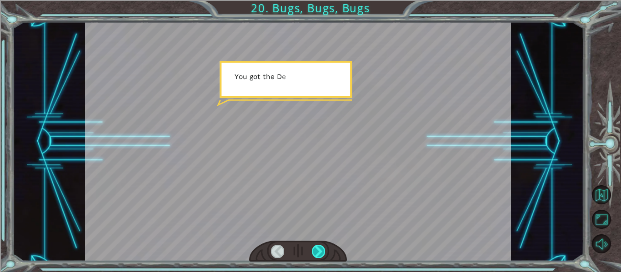
click at [318, 252] on div at bounding box center [318, 251] width 13 height 13
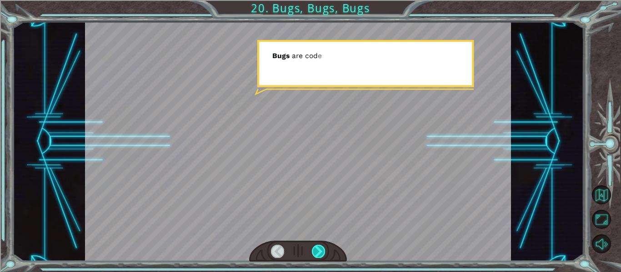
click at [318, 252] on div at bounding box center [318, 251] width 13 height 13
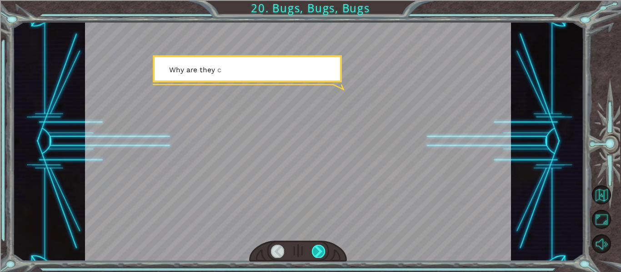
click at [318, 252] on div at bounding box center [318, 251] width 13 height 13
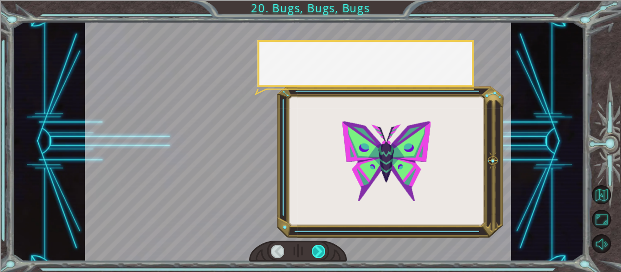
click at [318, 252] on div at bounding box center [318, 251] width 13 height 13
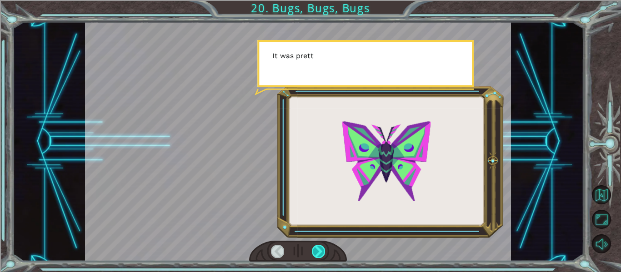
click at [318, 252] on div at bounding box center [318, 251] width 13 height 13
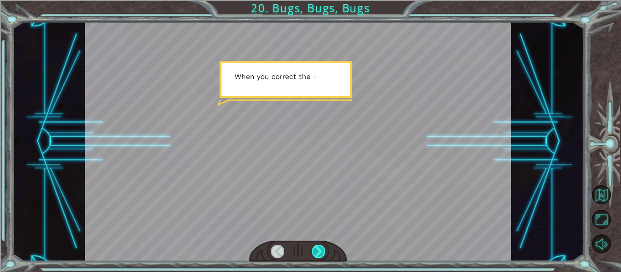
click at [318, 252] on div at bounding box center [318, 251] width 13 height 13
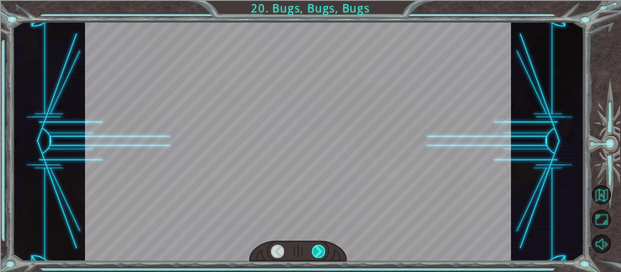
click at [318, 252] on div at bounding box center [318, 251] width 13 height 13
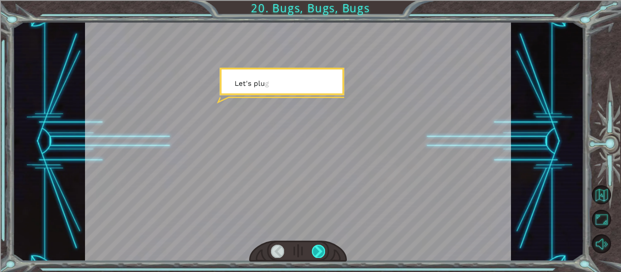
click at [318, 252] on div at bounding box center [318, 251] width 13 height 13
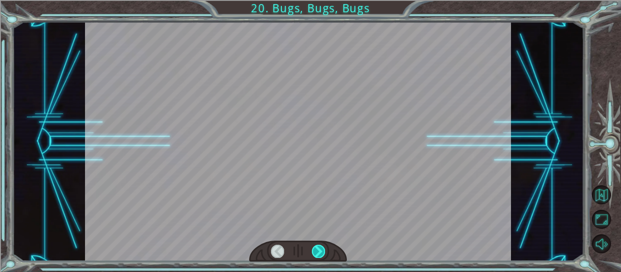
click at [318, 252] on div at bounding box center [318, 251] width 13 height 13
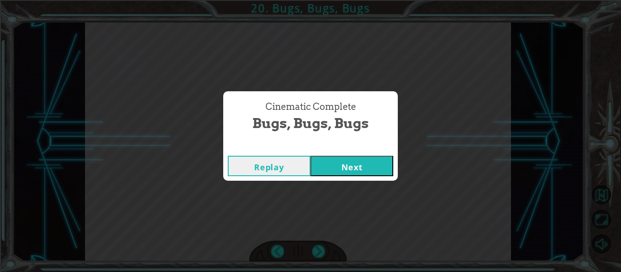
click at [344, 170] on button "Next" at bounding box center [352, 166] width 83 height 20
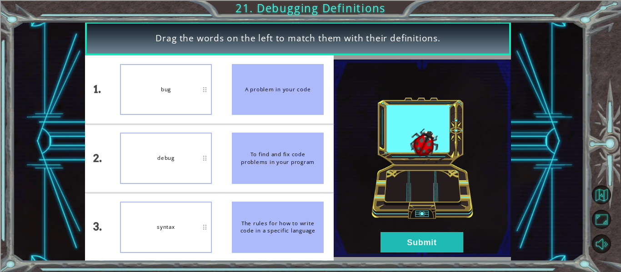
click at [171, 170] on div "debug" at bounding box center [166, 158] width 92 height 51
click at [409, 237] on button "Submit" at bounding box center [422, 242] width 83 height 20
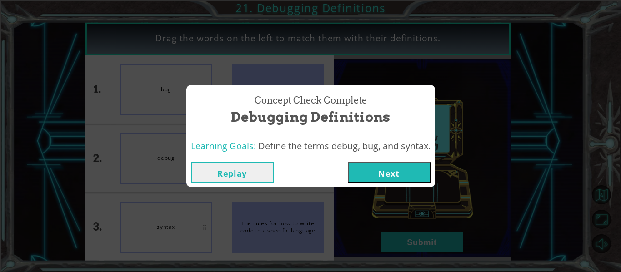
click at [367, 168] on button "Next" at bounding box center [389, 172] width 83 height 20
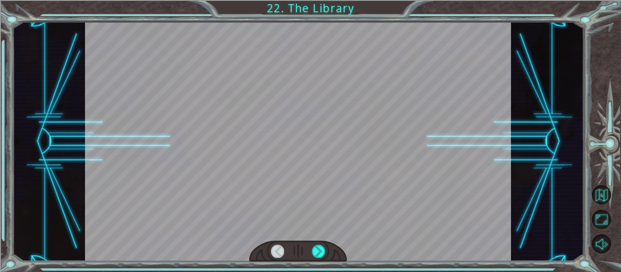
click at [327, 253] on div at bounding box center [298, 251] width 98 height 21
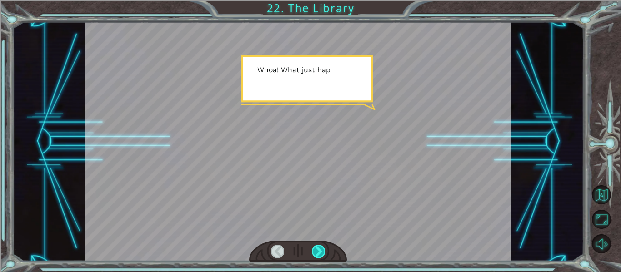
click at [325, 253] on div at bounding box center [318, 251] width 13 height 13
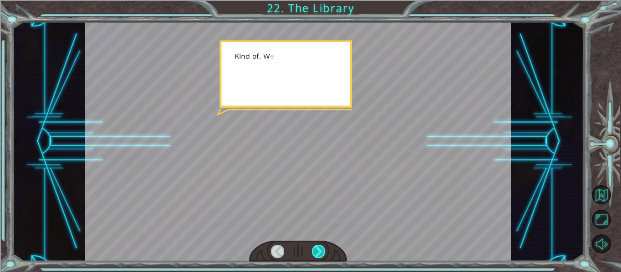
click at [324, 251] on div at bounding box center [318, 251] width 13 height 13
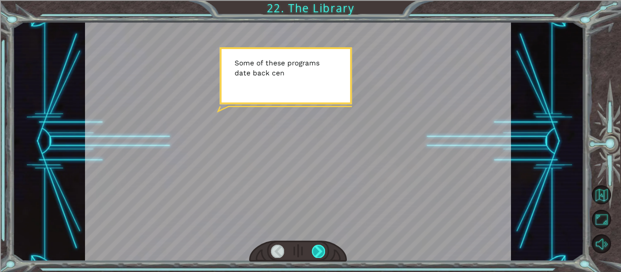
click at [324, 251] on div at bounding box center [318, 251] width 13 height 13
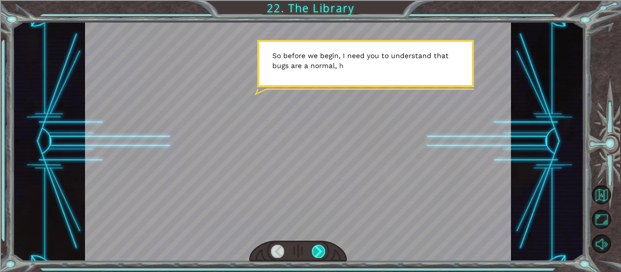
click at [324, 251] on div at bounding box center [318, 251] width 13 height 13
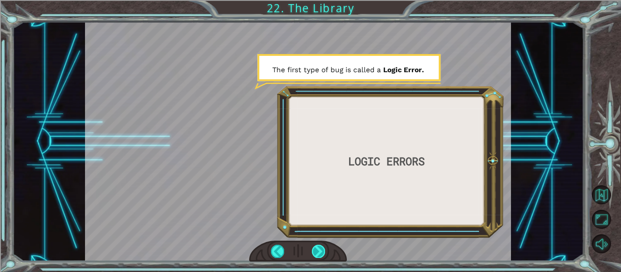
drag, startPoint x: 323, startPoint y: 211, endPoint x: 316, endPoint y: 248, distance: 36.9
click at [316, 248] on div at bounding box center [298, 251] width 98 height 21
click at [316, 248] on div at bounding box center [318, 251] width 13 height 13
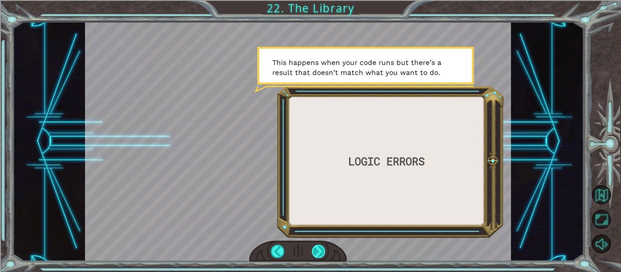
click at [316, 248] on div at bounding box center [318, 251] width 13 height 13
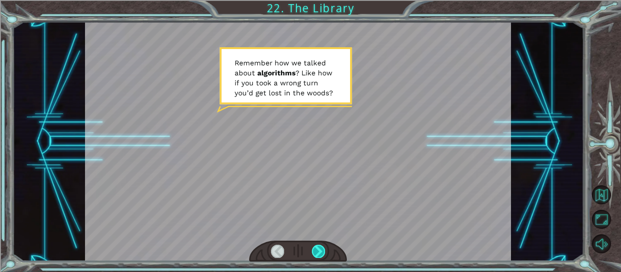
click at [316, 248] on div at bounding box center [318, 251] width 13 height 13
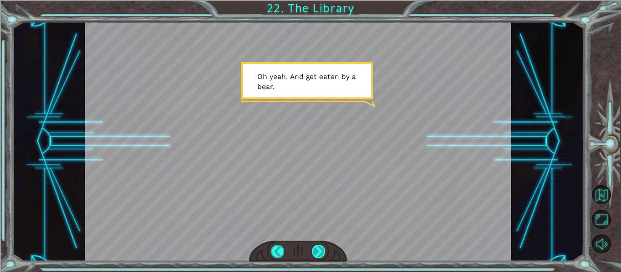
click at [316, 248] on div at bounding box center [318, 251] width 13 height 13
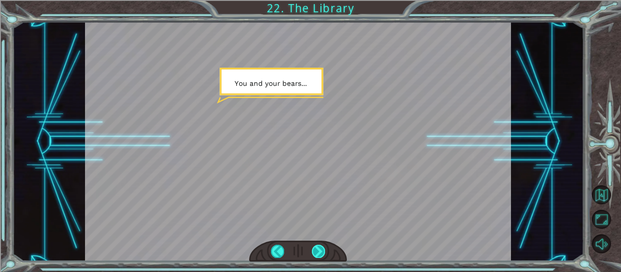
click at [316, 248] on div at bounding box center [318, 251] width 13 height 13
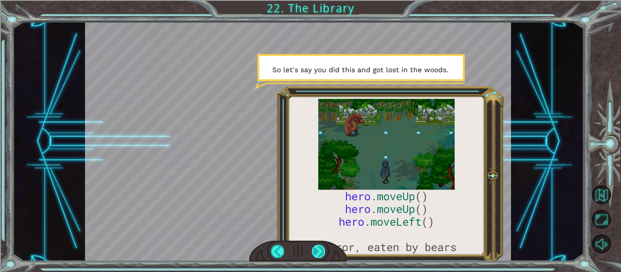
click at [316, 248] on div at bounding box center [318, 251] width 13 height 13
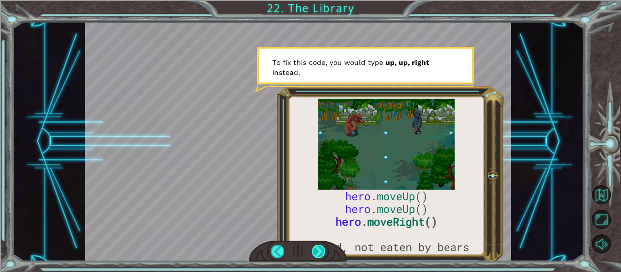
click at [316, 248] on div at bounding box center [318, 251] width 13 height 13
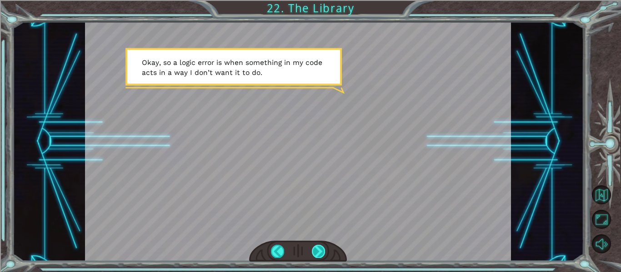
click at [316, 248] on div at bounding box center [318, 251] width 13 height 13
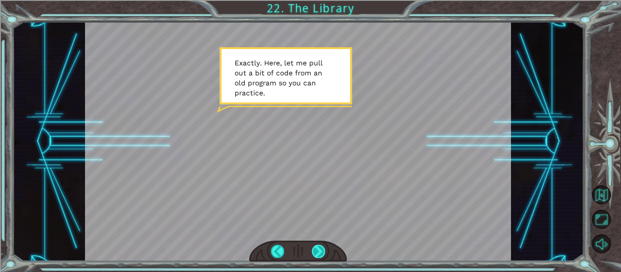
click at [319, 250] on div at bounding box center [318, 251] width 13 height 13
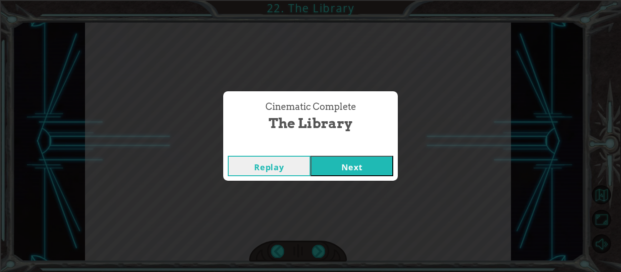
click at [335, 158] on button "Next" at bounding box center [352, 166] width 83 height 20
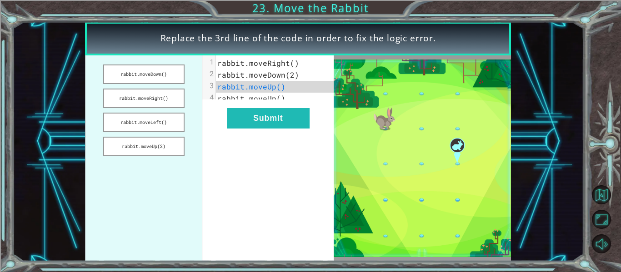
click at [386, 128] on img at bounding box center [422, 159] width 177 height 198
click at [168, 118] on button "rabbit.moveLeft()" at bounding box center [143, 123] width 81 height 20
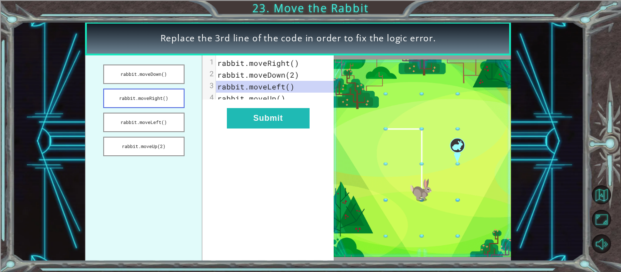
click at [174, 98] on button "rabbit.moveRight()" at bounding box center [143, 99] width 81 height 20
click at [156, 100] on button "rabbit.moveRight()" at bounding box center [143, 99] width 81 height 20
click at [163, 102] on button "rabbit.moveRight()" at bounding box center [143, 99] width 81 height 20
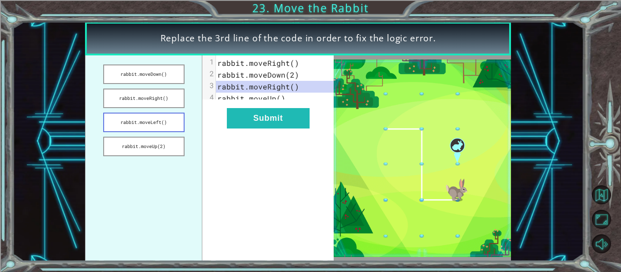
click at [152, 115] on button "rabbit.moveLeft()" at bounding box center [143, 123] width 81 height 20
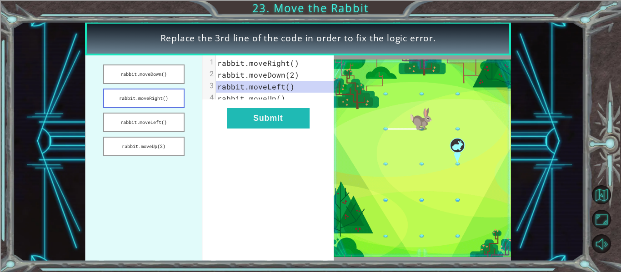
click at [156, 100] on button "rabbit.moveRight()" at bounding box center [143, 99] width 81 height 20
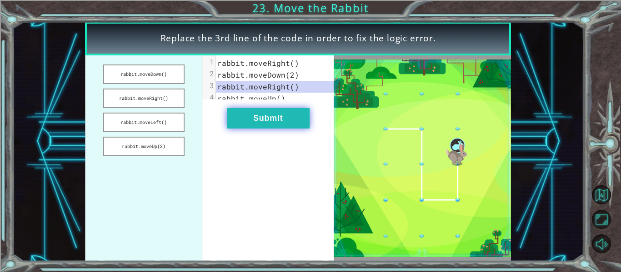
click at [249, 125] on button "Submit" at bounding box center [268, 118] width 83 height 20
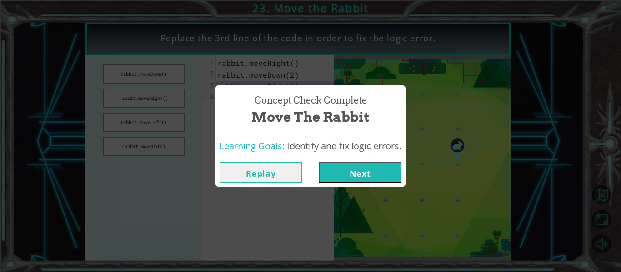
click at [366, 161] on div "Replay Next" at bounding box center [310, 173] width 191 height 30
click at [366, 166] on button "Next" at bounding box center [360, 172] width 83 height 20
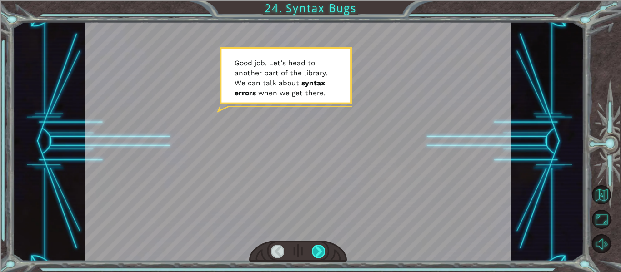
click at [322, 250] on div at bounding box center [318, 251] width 13 height 13
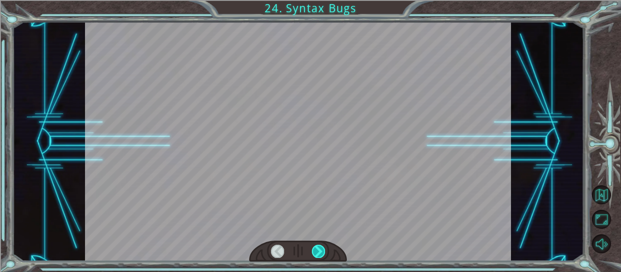
click at [322, 250] on div at bounding box center [318, 251] width 13 height 13
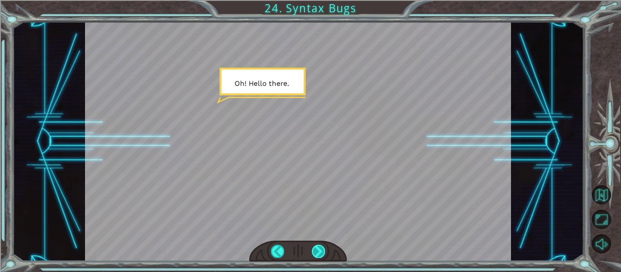
click at [322, 250] on div at bounding box center [318, 251] width 13 height 13
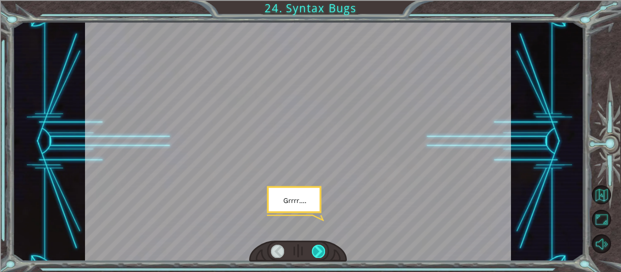
click at [322, 249] on div at bounding box center [318, 251] width 13 height 13
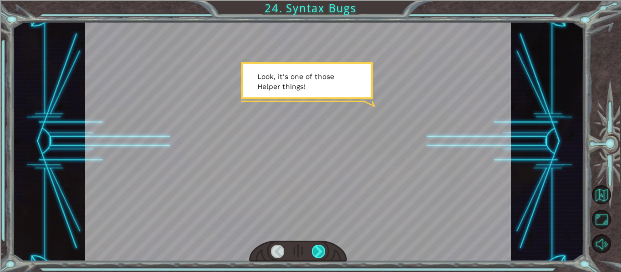
click at [322, 249] on div at bounding box center [318, 251] width 13 height 13
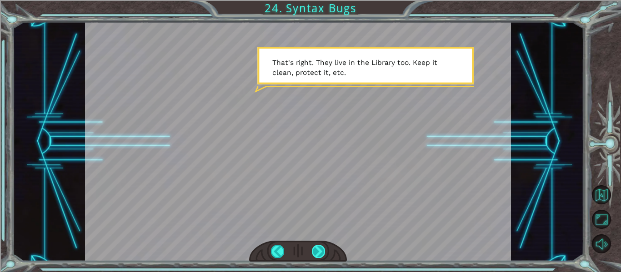
click at [322, 249] on div at bounding box center [318, 251] width 13 height 13
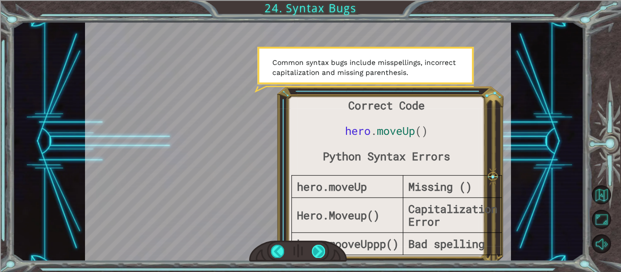
click at [322, 249] on div at bounding box center [318, 251] width 13 height 13
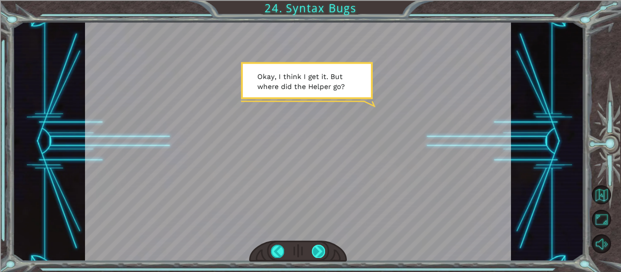
click at [322, 249] on div at bounding box center [318, 251] width 13 height 13
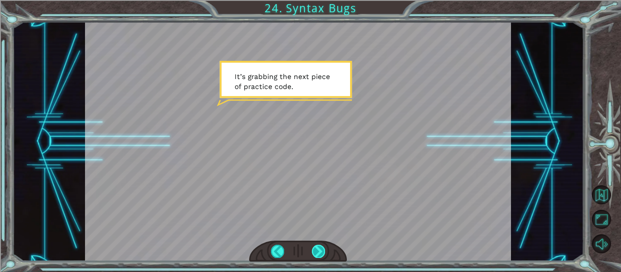
click at [322, 249] on div at bounding box center [318, 251] width 13 height 13
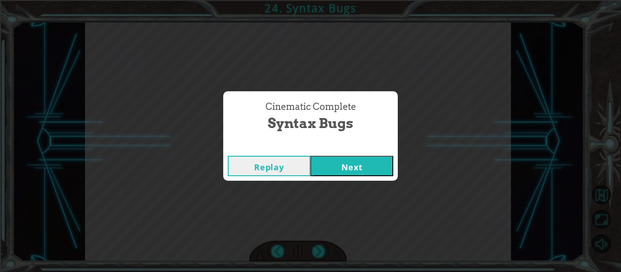
click at [331, 171] on button "Next" at bounding box center [352, 166] width 83 height 20
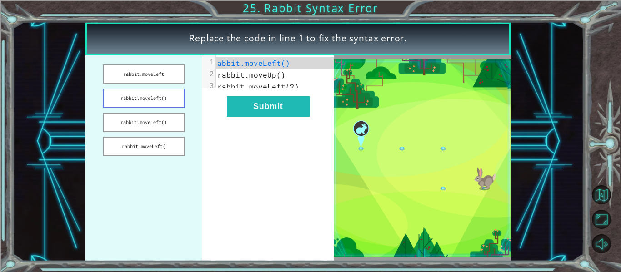
click at [175, 101] on button "rabbit.moveleft()" at bounding box center [143, 99] width 81 height 20
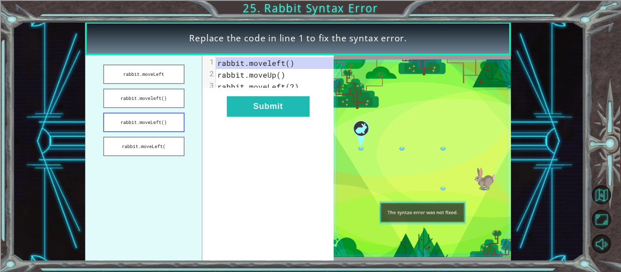
click at [168, 118] on button "rabbit.moveLeft()" at bounding box center [143, 123] width 81 height 20
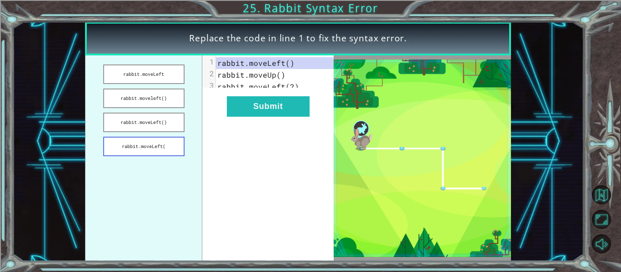
click at [167, 141] on button "rabbit.moveLeft(" at bounding box center [143, 147] width 81 height 20
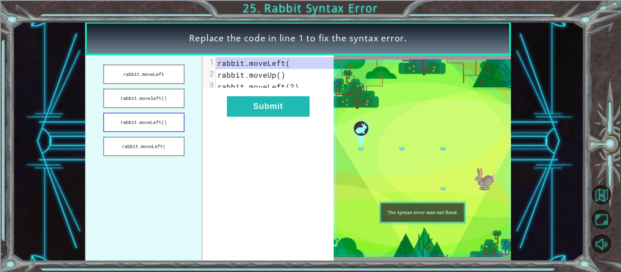
click at [170, 126] on button "rabbit.moveLeft()" at bounding box center [143, 123] width 81 height 20
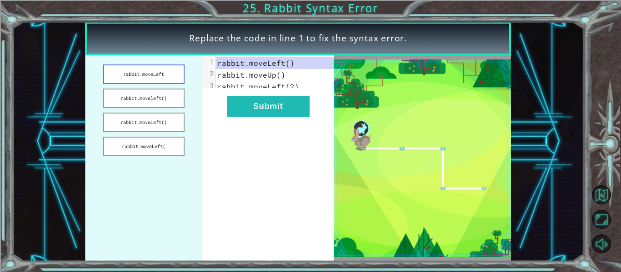
click at [171, 79] on button "rabbit.moveLeft" at bounding box center [143, 75] width 81 height 20
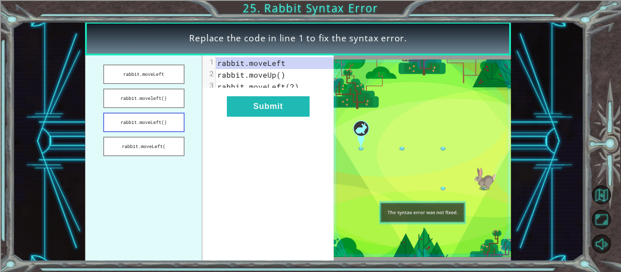
click at [168, 121] on button "rabbit.moveLeft()" at bounding box center [143, 123] width 81 height 20
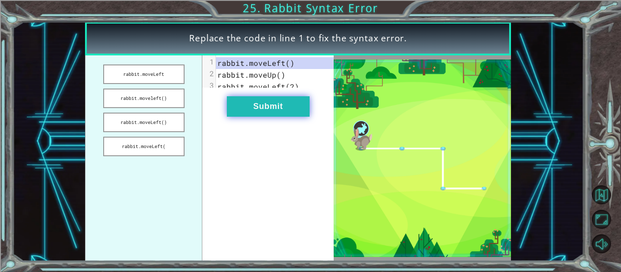
click at [295, 116] on button "Submit" at bounding box center [268, 106] width 83 height 20
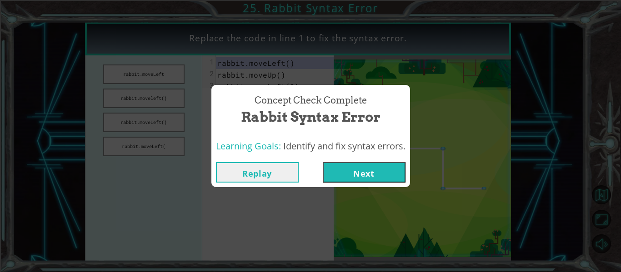
click at [356, 169] on button "Next" at bounding box center [364, 172] width 83 height 20
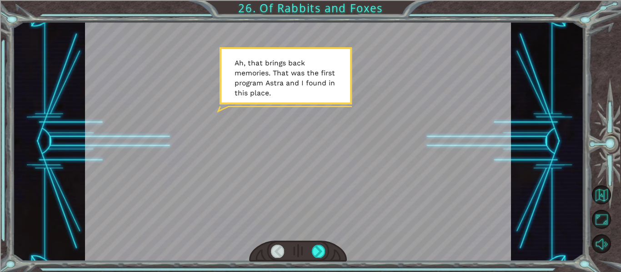
click at [344, 167] on div at bounding box center [298, 142] width 427 height 240
click at [317, 240] on div at bounding box center [298, 142] width 427 height 240
click at [320, 245] on div at bounding box center [318, 251] width 13 height 13
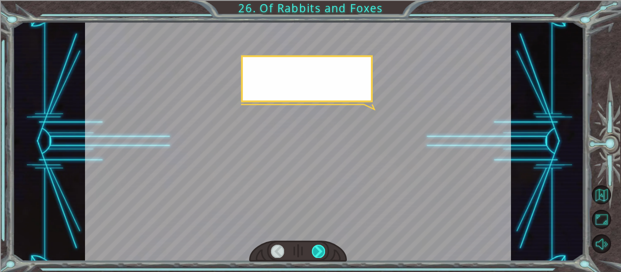
click at [320, 245] on div at bounding box center [318, 251] width 13 height 13
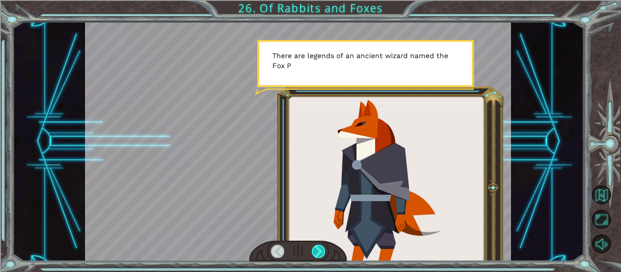
click at [320, 245] on div at bounding box center [318, 251] width 13 height 13
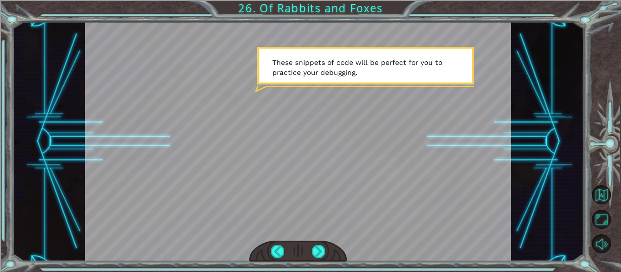
click at [320, 244] on div at bounding box center [298, 251] width 98 height 21
click at [322, 246] on div at bounding box center [318, 251] width 13 height 13
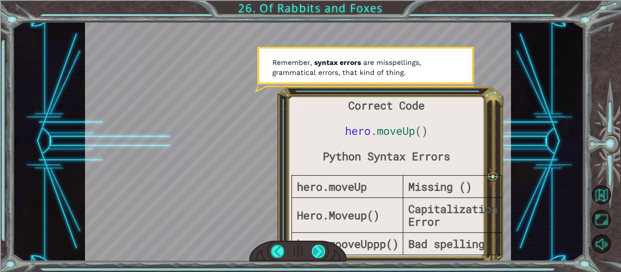
click at [322, 246] on div at bounding box center [318, 251] width 13 height 13
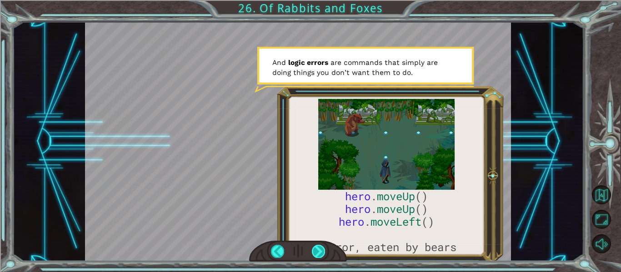
click at [322, 246] on div at bounding box center [318, 251] width 13 height 13
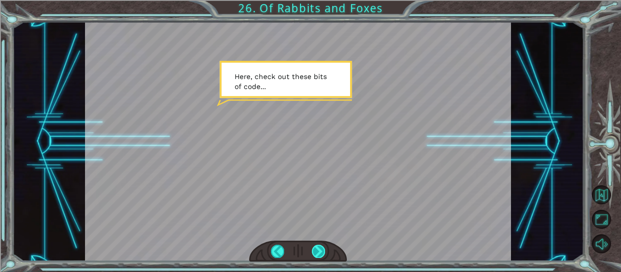
click at [322, 246] on div at bounding box center [318, 251] width 13 height 13
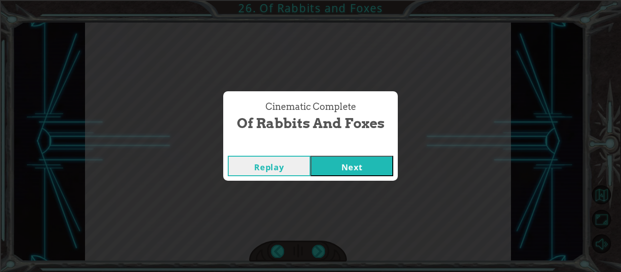
click at [354, 166] on button "Next" at bounding box center [352, 166] width 83 height 20
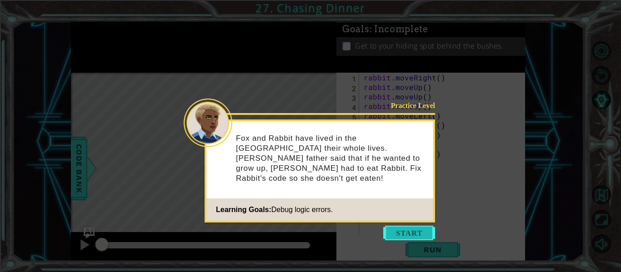
click at [404, 227] on button "Start" at bounding box center [409, 233] width 52 height 15
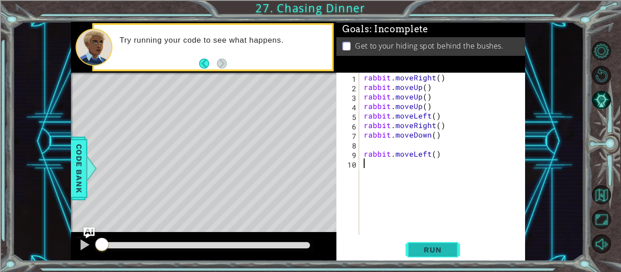
click at [427, 241] on button "Run" at bounding box center [433, 250] width 55 height 19
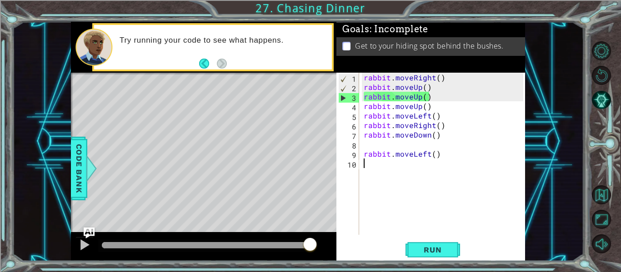
click at [437, 159] on div "rabbit . moveRight ( ) rabbit . moveUp ( ) rabbit . moveUp ( ) rabbit . moveUp …" at bounding box center [445, 163] width 166 height 181
click at [439, 159] on div "rabbit . moveRight ( ) rabbit . moveUp ( ) rabbit . moveUp ( ) rabbit . moveUp …" at bounding box center [445, 163] width 166 height 181
drag, startPoint x: 439, startPoint y: 159, endPoint x: 437, endPoint y: 164, distance: 5.7
click at [438, 162] on div "rabbit . moveRight ( ) rabbit . moveUp ( ) rabbit . moveUp ( ) rabbit . moveUp …" at bounding box center [445, 163] width 166 height 181
type textarea "rabbit.moveLeft()"
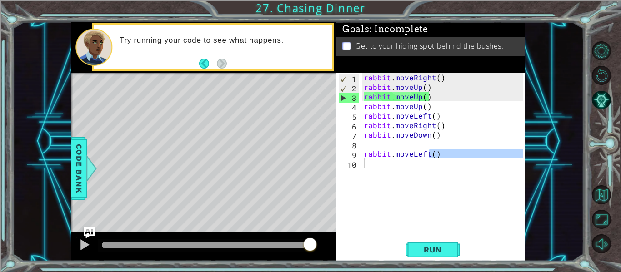
click at [427, 243] on div "rabbit.moveLeft() 1 2 3 4 5 6 7 8 9 10 rabbit . moveRight ( ) rabbit . moveUp (…" at bounding box center [430, 167] width 189 height 189
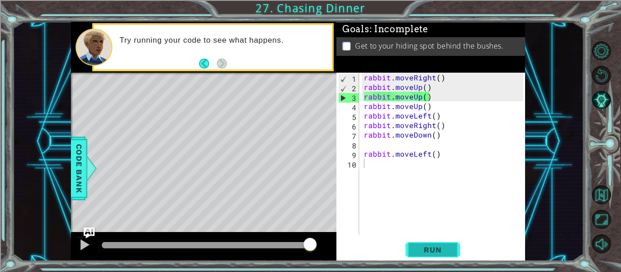
drag, startPoint x: 427, startPoint y: 236, endPoint x: 427, endPoint y: 242, distance: 5.5
click at [427, 242] on div "1 2 3 4 5 6 7 8 9 10 rabbit . moveRight ( ) rabbit . moveUp ( ) rabbit . moveUp…" at bounding box center [430, 167] width 189 height 189
click at [428, 239] on div "1 2 3 4 5 6 7 8 9 10 rabbit . moveRight ( ) rabbit . moveUp ( ) rabbit . moveUp…" at bounding box center [430, 167] width 189 height 189
click at [444, 165] on div "rabbit . moveRight ( ) rabbit . moveUp ( ) rabbit . moveUp ( ) rabbit . moveUp …" at bounding box center [445, 163] width 166 height 181
drag, startPoint x: 434, startPoint y: 178, endPoint x: 427, endPoint y: 191, distance: 14.8
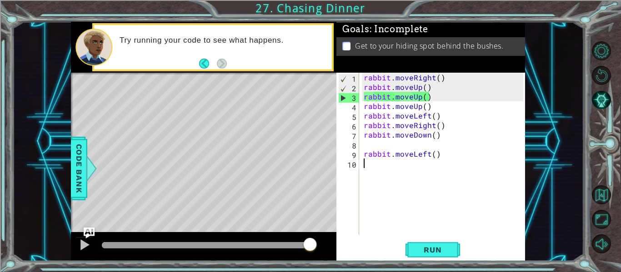
click at [427, 191] on div "rabbit . moveRight ( ) rabbit . moveUp ( ) rabbit . moveUp ( ) rabbit . moveUp …" at bounding box center [445, 163] width 166 height 181
click at [398, 189] on div "rabbit . moveRight ( ) rabbit . moveUp ( ) rabbit . moveUp ( ) rabbit . moveUp …" at bounding box center [445, 163] width 166 height 181
click at [412, 246] on button "Run" at bounding box center [433, 250] width 55 height 19
click at [445, 249] on span "Run" at bounding box center [433, 250] width 36 height 9
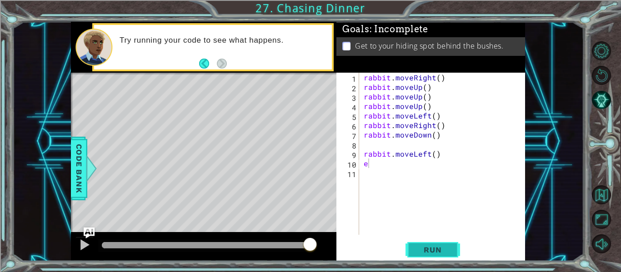
click at [433, 250] on span "Run" at bounding box center [433, 250] width 36 height 9
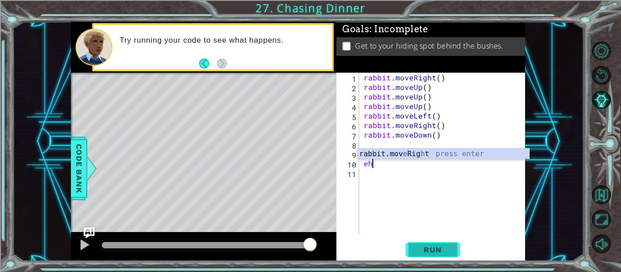
type textarea "e"
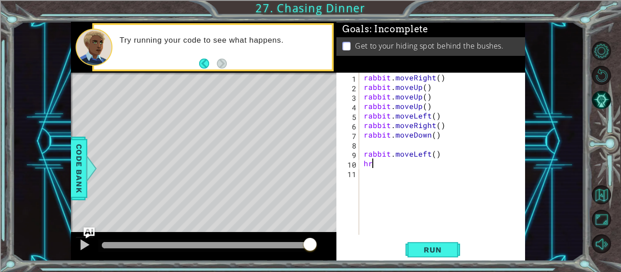
type textarea "h"
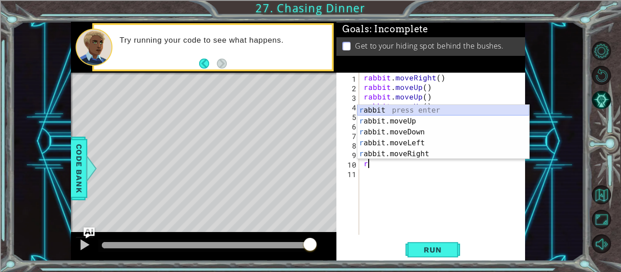
click at [406, 117] on div "r abbit press enter r abbit.moveUp press enter r abbit.moveDown press enter r a…" at bounding box center [443, 143] width 172 height 76
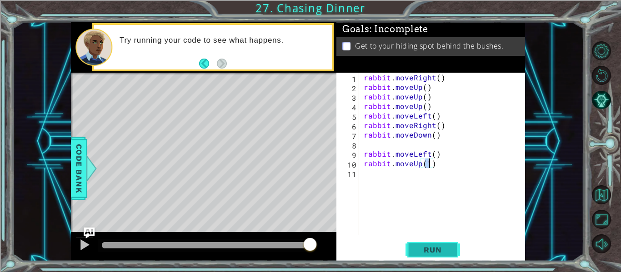
click at [436, 241] on button "Run" at bounding box center [433, 250] width 55 height 19
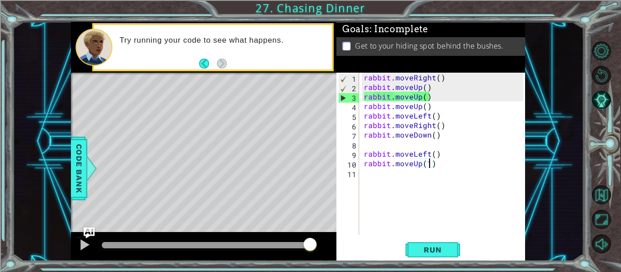
click at [440, 75] on div "rabbit . moveRight ( ) rabbit . moveUp ( ) rabbit . moveUp ( ) rabbit . moveUp …" at bounding box center [445, 163] width 166 height 181
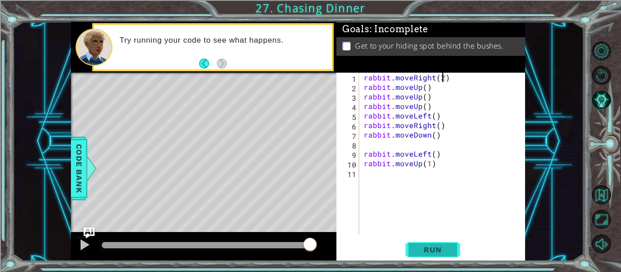
type textarea "rabbit.moveRight(2)"
click at [437, 248] on span "Run" at bounding box center [433, 250] width 36 height 9
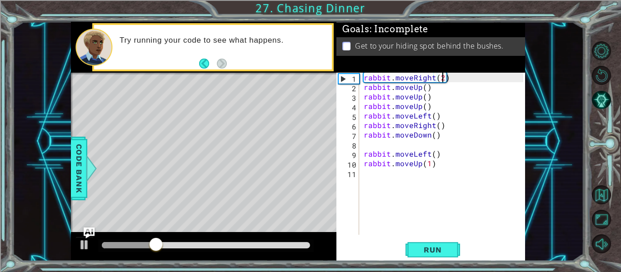
click at [427, 229] on div "rabbit . moveRight ( 2 ) rabbit . moveUp ( ) rabbit . moveUp ( ) rabbit . moveU…" at bounding box center [445, 163] width 166 height 181
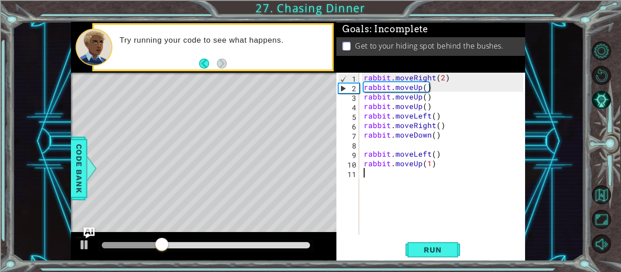
scroll to position [0, 0]
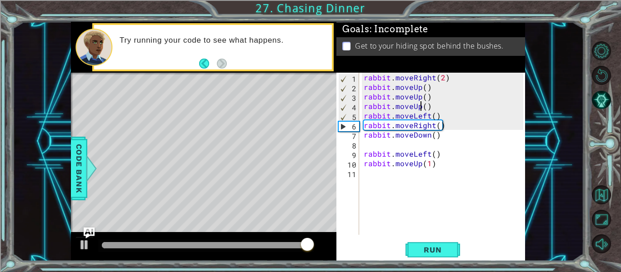
click at [421, 106] on div "rabbit . moveRight ( 2 ) rabbit . moveUp ( ) rabbit . moveUp ( ) rabbit . moveU…" at bounding box center [445, 163] width 166 height 181
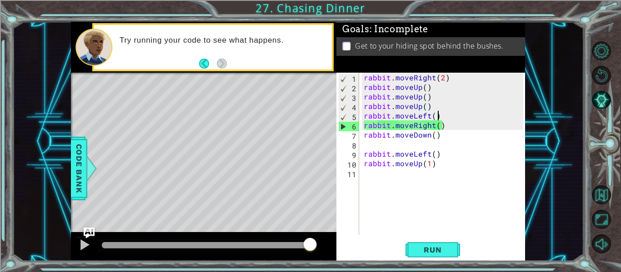
click at [446, 118] on div "rabbit . moveRight ( 2 ) rabbit . moveUp ( ) rabbit . moveUp ( ) rabbit . moveU…" at bounding box center [445, 163] width 166 height 181
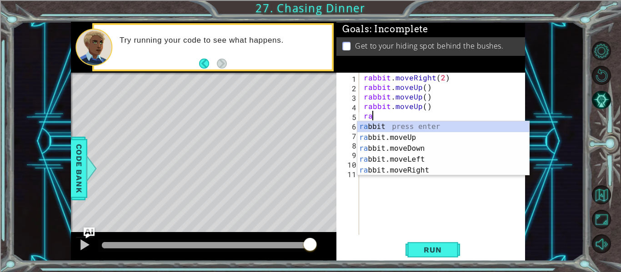
type textarea "r"
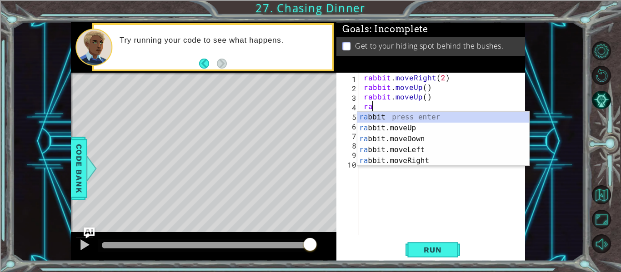
type textarea "r"
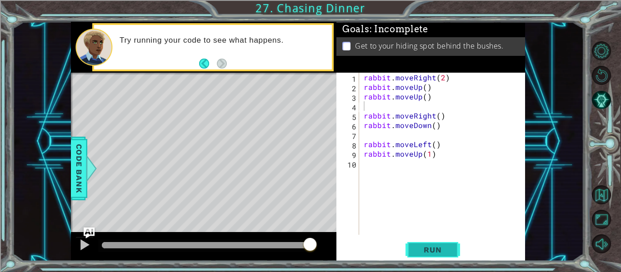
click at [443, 258] on button "Run" at bounding box center [433, 250] width 55 height 19
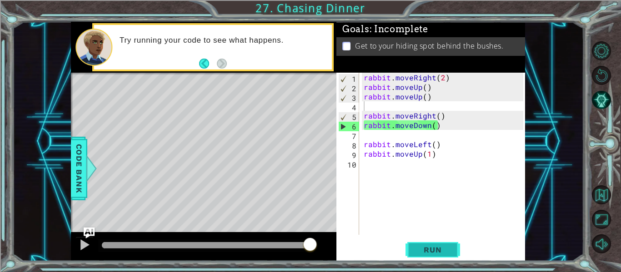
click at [433, 246] on span "Run" at bounding box center [433, 250] width 36 height 9
click at [414, 173] on div "rabbit . moveRight ( 2 ) rabbit . moveUp ( ) rabbit . moveUp ( ) rabbit . moveR…" at bounding box center [445, 163] width 166 height 181
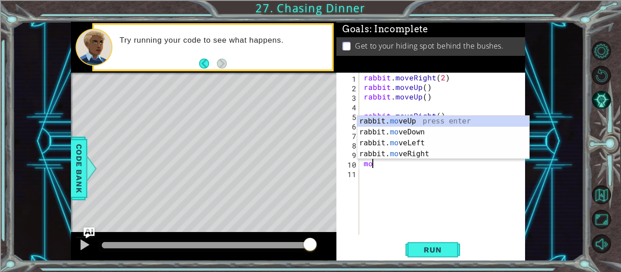
type textarea "m"
type textarea "rabbit.moveUp(1)"
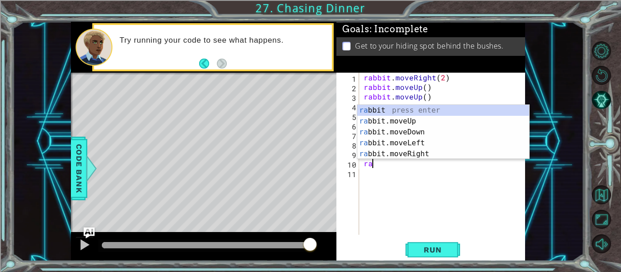
type textarea "r"
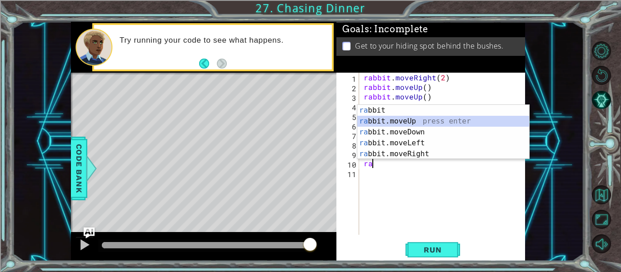
click at [385, 123] on div "ra bbit press enter ra bbit.moveUp press enter ra bbit.moveDown press enter ra …" at bounding box center [443, 143] width 172 height 76
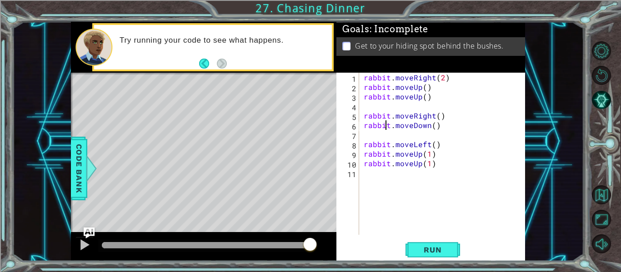
click at [385, 123] on div "rabbit . moveRight ( 2 ) rabbit . moveUp ( ) rabbit . moveUp ( ) rabbit . moveR…" at bounding box center [445, 163] width 166 height 181
type textarea "rabbit.moveDown()"
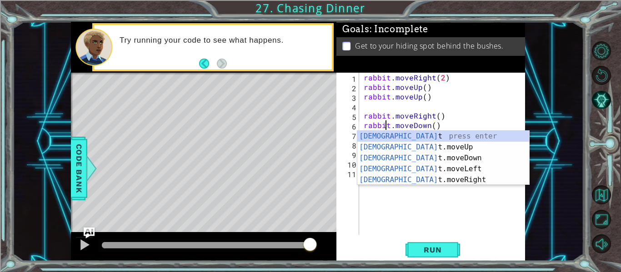
click at [417, 223] on div "rabbit . moveRight ( 2 ) rabbit . moveUp ( ) rabbit . moveUp ( ) rabbit . moveR…" at bounding box center [445, 163] width 166 height 181
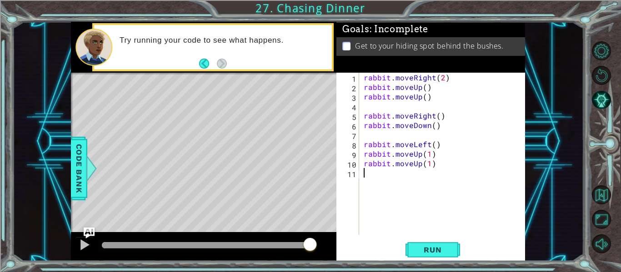
scroll to position [0, 0]
click at [441, 127] on div "rabbit . moveRight ( 2 ) rabbit . moveUp ( ) rabbit . moveUp ( ) rabbit . moveR…" at bounding box center [445, 163] width 166 height 181
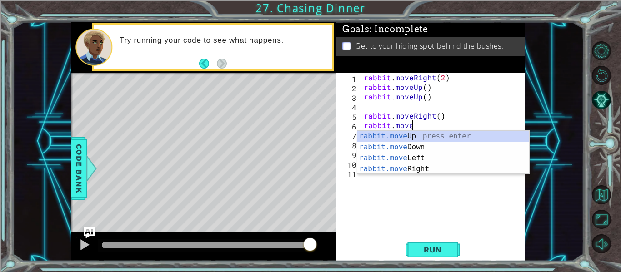
scroll to position [0, 1]
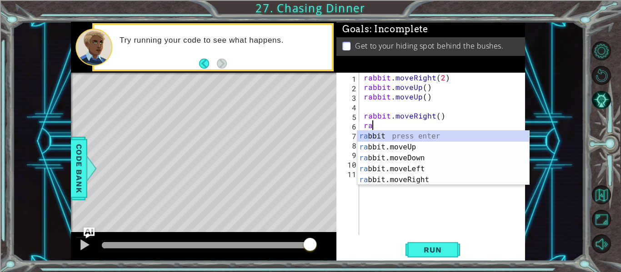
type textarea "r"
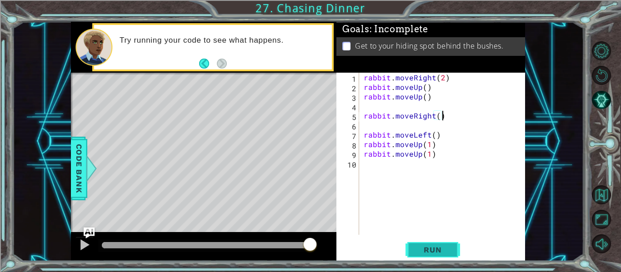
click at [451, 246] on button "Run" at bounding box center [433, 250] width 55 height 19
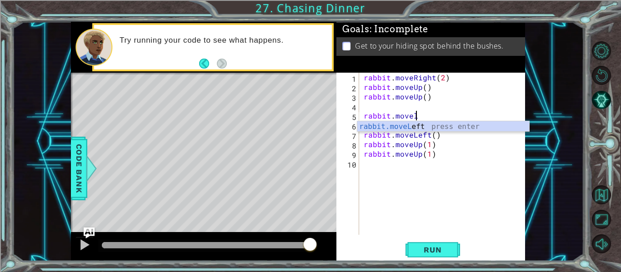
scroll to position [0, 3]
click at [452, 138] on div "rabbit . moveRight ( 2 ) rabbit . moveUp ( ) rabbit . moveUp ( ) rabbit . movel…" at bounding box center [445, 163] width 166 height 181
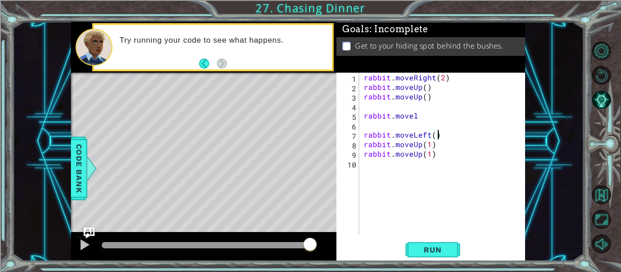
click at [422, 112] on div "rabbit . moveRight ( 2 ) rabbit . moveUp ( ) rabbit . moveUp ( ) rabbit . movel…" at bounding box center [445, 163] width 166 height 181
click at [445, 249] on span "Run" at bounding box center [433, 250] width 36 height 9
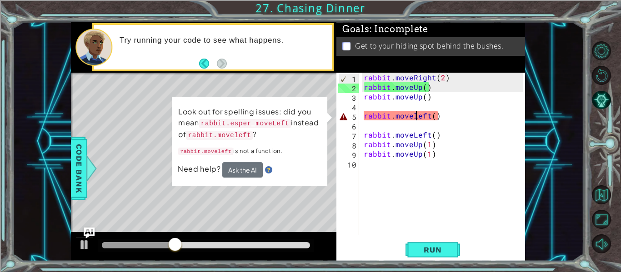
click at [415, 117] on div "rabbit . moveRight ( 2 ) rabbit . moveUp ( ) rabbit . moveUp ( ) rabbit . movel…" at bounding box center [445, 163] width 166 height 181
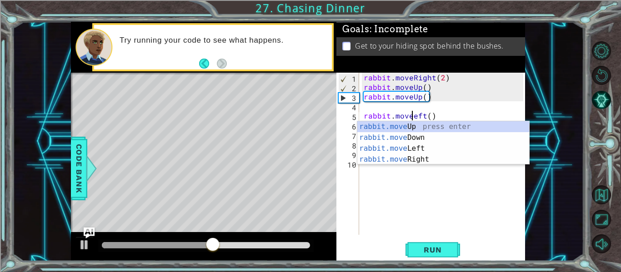
type textarea "rabbit.moveLeft()"
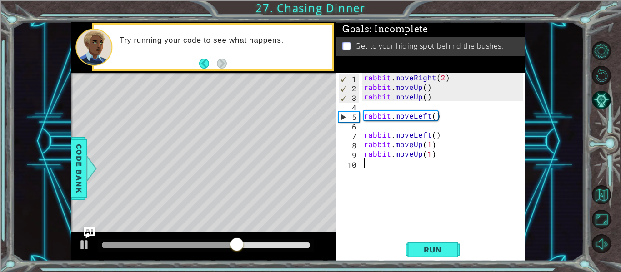
click at [430, 191] on div "rabbit . moveRight ( 2 ) rabbit . moveUp ( ) rabbit . moveUp ( ) rabbit . moveL…" at bounding box center [445, 163] width 166 height 181
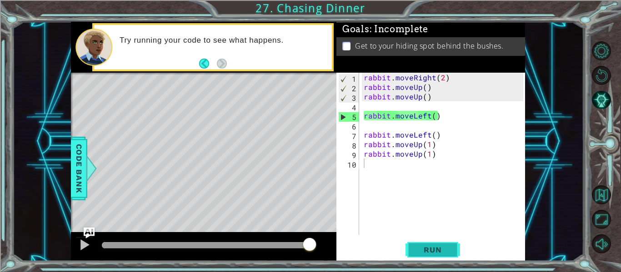
click at [452, 249] on button "Run" at bounding box center [433, 250] width 55 height 19
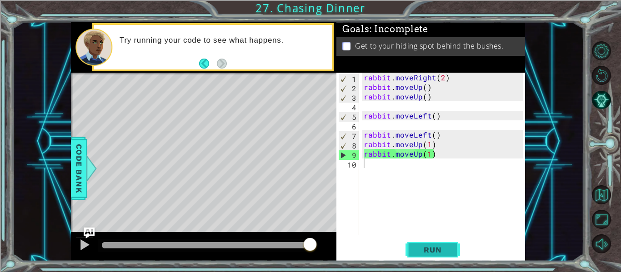
click at [446, 246] on span "Run" at bounding box center [433, 250] width 36 height 9
click at [444, 247] on span "Run" at bounding box center [433, 250] width 36 height 9
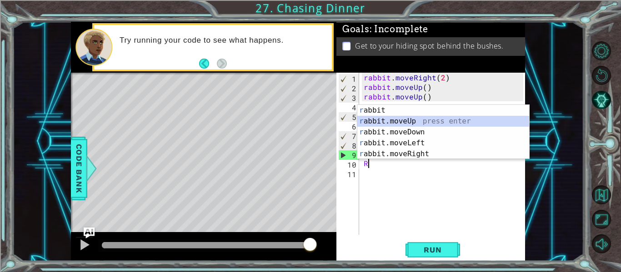
click at [417, 126] on div "r abbit press enter r abbit.moveUp press enter r abbit.moveDown press enter r a…" at bounding box center [443, 143] width 172 height 76
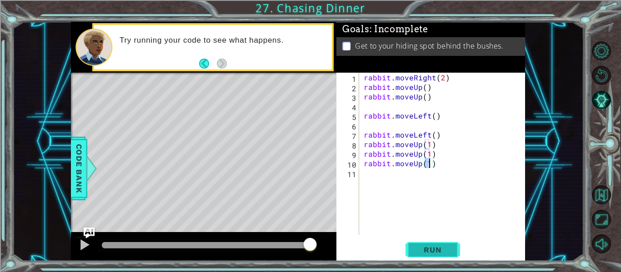
click at [442, 242] on button "Run" at bounding box center [433, 250] width 55 height 19
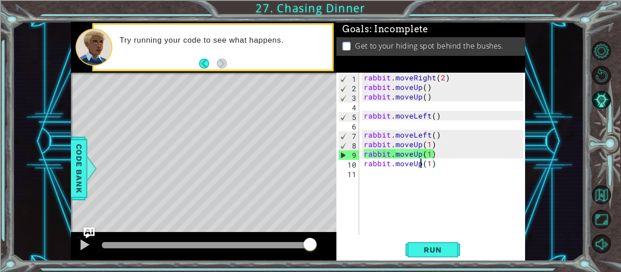
click at [419, 168] on div "rabbit . moveRight ( 2 ) rabbit . moveUp ( ) rabbit . moveUp ( ) rabbit . moveL…" at bounding box center [445, 163] width 166 height 181
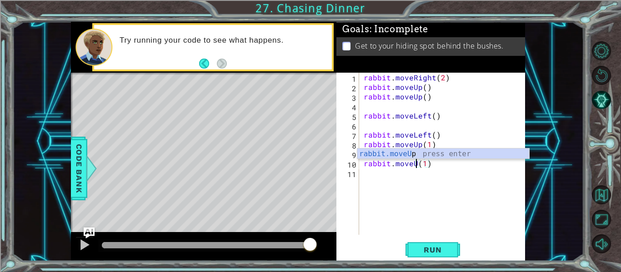
scroll to position [0, 3]
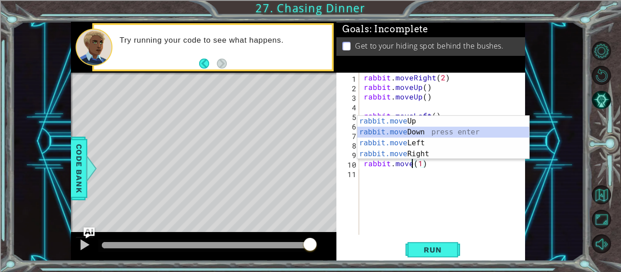
click at [416, 130] on div "rabbit.move Up press enter rabbit.move Down press enter rabbit.move Left press …" at bounding box center [443, 148] width 172 height 65
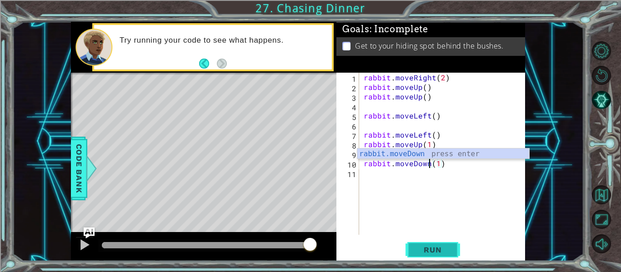
click at [432, 252] on span "Run" at bounding box center [433, 250] width 36 height 9
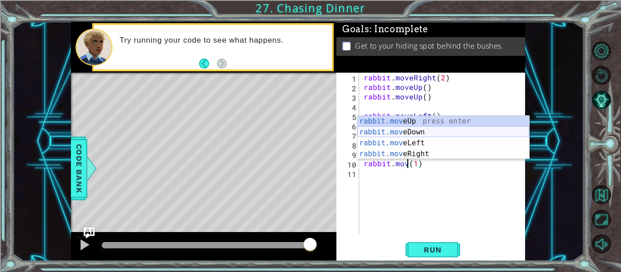
click at [432, 131] on div "rabbit.mov eUp press enter rabbit.mov eDown press enter rabbit.mov eLeft press …" at bounding box center [443, 148] width 172 height 65
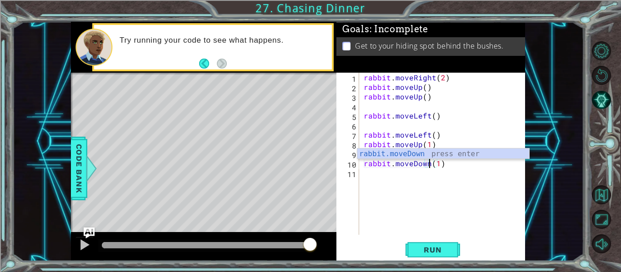
scroll to position [0, 5]
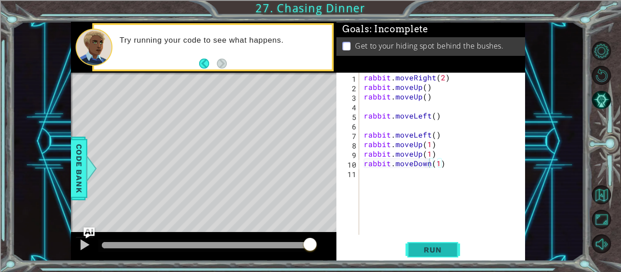
click at [433, 247] on span "Run" at bounding box center [433, 250] width 36 height 9
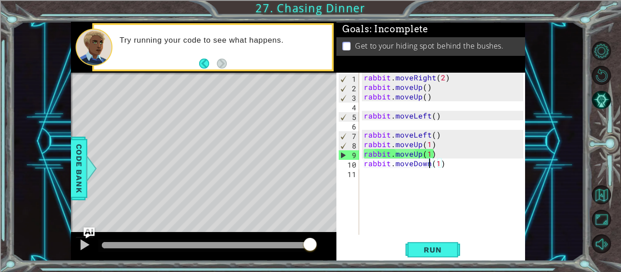
click at [442, 156] on div "rabbit . moveRight ( 2 ) rabbit . moveUp ( ) rabbit . moveUp ( ) rabbit . moveL…" at bounding box center [445, 163] width 166 height 181
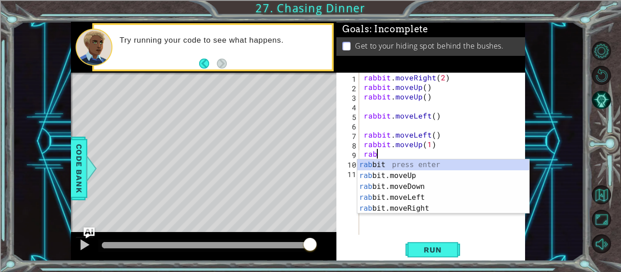
scroll to position [0, 0]
type textarea "r"
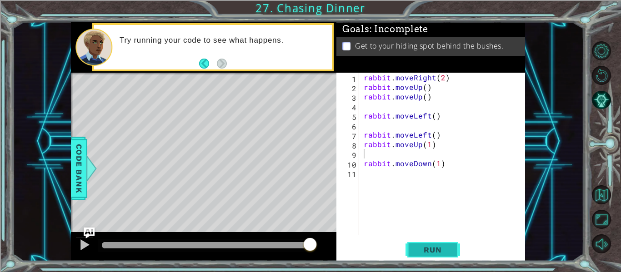
click at [438, 251] on span "Run" at bounding box center [433, 250] width 36 height 9
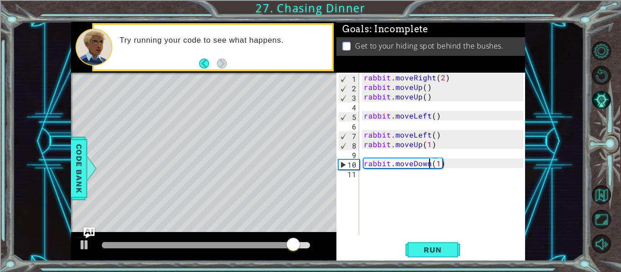
click at [430, 161] on div "rabbit . moveRight ( 2 ) rabbit . moveUp ( ) rabbit . moveUp ( ) rabbit . moveL…" at bounding box center [445, 163] width 166 height 181
type textarea "rabbit.moveDown(1)"
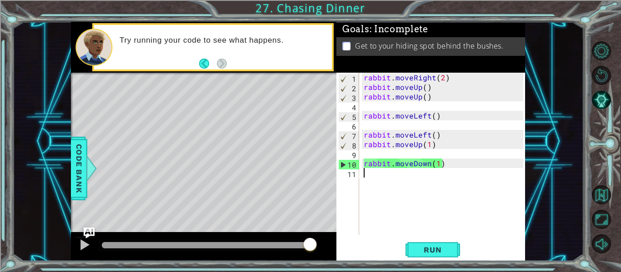
click at [399, 175] on div "rabbit . moveRight ( 2 ) rabbit . moveUp ( ) rabbit . moveUp ( ) rabbit . moveL…" at bounding box center [445, 163] width 166 height 181
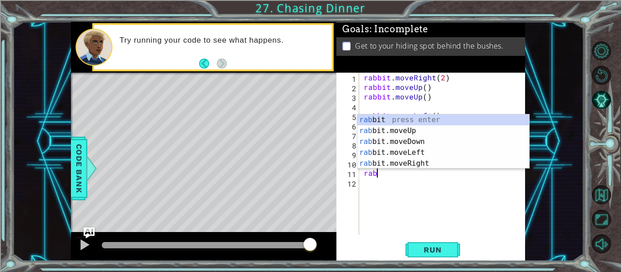
scroll to position [0, 0]
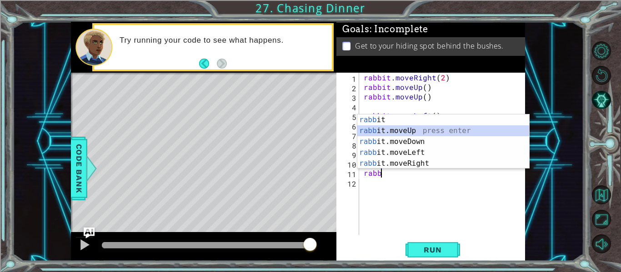
click at [423, 132] on div "[PERSON_NAME] it press enter [PERSON_NAME] it.moveUp press enter [PERSON_NAME] …" at bounding box center [443, 153] width 172 height 76
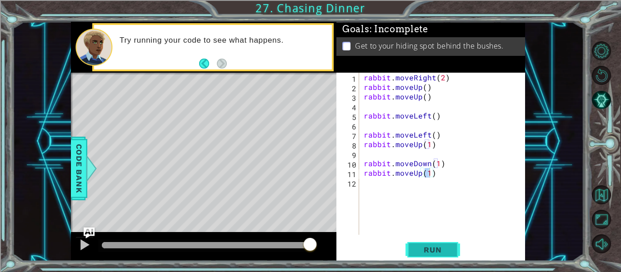
click at [447, 246] on span "Run" at bounding box center [433, 250] width 36 height 9
click at [437, 135] on div "rabbit . moveRight ( 2 ) rabbit . moveUp ( ) rabbit . moveUp ( ) rabbit . moveL…" at bounding box center [445, 163] width 166 height 181
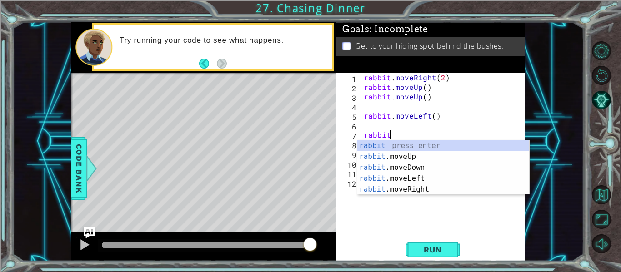
scroll to position [0, 0]
type textarea "r"
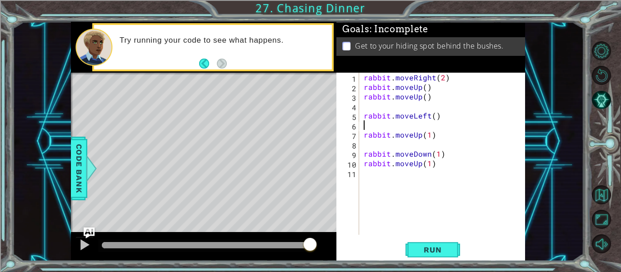
type textarea "rabbit.moveLeft()"
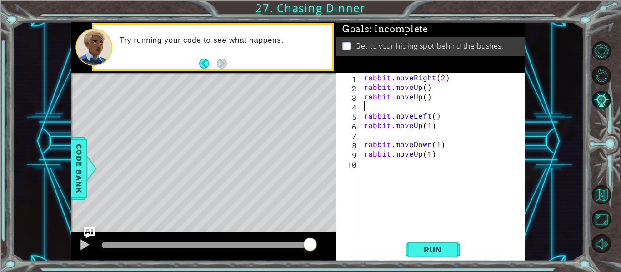
click at [387, 110] on div "rabbit . moveRight ( 2 ) rabbit . moveUp ( ) rabbit . moveUp ( ) rabbit . moveL…" at bounding box center [445, 163] width 166 height 181
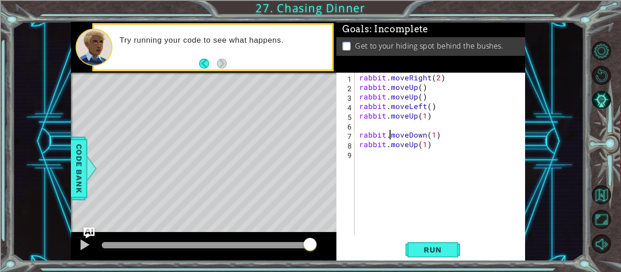
click at [389, 131] on div "rabbit . moveRight ( 2 ) rabbit . moveUp ( ) rabbit . moveUp ( ) rabbit . moveL…" at bounding box center [442, 163] width 171 height 181
type textarea "rabbit.moveDown(1)"
click at [369, 122] on div "rabbit . moveRight ( 2 ) rabbit . moveUp ( ) rabbit . moveUp ( ) rabbit . moveL…" at bounding box center [442, 163] width 171 height 181
type textarea "rabbit.moveUp(1)"
click at [399, 149] on div "rabbit . moveRight ( 2 ) rabbit . moveUp ( ) rabbit . moveUp ( ) rabbit . moveL…" at bounding box center [442, 163] width 171 height 181
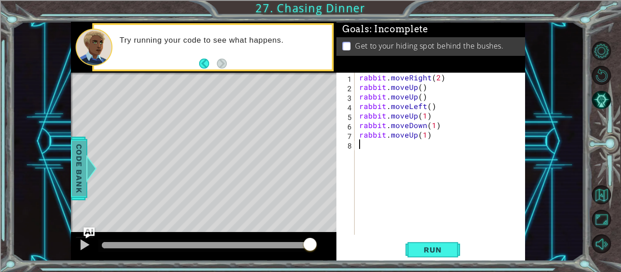
click at [78, 164] on span "Code Bank" at bounding box center [79, 168] width 15 height 55
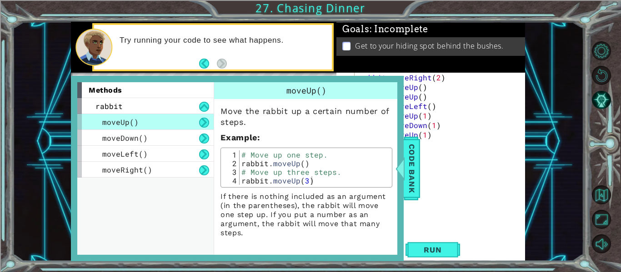
click at [205, 120] on button at bounding box center [204, 123] width 10 height 10
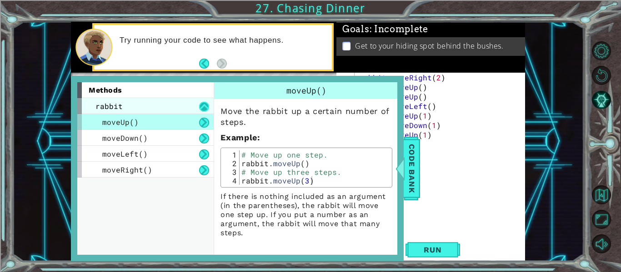
click at [204, 108] on button at bounding box center [204, 107] width 10 height 10
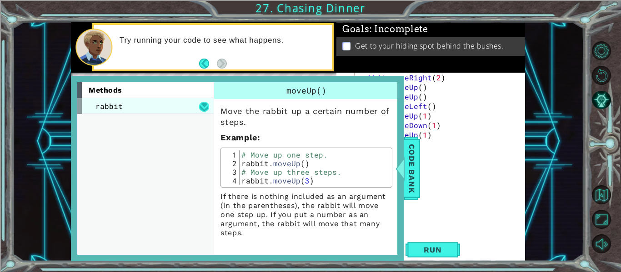
click at [204, 108] on button at bounding box center [204, 107] width 10 height 10
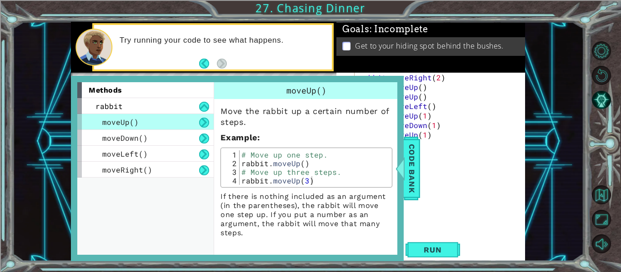
type textarea "rabbit.moveDown(1)"
click at [483, 121] on div "rabbit . moveRight ( 2 ) rabbit . moveUp ( ) rabbit . moveUp ( ) rabbit . moveL…" at bounding box center [442, 163] width 171 height 181
click at [398, 167] on div at bounding box center [400, 168] width 11 height 27
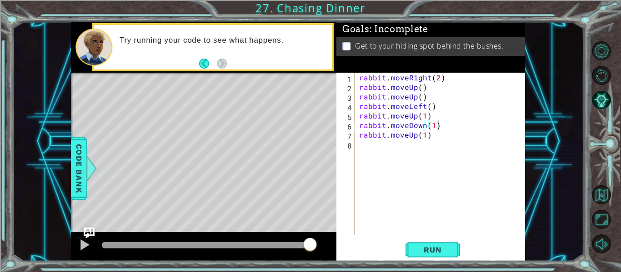
click at [382, 142] on div "rabbit . moveRight ( 2 ) rabbit . moveUp ( ) rabbit . moveUp ( ) rabbit . moveL…" at bounding box center [442, 163] width 171 height 181
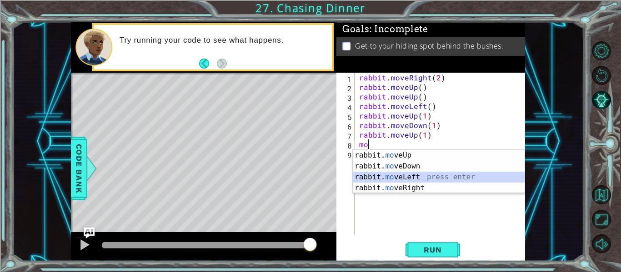
click at [402, 176] on div "rabbit. mo veUp press enter rabbit. mo veDown press enter rabbit. mo veLeft pre…" at bounding box center [439, 182] width 172 height 65
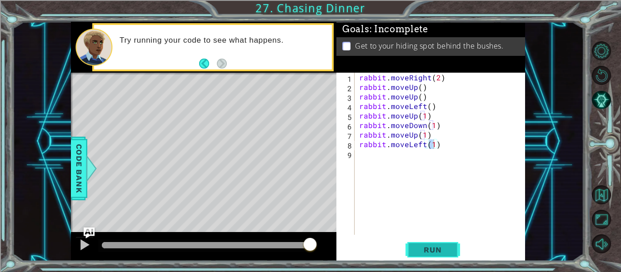
click at [451, 255] on button "Run" at bounding box center [433, 250] width 55 height 19
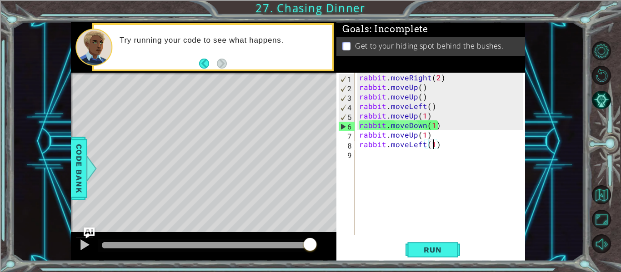
click at [423, 114] on div "rabbit . moveRight ( 2 ) rabbit . moveUp ( ) rabbit . moveUp ( ) rabbit . moveL…" at bounding box center [442, 163] width 171 height 181
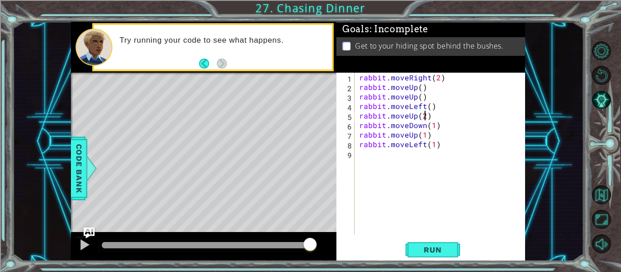
scroll to position [0, 4]
click at [428, 248] on span "Run" at bounding box center [433, 250] width 36 height 9
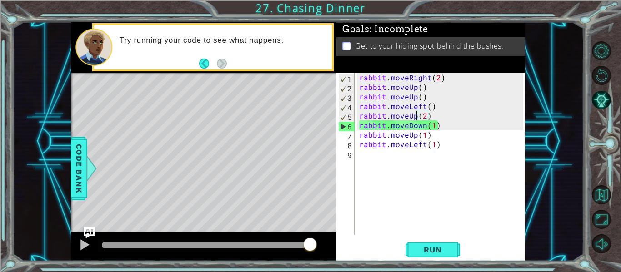
click at [415, 115] on div "rabbit . moveRight ( 2 ) rabbit . moveUp ( ) rabbit . moveUp ( ) rabbit . moveL…" at bounding box center [442, 163] width 171 height 181
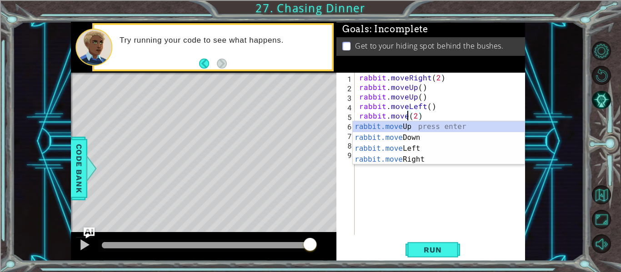
scroll to position [0, 3]
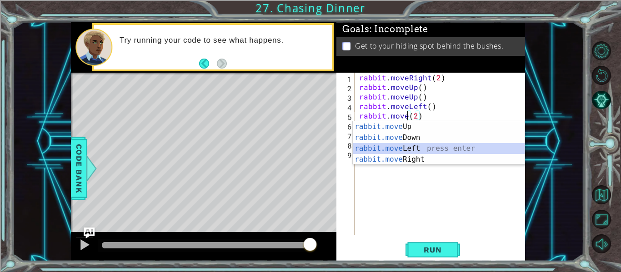
click at [410, 148] on div "rabbit.move Up press enter rabbit.move Down press enter rabbit.move Left press …" at bounding box center [439, 153] width 172 height 65
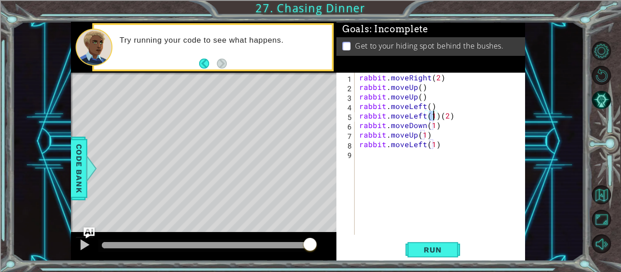
click at [451, 116] on div "rabbit . moveRight ( 2 ) rabbit . moveUp ( ) rabbit . moveUp ( ) rabbit . moveL…" at bounding box center [442, 163] width 171 height 181
click at [437, 116] on div "rabbit . moveRight ( 2 ) rabbit . moveUp ( ) rabbit . moveUp ( ) rabbit . moveL…" at bounding box center [442, 163] width 171 height 181
click at [427, 256] on button "Run" at bounding box center [433, 250] width 55 height 19
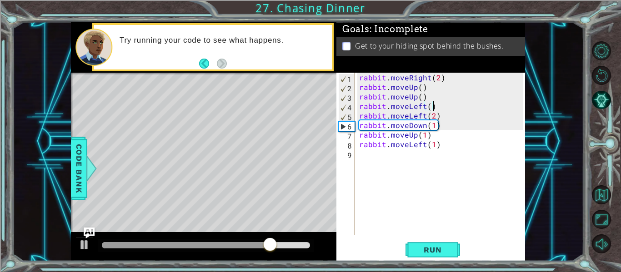
click at [437, 105] on div "rabbit . moveRight ( 2 ) rabbit . moveUp ( ) rabbit . moveUp ( ) rabbit . moveL…" at bounding box center [442, 163] width 171 height 181
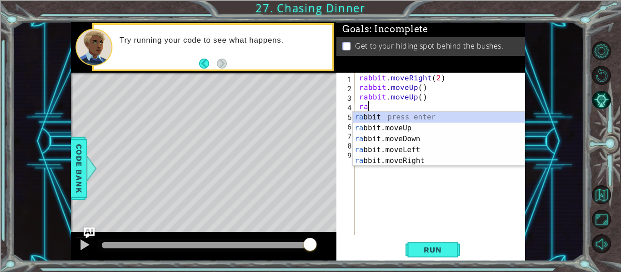
scroll to position [0, 0]
type textarea "r"
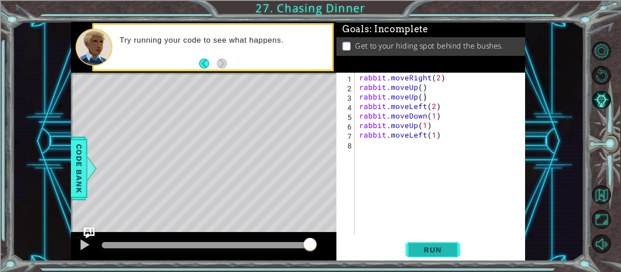
click at [427, 255] on span "Run" at bounding box center [433, 250] width 36 height 9
click at [437, 126] on div "rabbit . moveRight ( 2 ) rabbit . moveUp ( ) rabbit . moveUp rabbit . moveLeft …" at bounding box center [442, 163] width 171 height 181
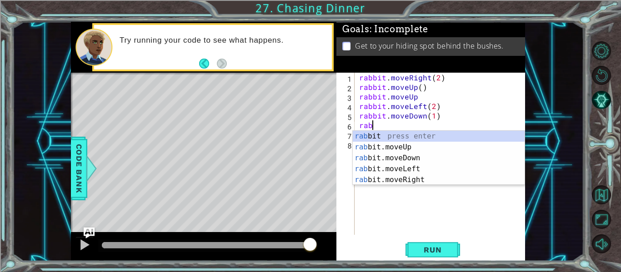
type textarea "r"
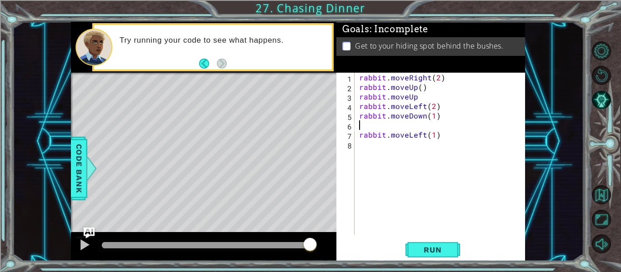
type textarea "rabbit.moveDown(1)"
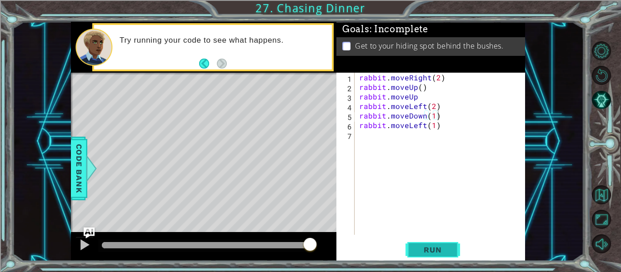
click at [439, 250] on span "Run" at bounding box center [433, 250] width 36 height 9
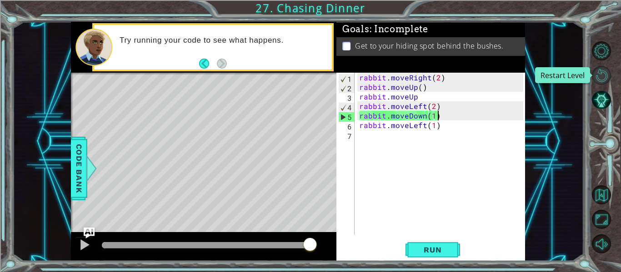
click at [600, 70] on button "Restart Level" at bounding box center [601, 75] width 19 height 19
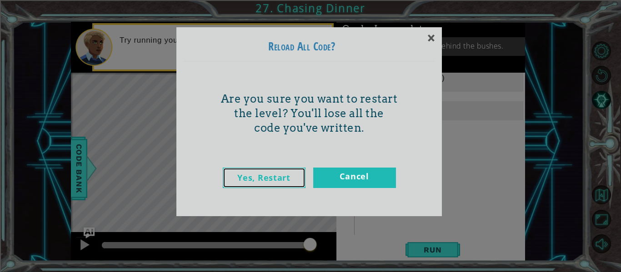
click at [285, 180] on link "Yes, Restart" at bounding box center [264, 178] width 83 height 20
